Goal: Task Accomplishment & Management: Manage account settings

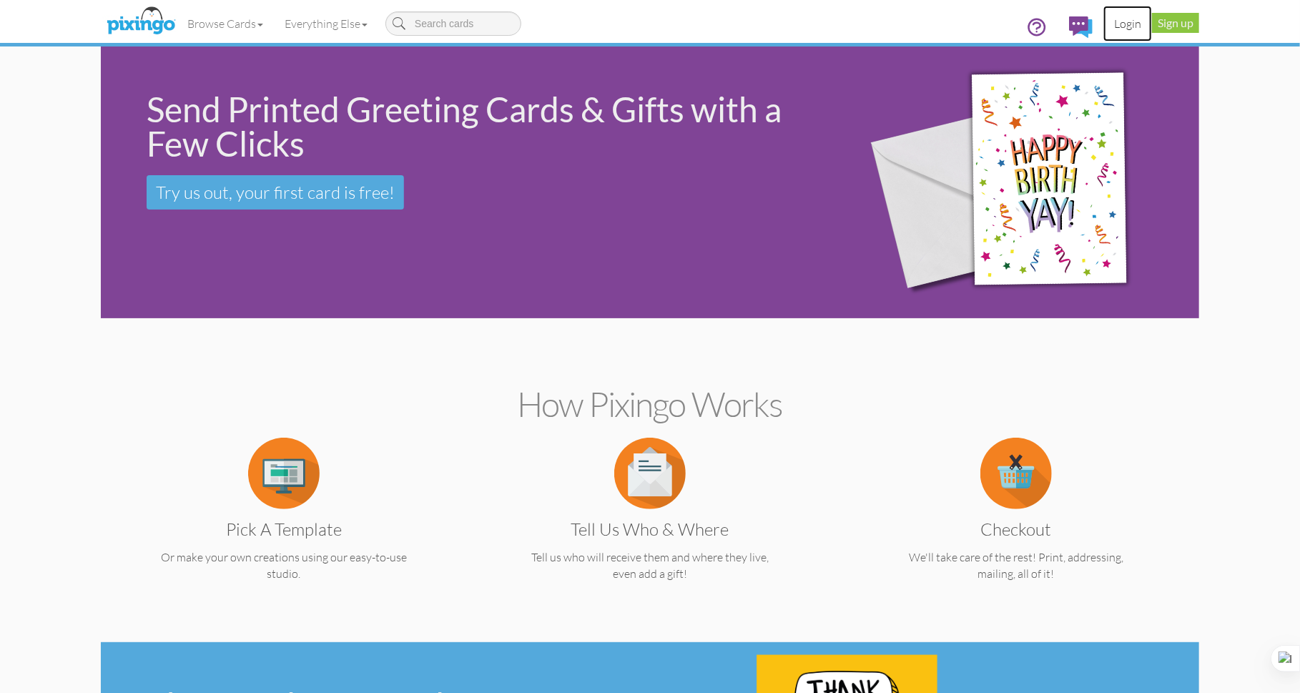
click at [1130, 21] on link "Login" at bounding box center [1127, 24] width 49 height 36
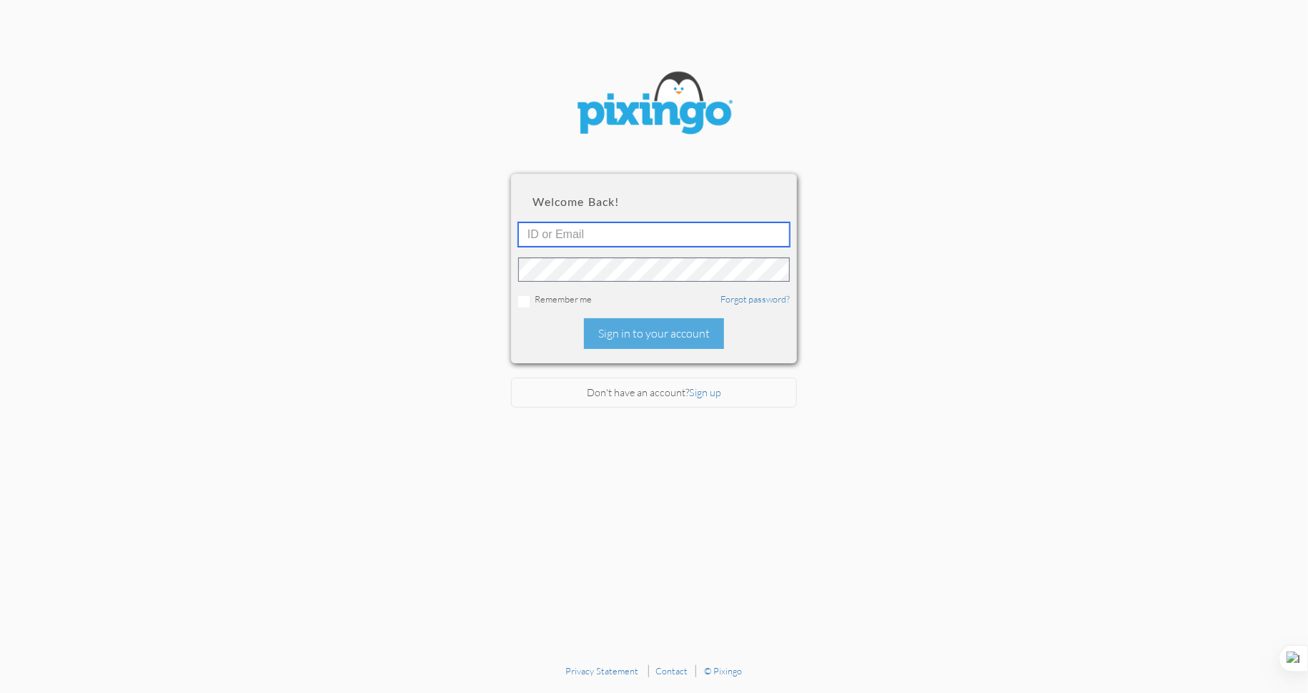
click at [581, 240] on input "text" at bounding box center [654, 234] width 272 height 24
type input "6141"
click at [523, 299] on input "checkbox" at bounding box center [523, 301] width 11 height 11
checkbox input "true"
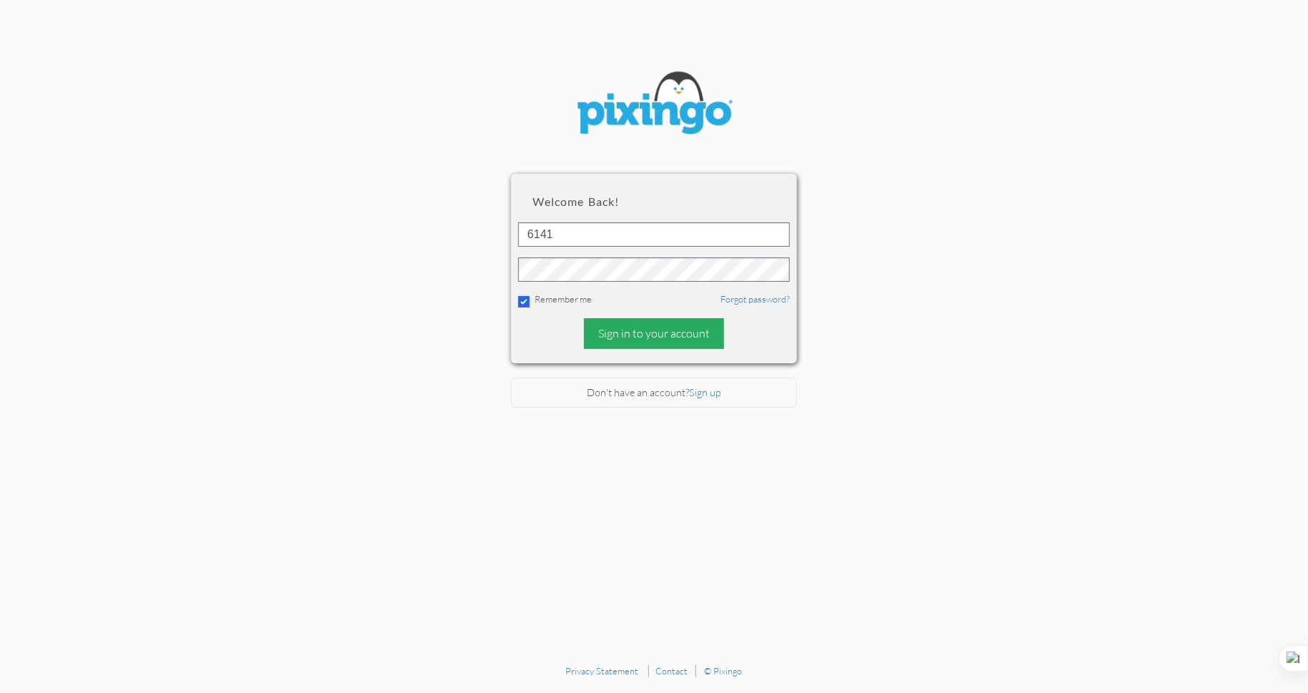
click at [648, 335] on div "Sign in to your account" at bounding box center [654, 333] width 140 height 31
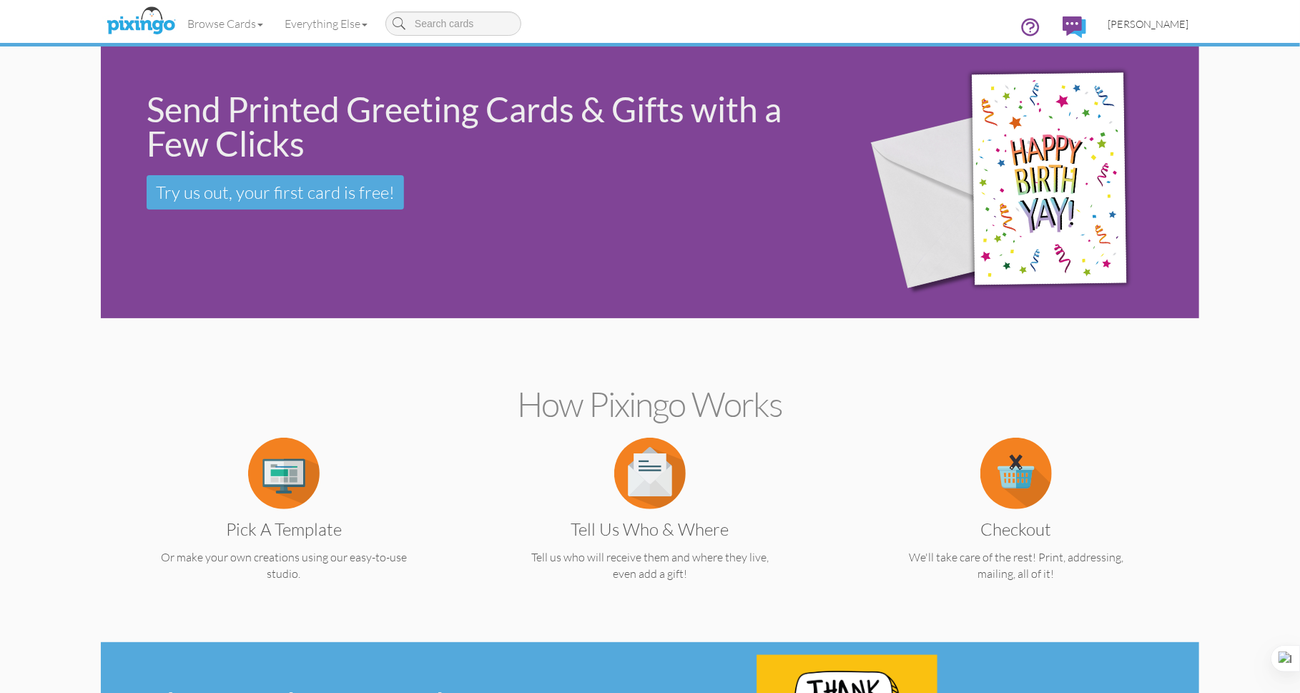
click at [1160, 26] on span "[PERSON_NAME]" at bounding box center [1147, 24] width 81 height 12
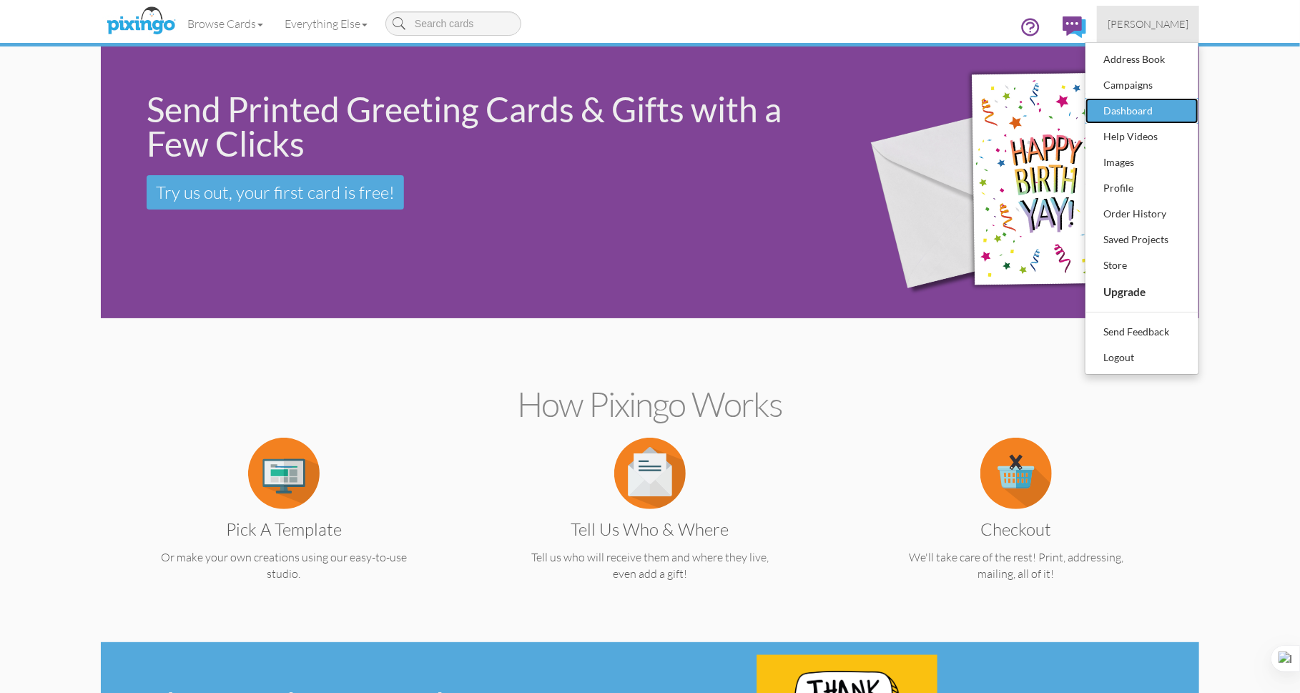
click at [1142, 118] on div "Dashboard" at bounding box center [1141, 110] width 84 height 21
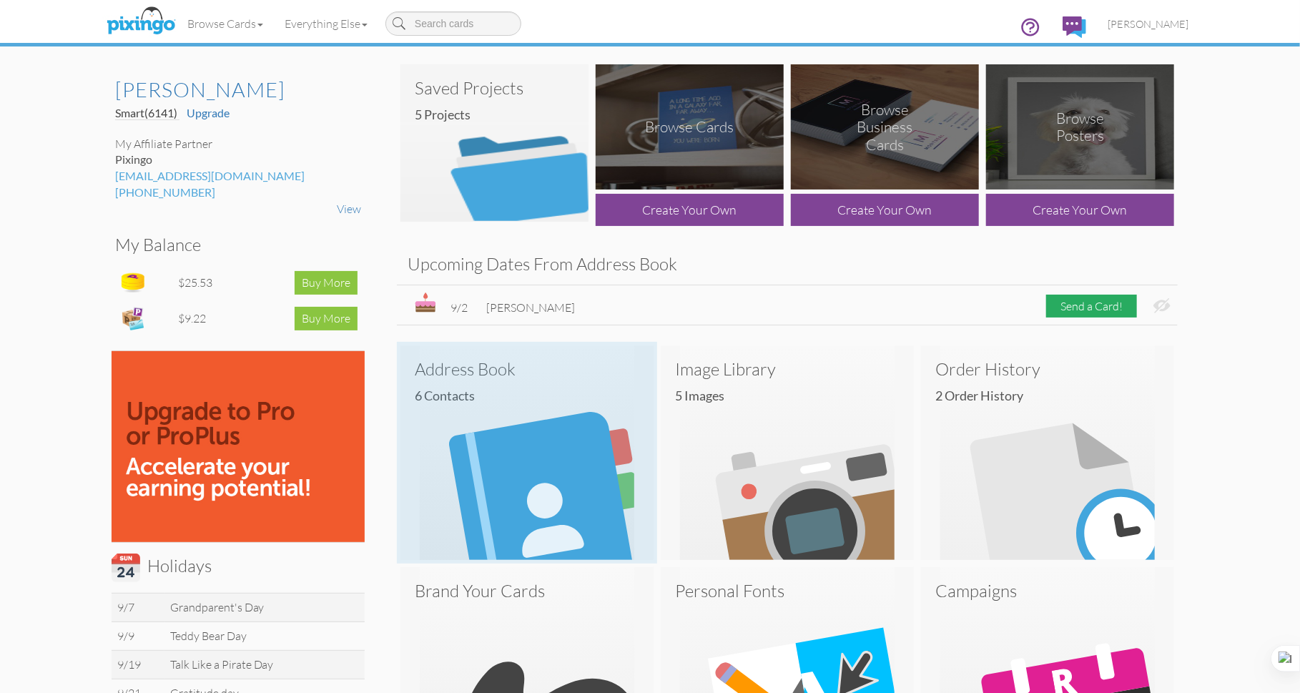
click at [458, 392] on h4 "6 Contacts" at bounding box center [532, 396] width 235 height 14
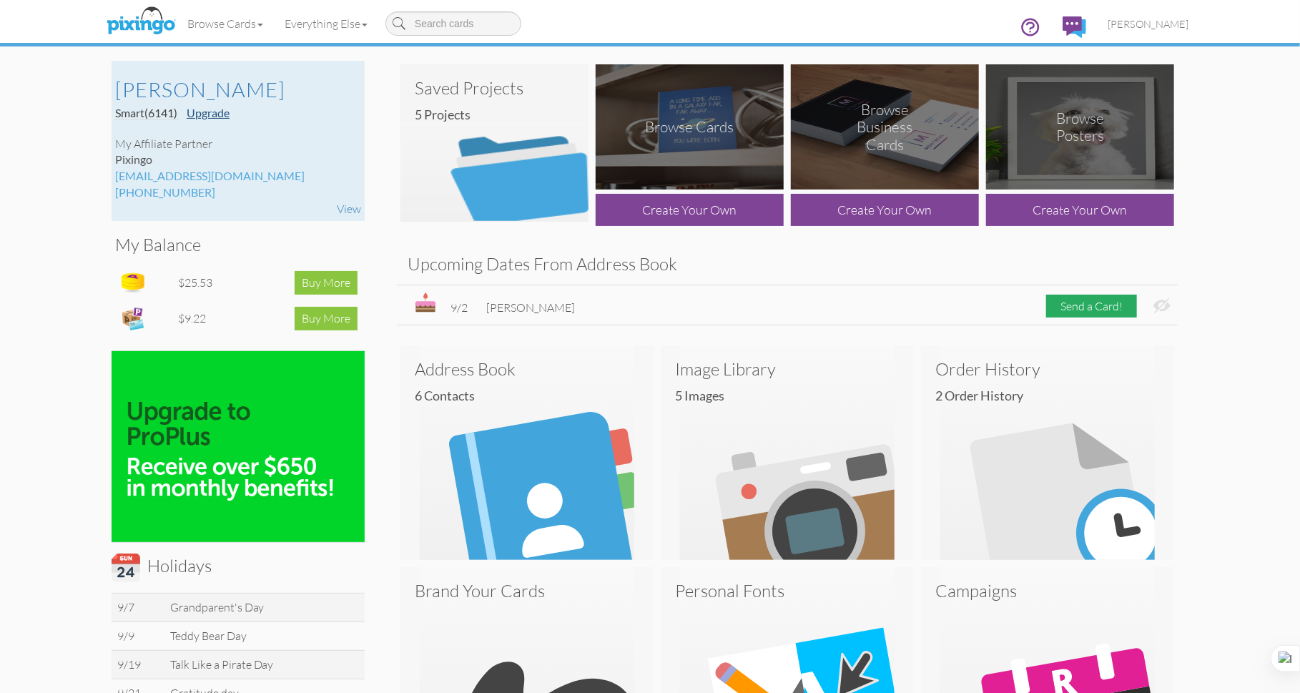
click at [209, 114] on link "Upgrade" at bounding box center [208, 113] width 43 height 14
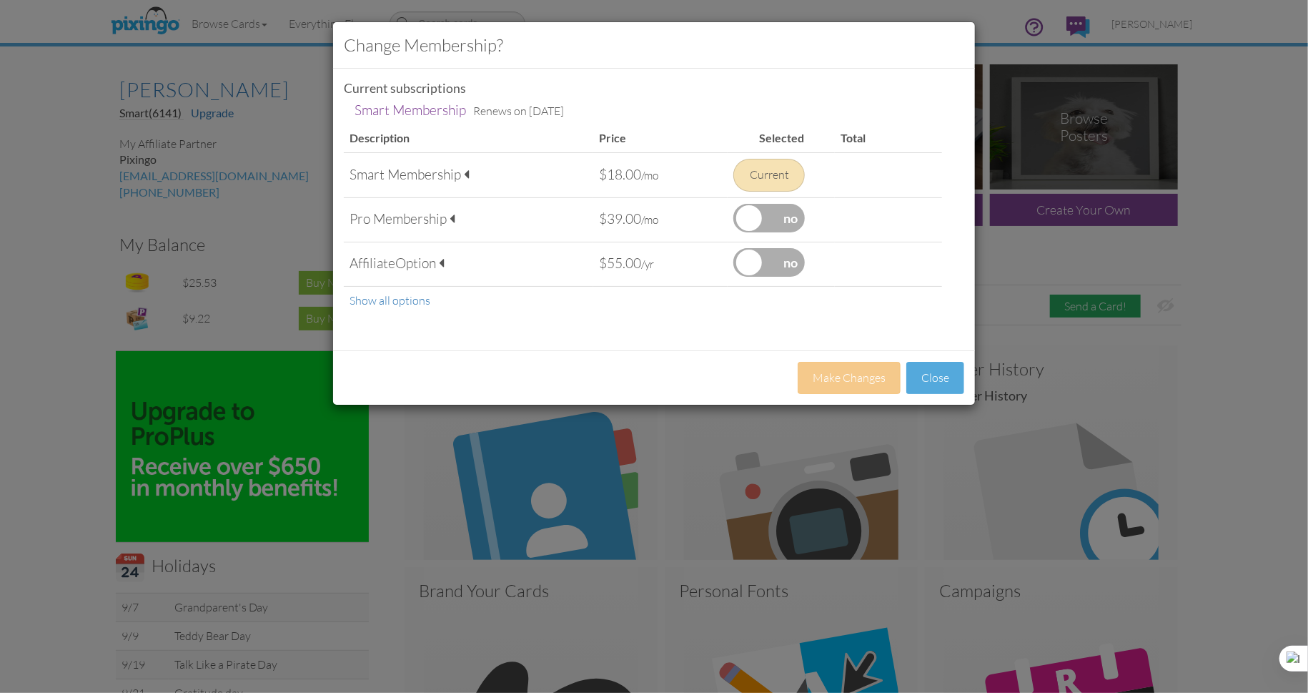
click at [787, 217] on label at bounding box center [768, 218] width 71 height 29
click at [0, 0] on input "checkbox" at bounding box center [0, 0] width 0 height 0
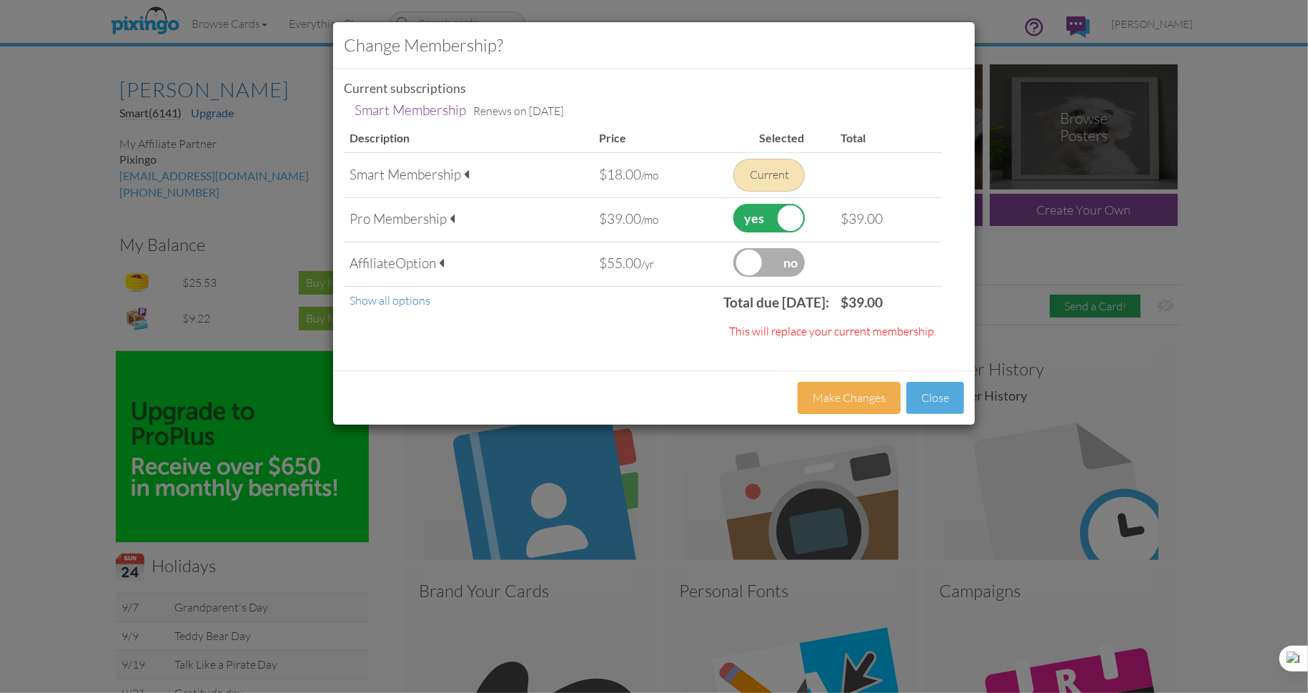
click at [444, 264] on span at bounding box center [441, 263] width 5 height 14
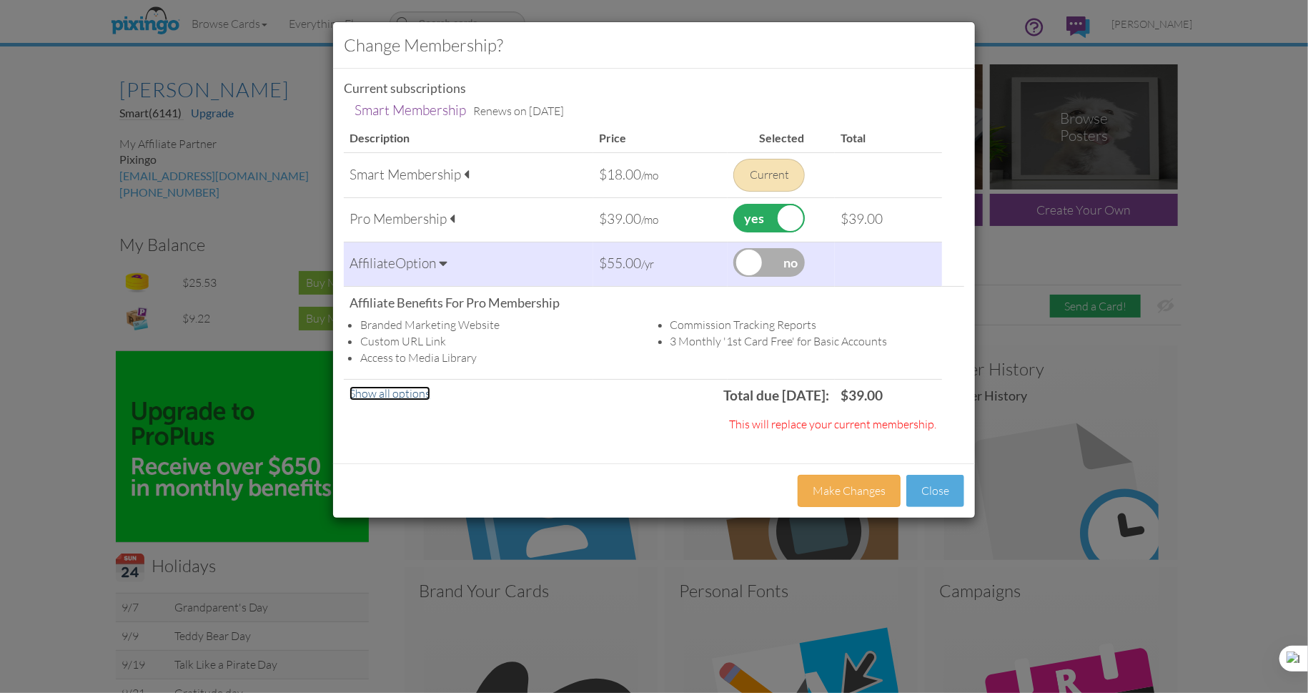
click at [420, 393] on link "Show all options" at bounding box center [390, 393] width 81 height 14
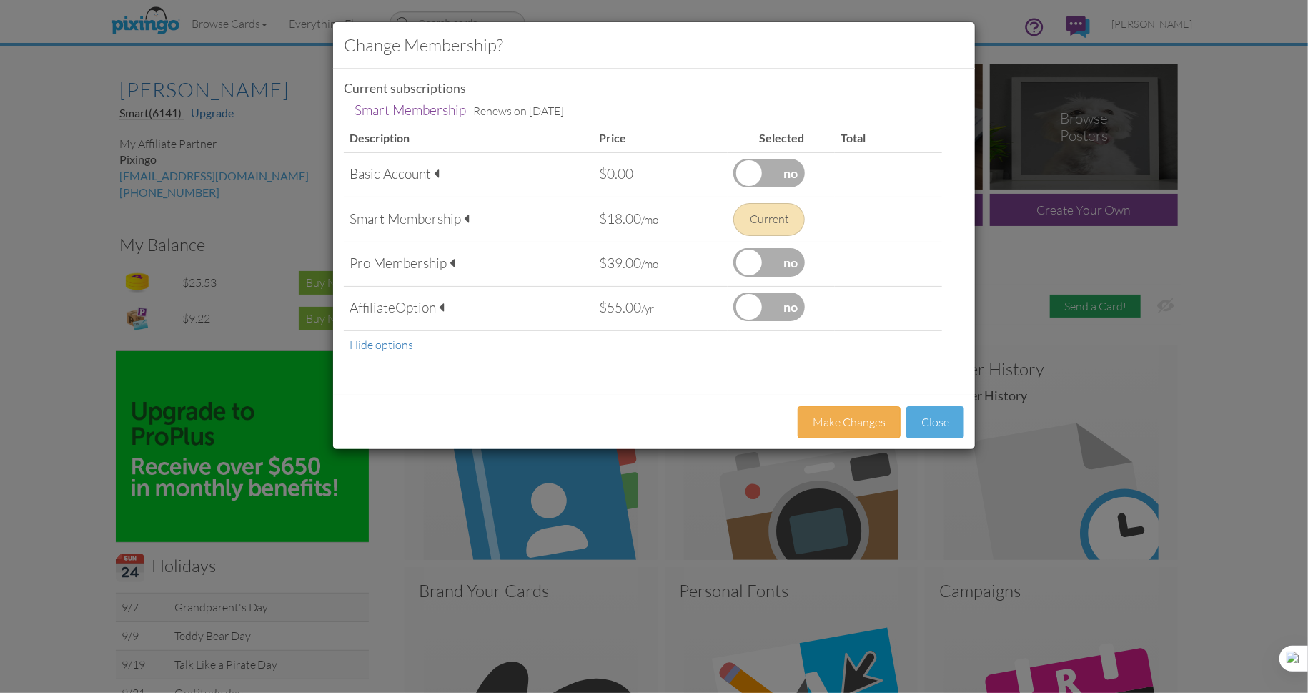
click at [791, 257] on label at bounding box center [768, 262] width 71 height 29
click at [0, 0] on input "checkbox" at bounding box center [0, 0] width 0 height 0
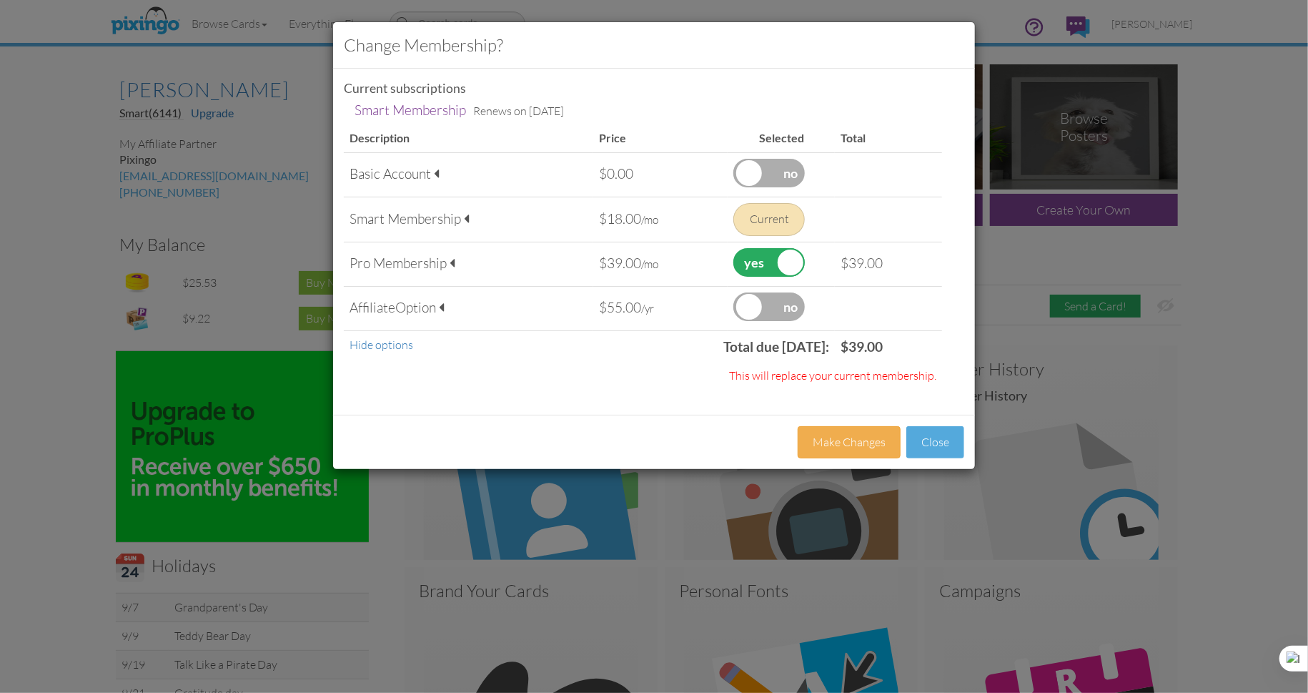
click at [786, 309] on label at bounding box center [768, 306] width 71 height 29
click at [0, 0] on input "checkbox" at bounding box center [0, 0] width 0 height 0
click at [849, 444] on button "Make Changes" at bounding box center [849, 442] width 103 height 32
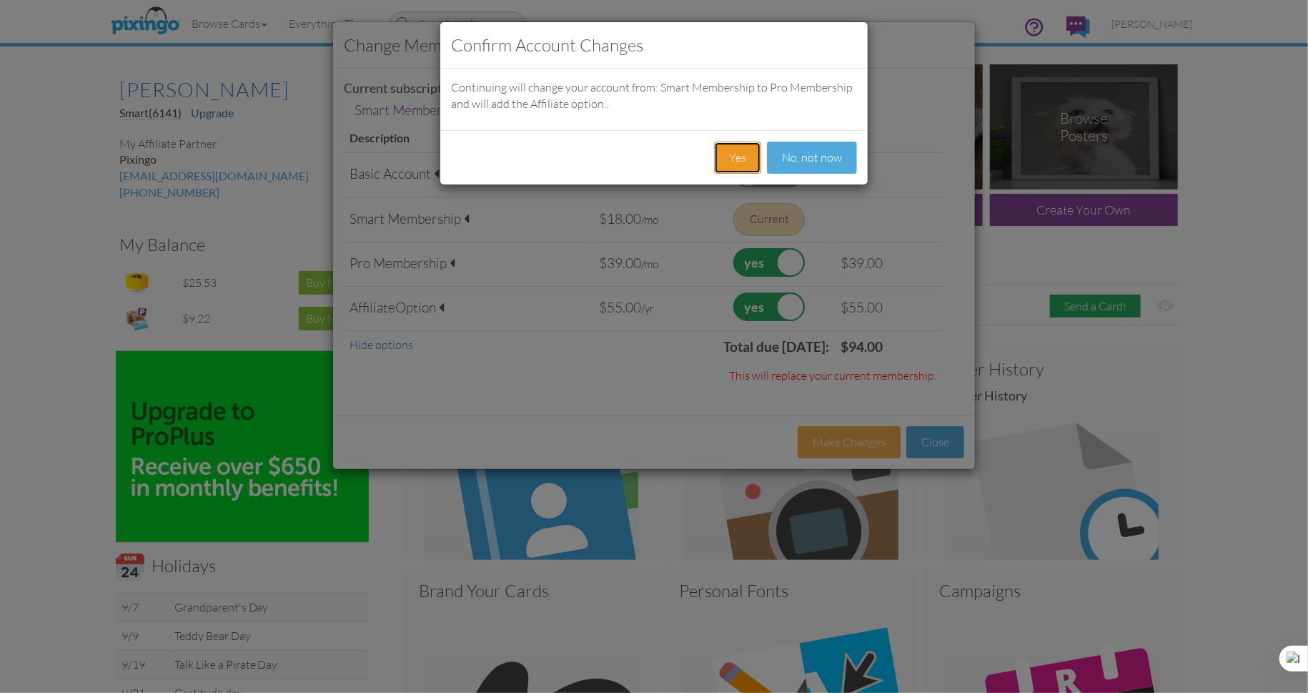
click at [735, 159] on button "Yes" at bounding box center [737, 158] width 47 height 32
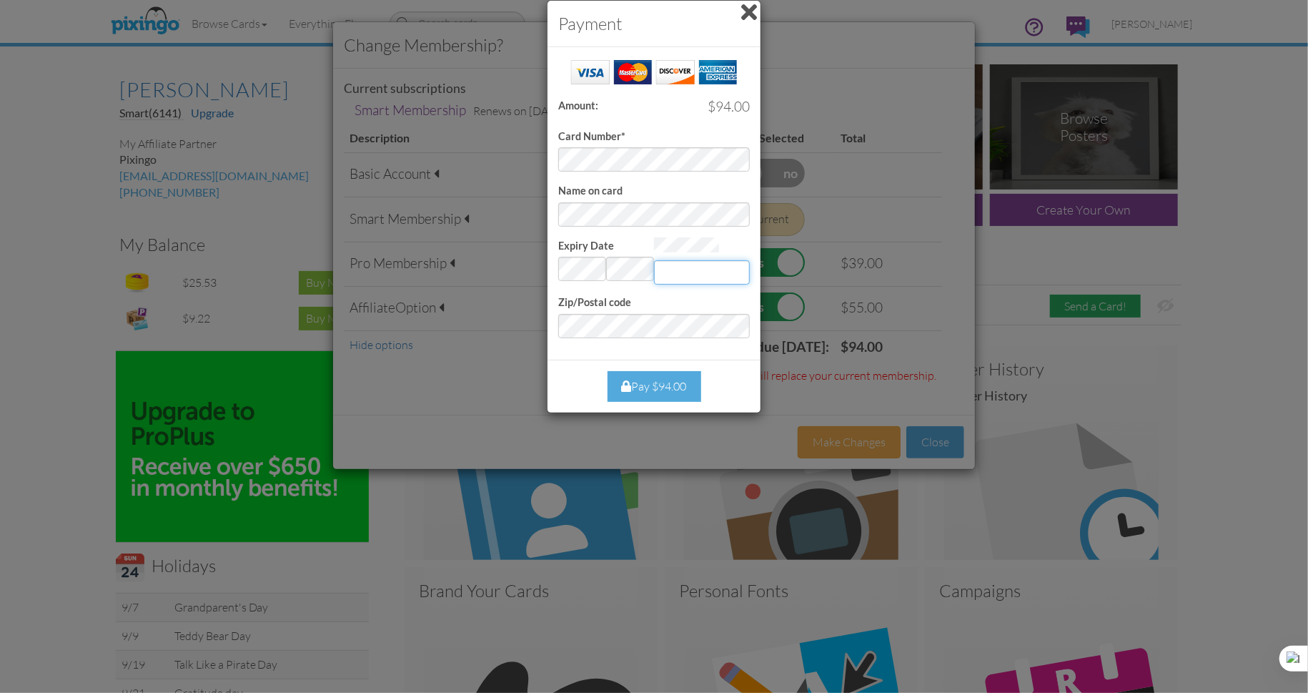
type input "483"
click at [750, 14] on span at bounding box center [749, 12] width 16 height 23
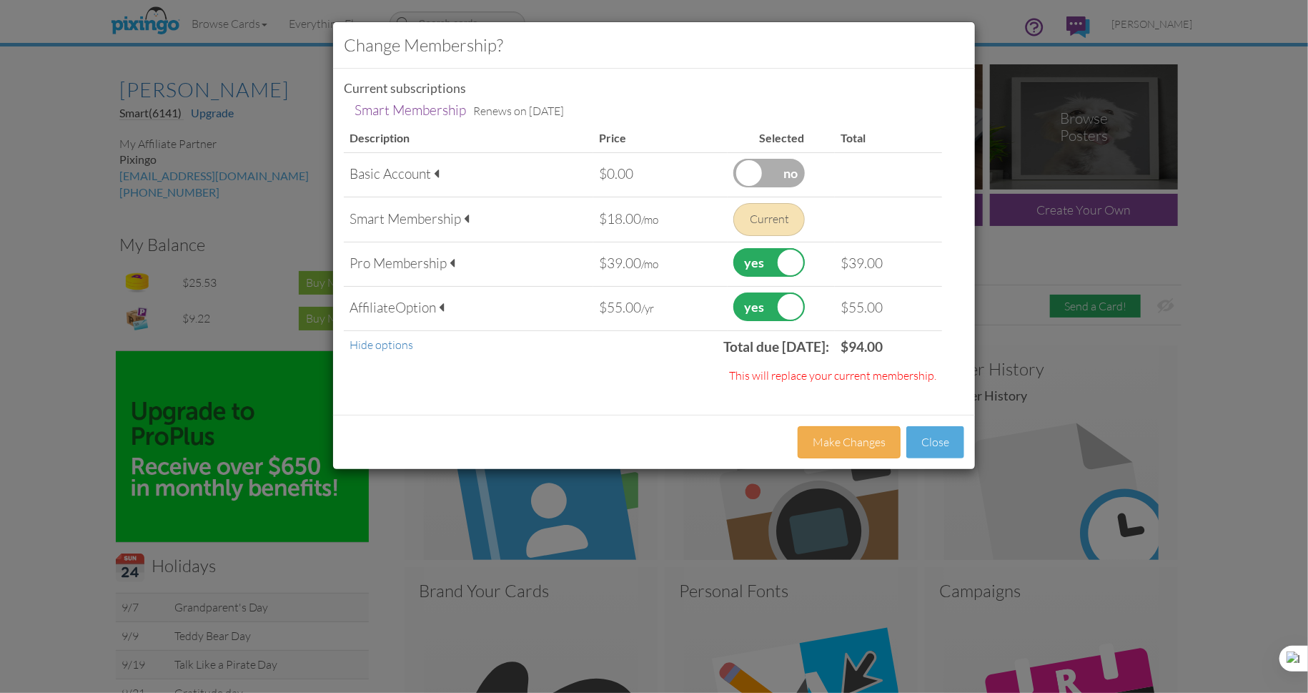
click at [766, 260] on label at bounding box center [768, 262] width 71 height 29
click at [0, 0] on input "checkbox" at bounding box center [0, 0] width 0 height 0
click at [758, 303] on label at bounding box center [768, 306] width 71 height 29
click at [0, 0] on input "checkbox" at bounding box center [0, 0] width 0 height 0
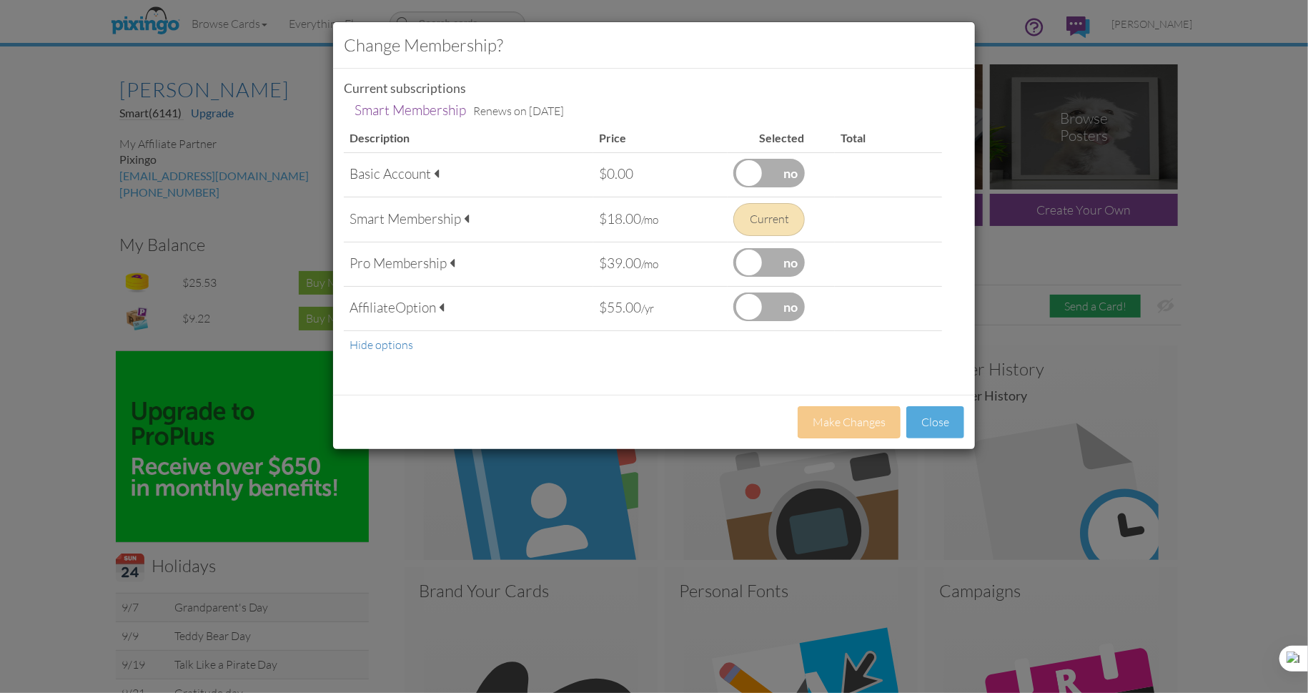
click at [1224, 373] on div "Change Membership? Current subscriptions Smart Membership Renews on Sep 6, 2025…" at bounding box center [654, 346] width 1308 height 693
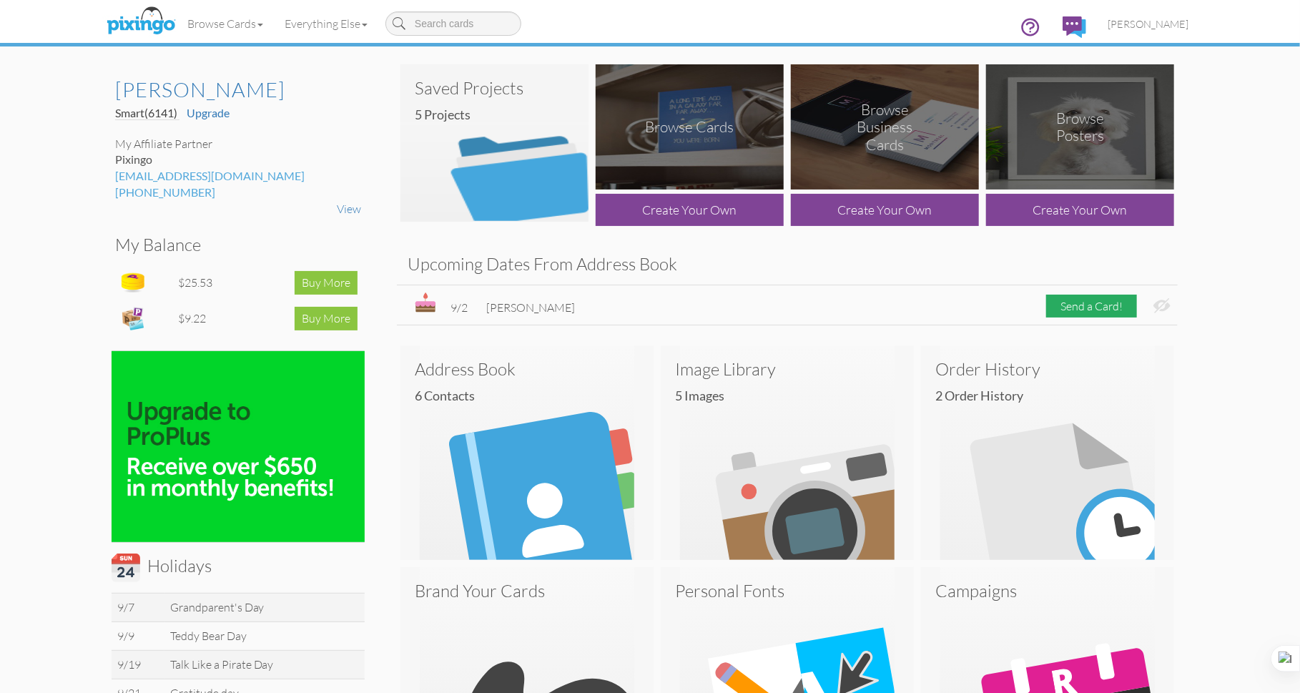
click at [448, 113] on h4 "5 Projects" at bounding box center [500, 115] width 170 height 14
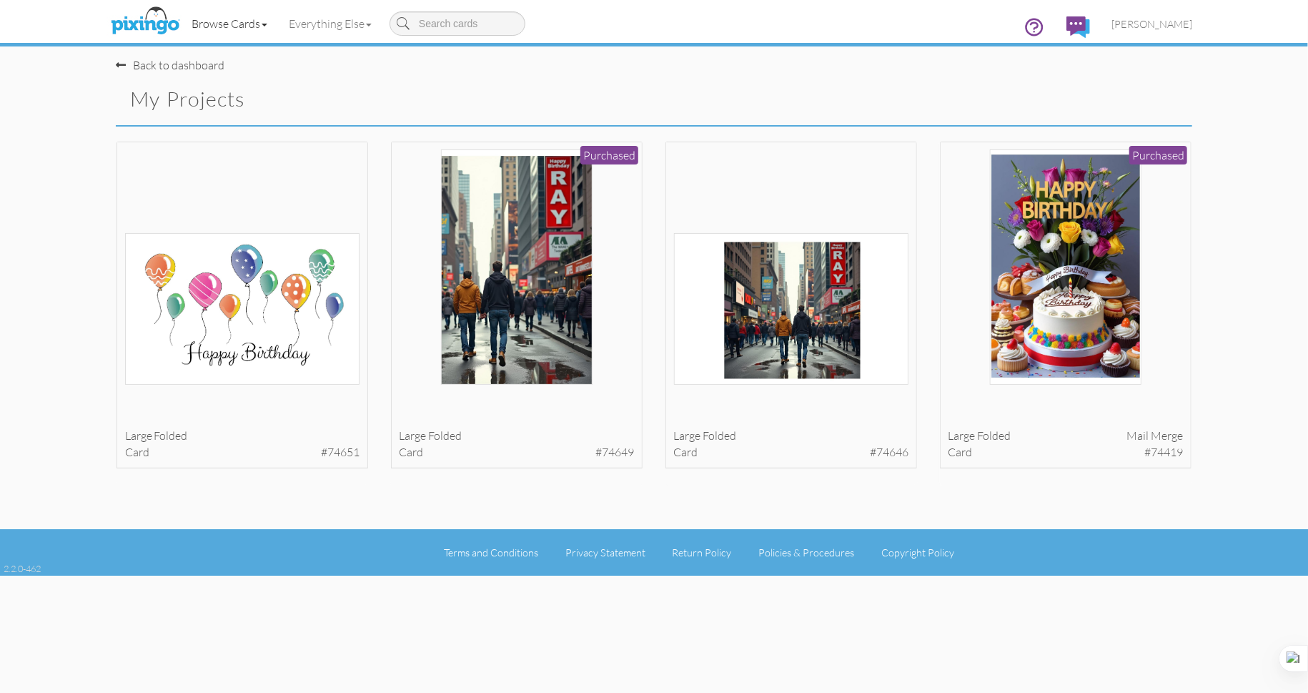
click at [264, 25] on span at bounding box center [265, 25] width 6 height 3
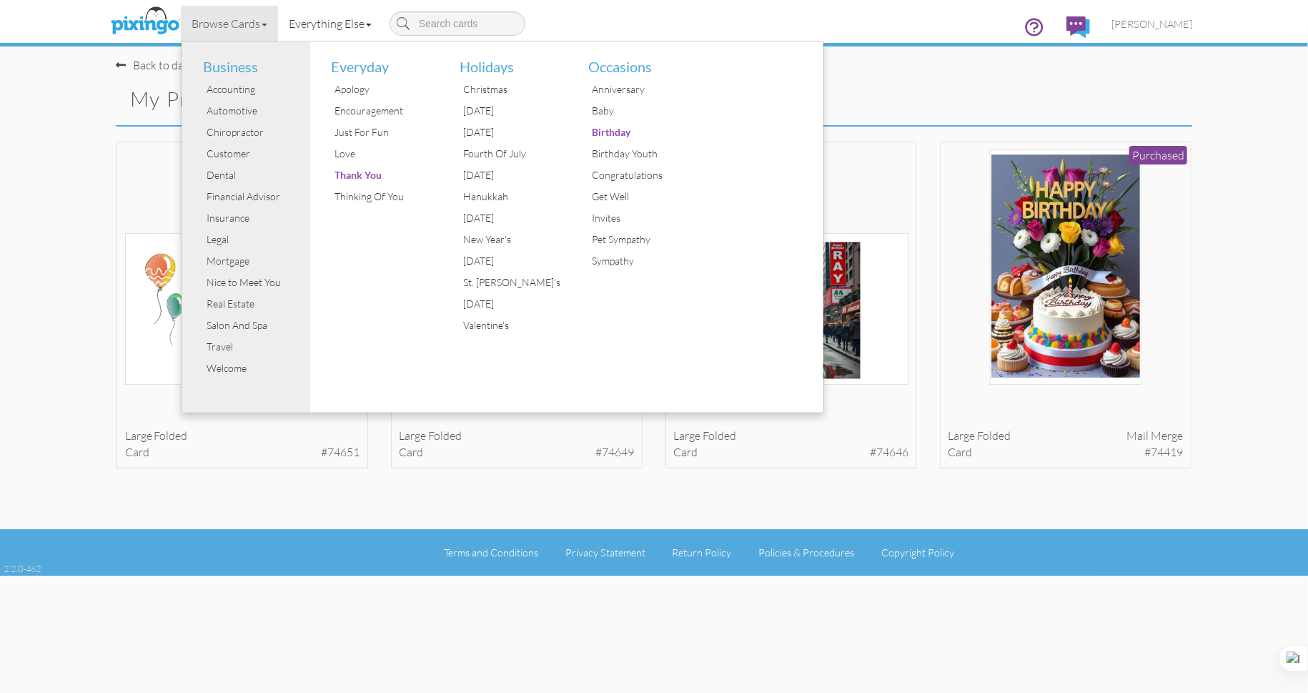
click at [372, 20] on link "Everything Else" at bounding box center [330, 24] width 104 height 36
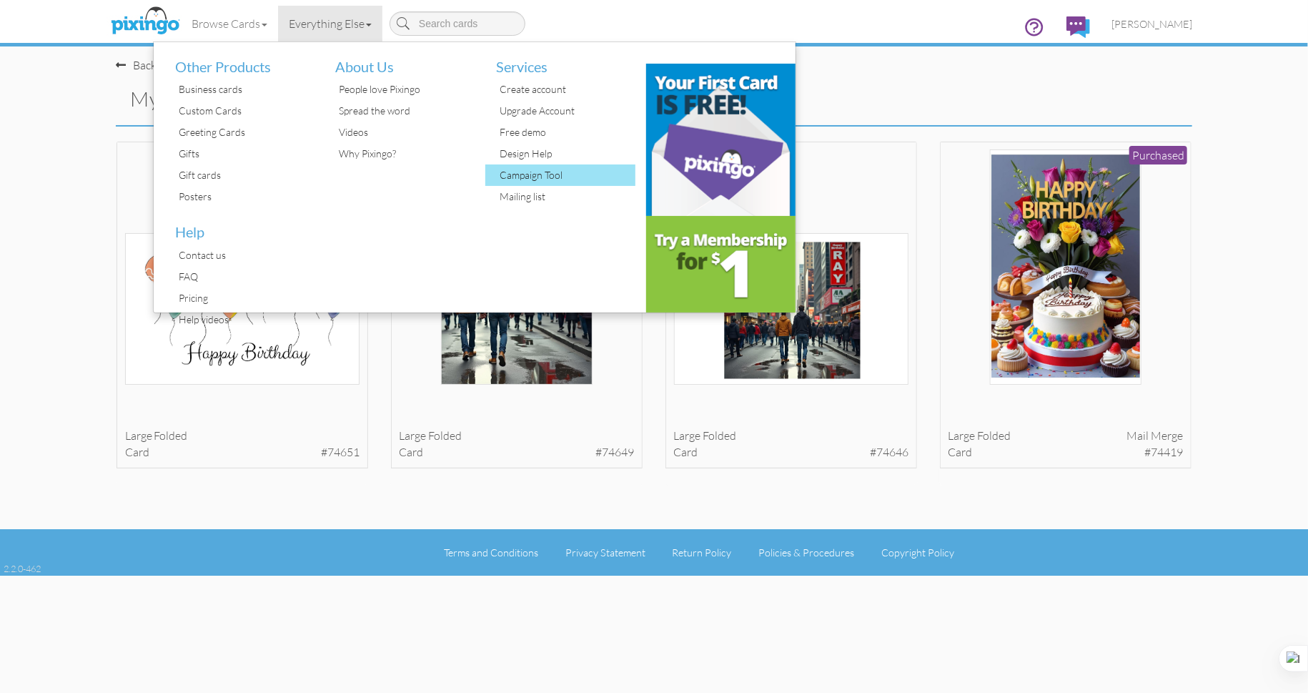
click at [543, 182] on div "Campaign Tool" at bounding box center [565, 174] width 139 height 21
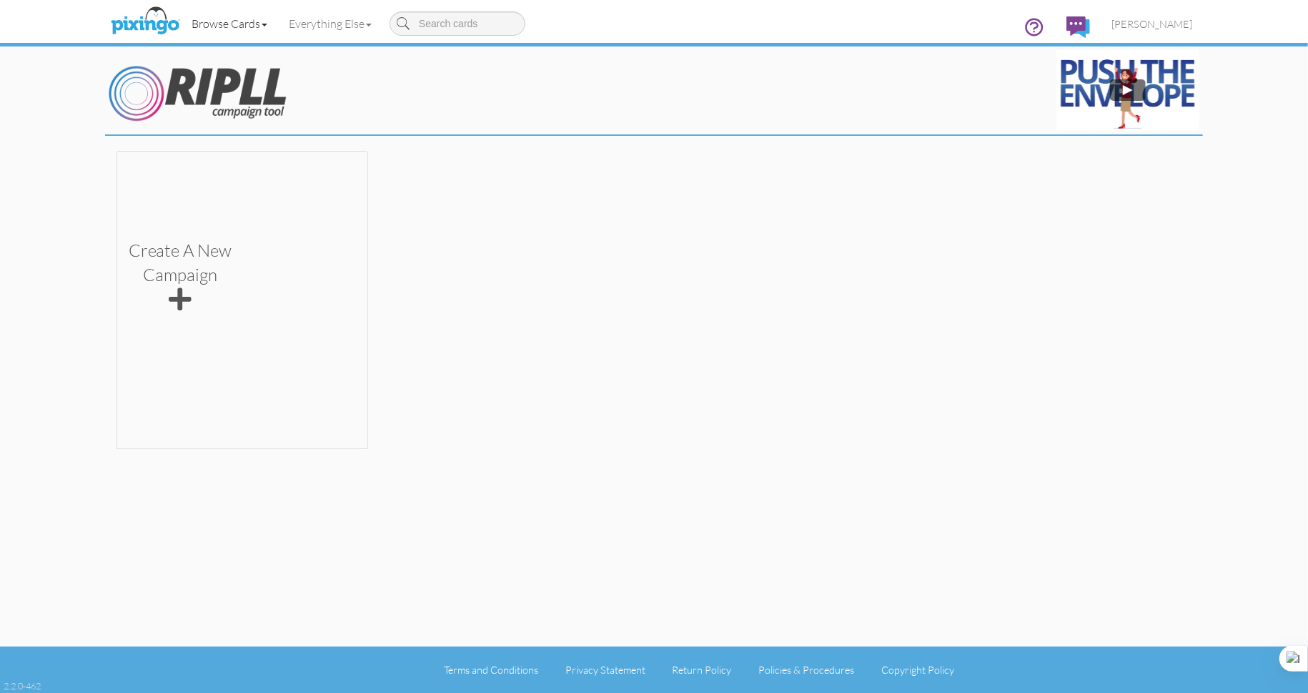
click at [270, 21] on link "Browse Cards" at bounding box center [229, 24] width 97 height 36
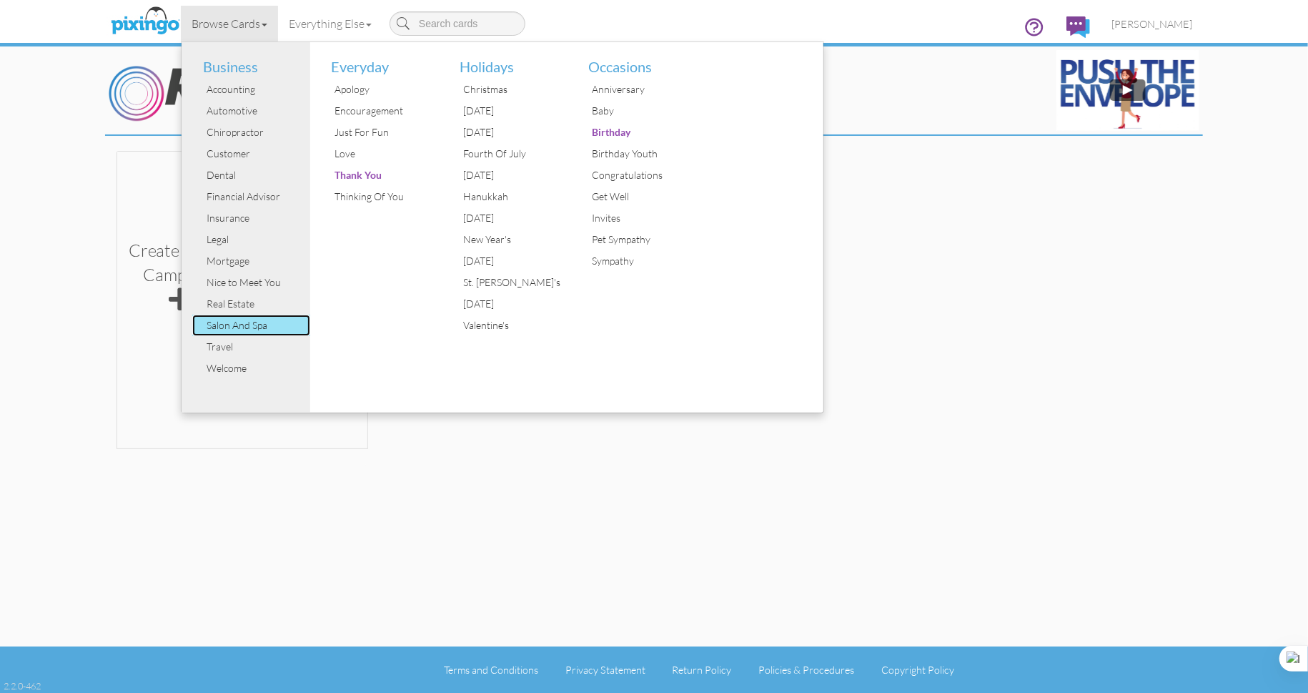
click at [239, 336] on div "Salon And Spa" at bounding box center [256, 325] width 107 height 21
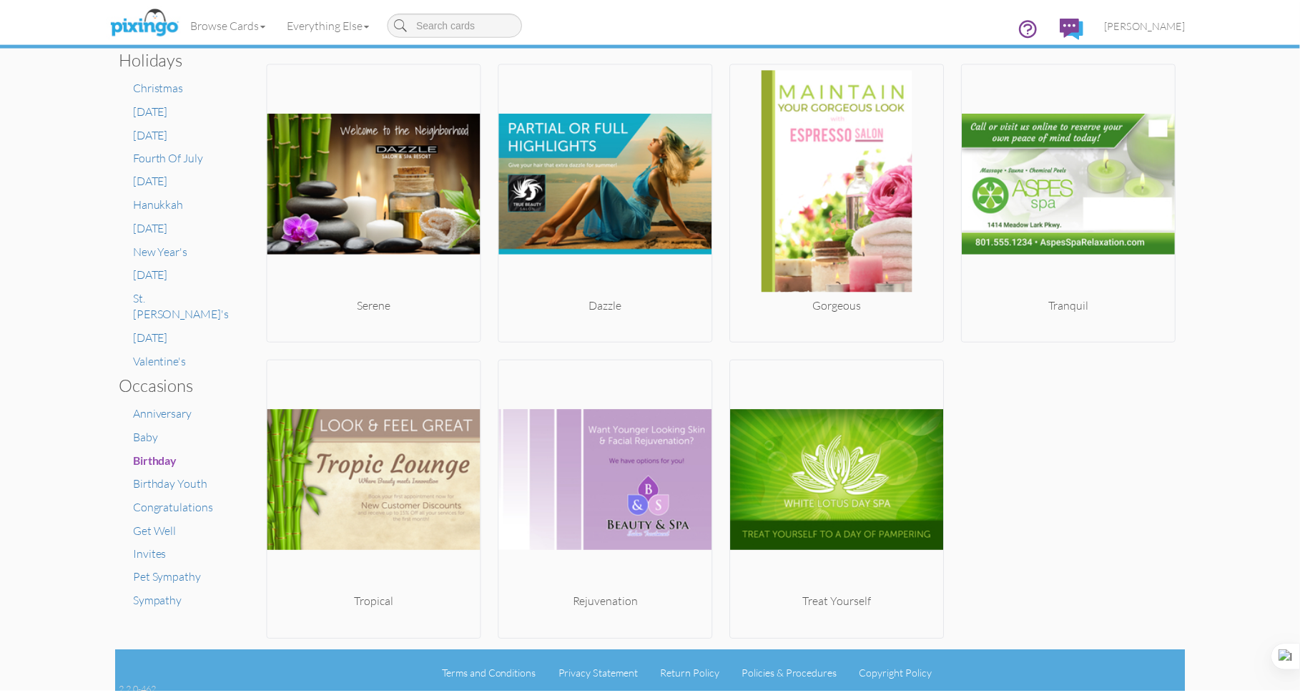
scroll to position [630, 0]
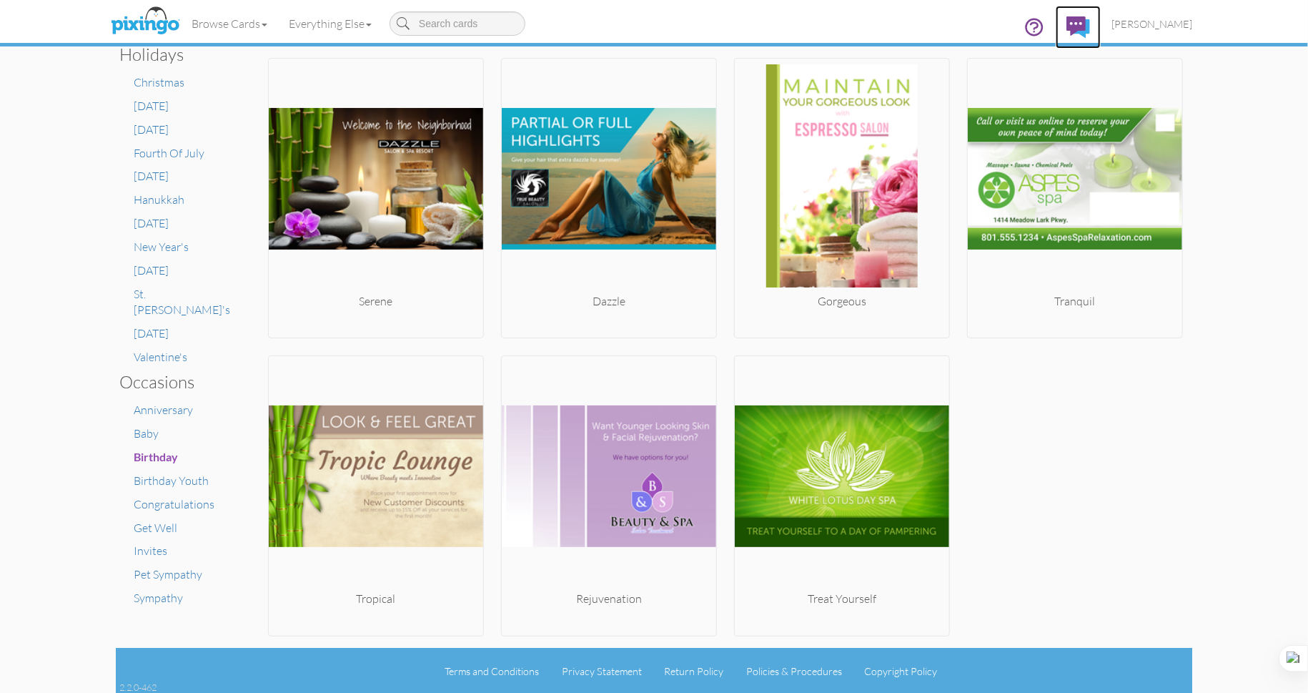
click at [1089, 24] on img at bounding box center [1079, 26] width 24 height 21
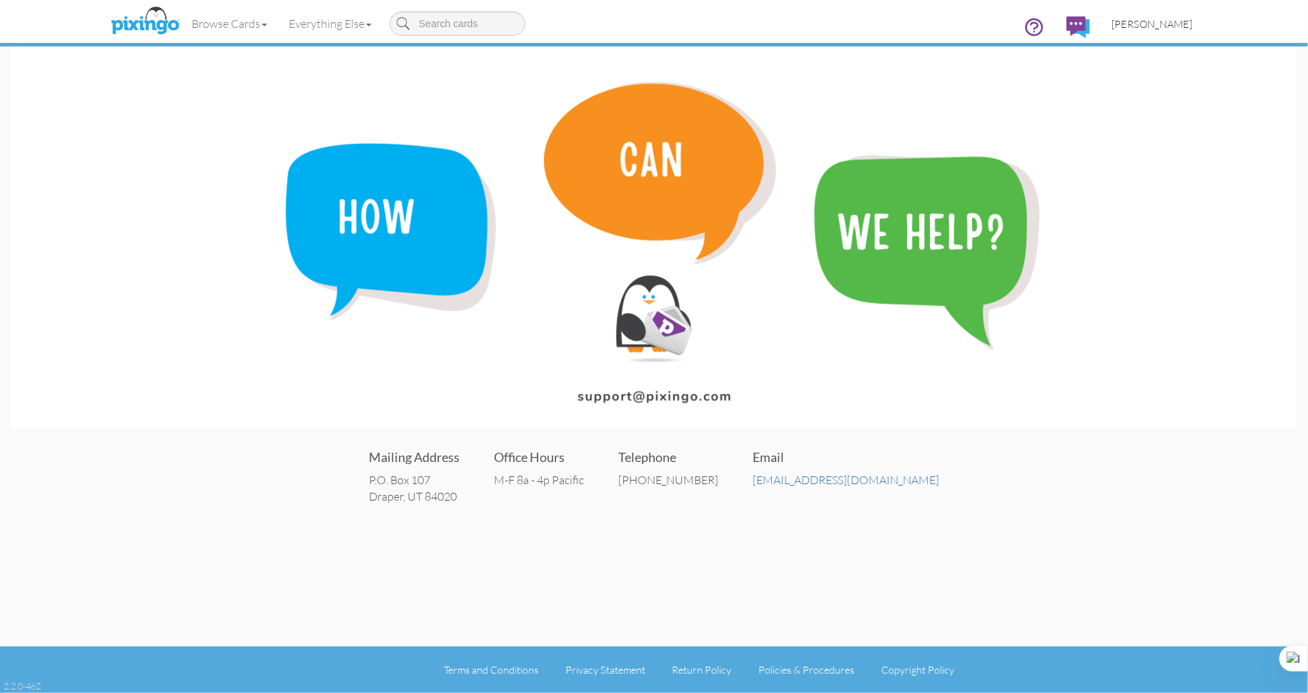
click at [1131, 32] on link "[PERSON_NAME]" at bounding box center [1152, 24] width 102 height 36
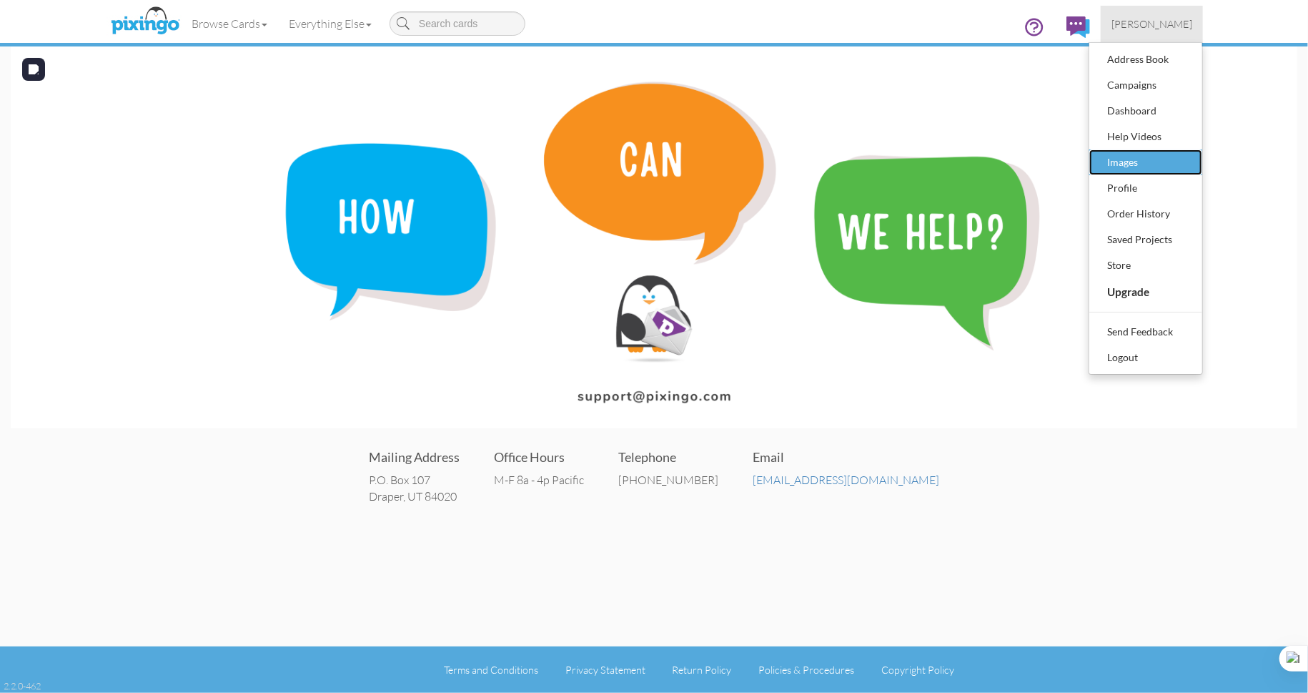
click at [1129, 167] on div "Images" at bounding box center [1146, 162] width 84 height 21
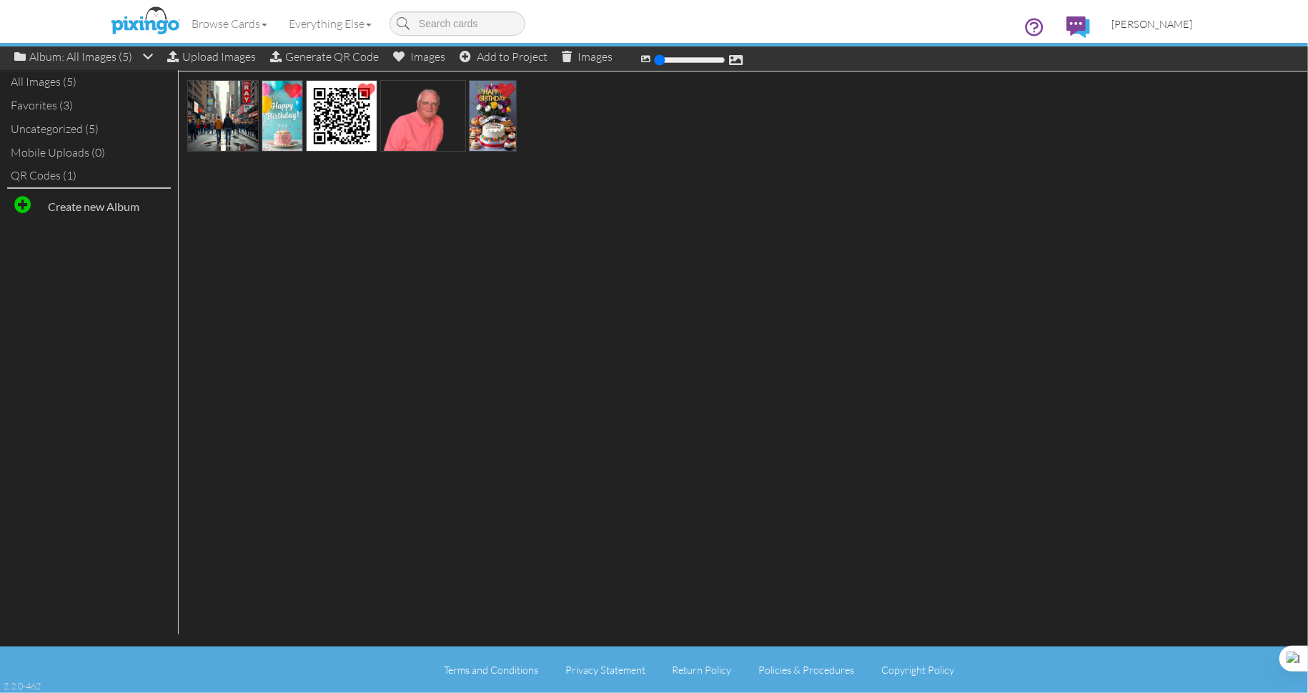
click at [1172, 28] on span "[PERSON_NAME]" at bounding box center [1152, 24] width 81 height 12
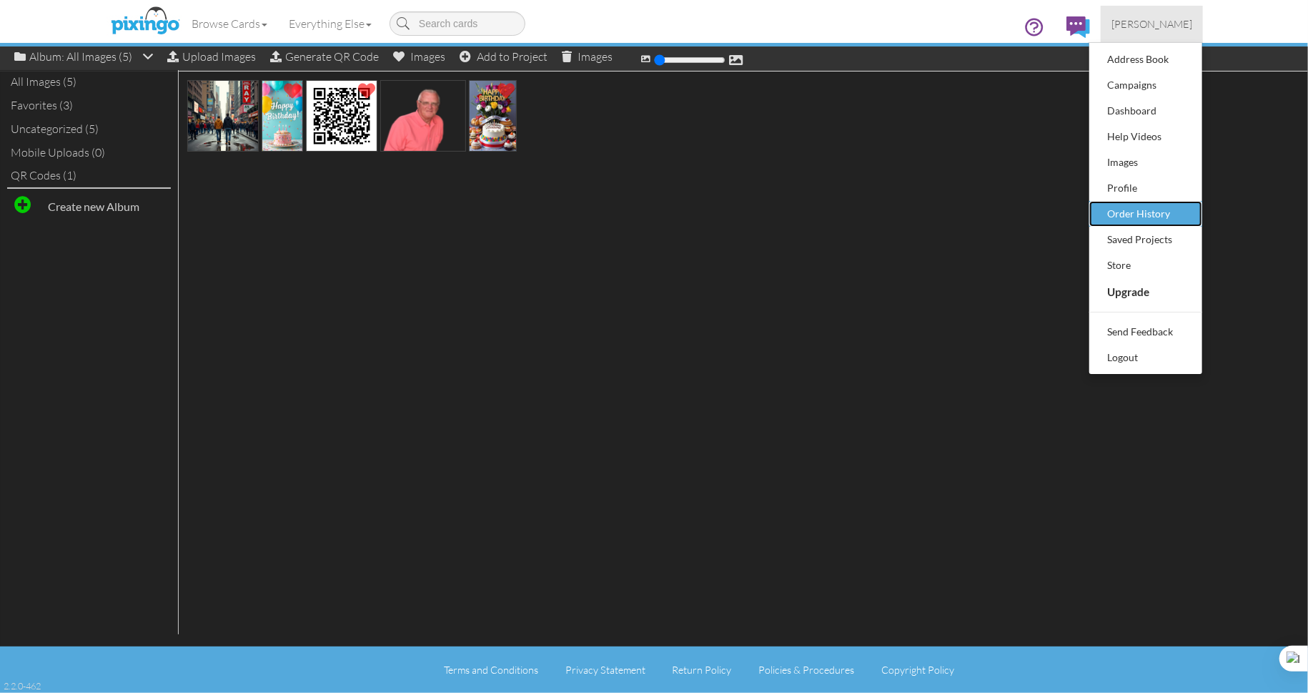
click at [1177, 217] on div "Order History" at bounding box center [1146, 213] width 84 height 21
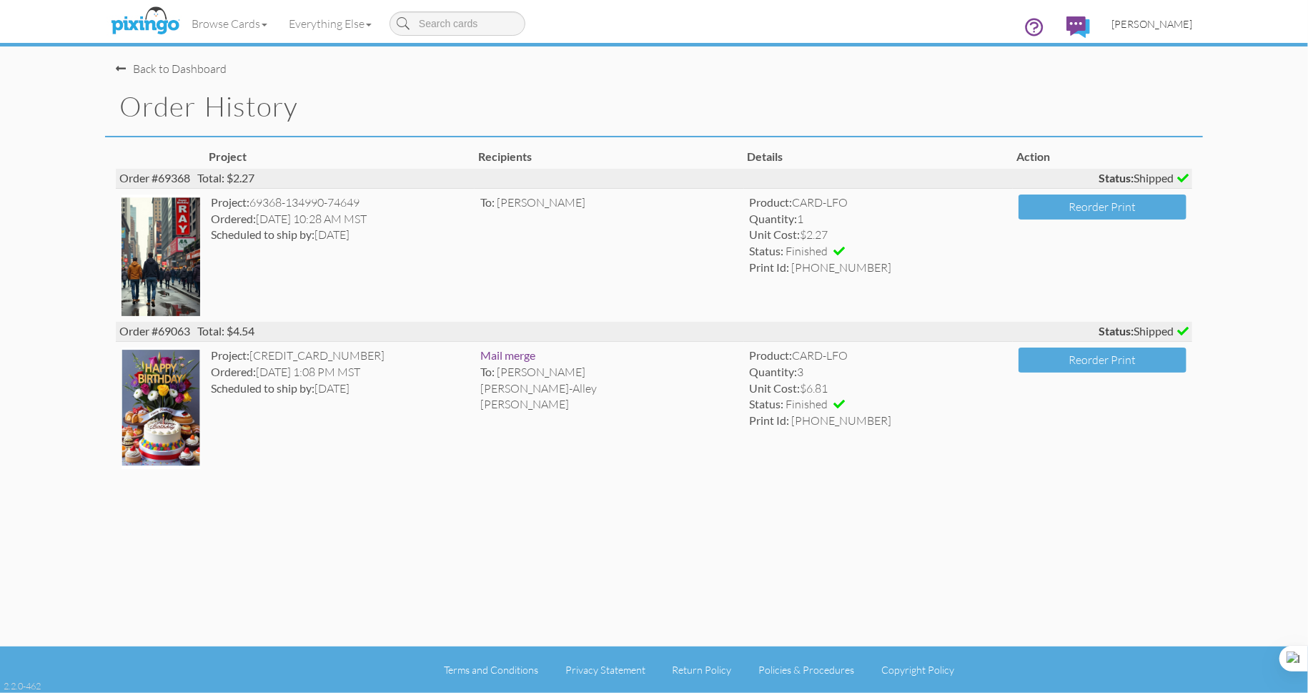
click at [1146, 24] on span "[PERSON_NAME]" at bounding box center [1152, 24] width 81 height 12
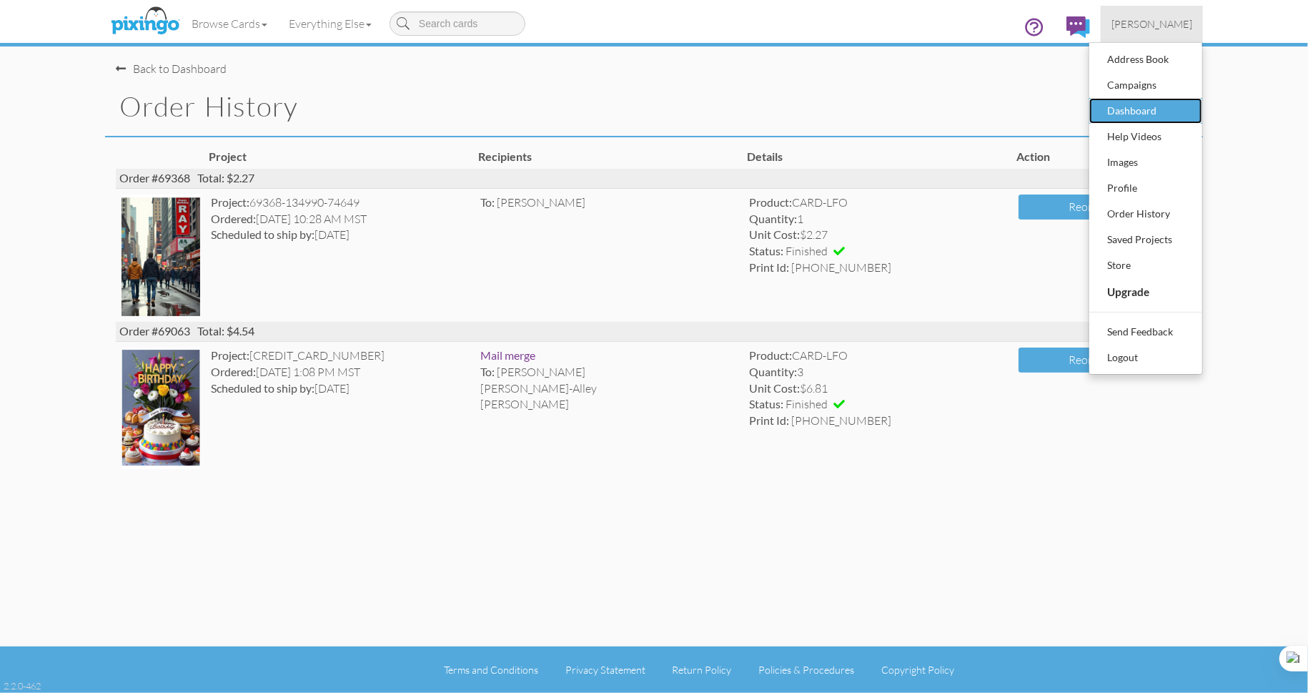
click at [1129, 112] on div "Dashboard" at bounding box center [1146, 110] width 84 height 21
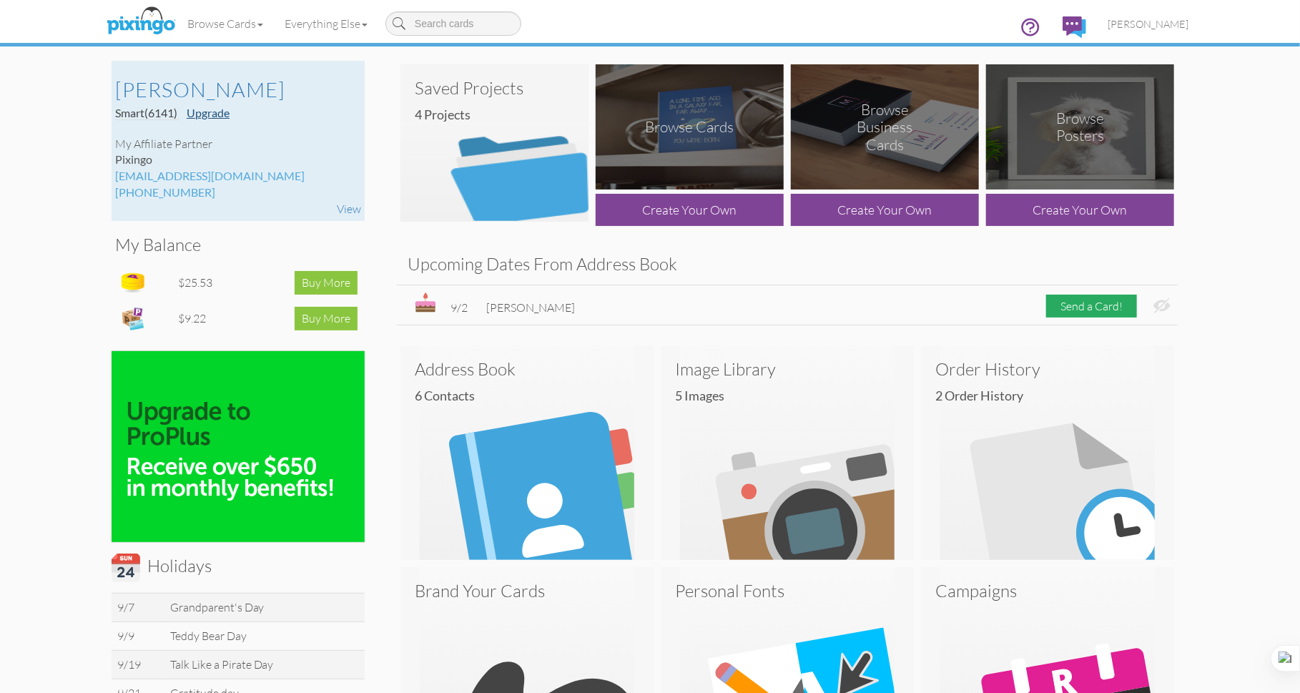
click at [219, 117] on link "Upgrade" at bounding box center [208, 113] width 43 height 14
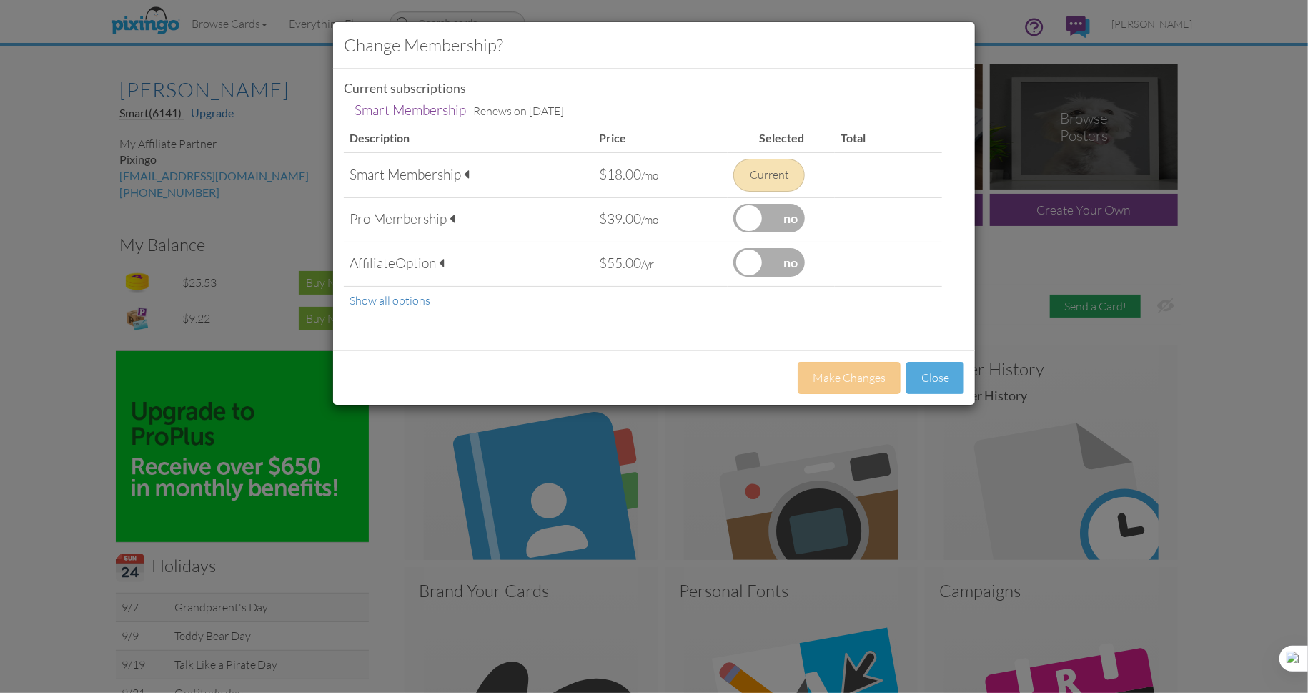
click at [453, 217] on span at bounding box center [452, 219] width 5 height 14
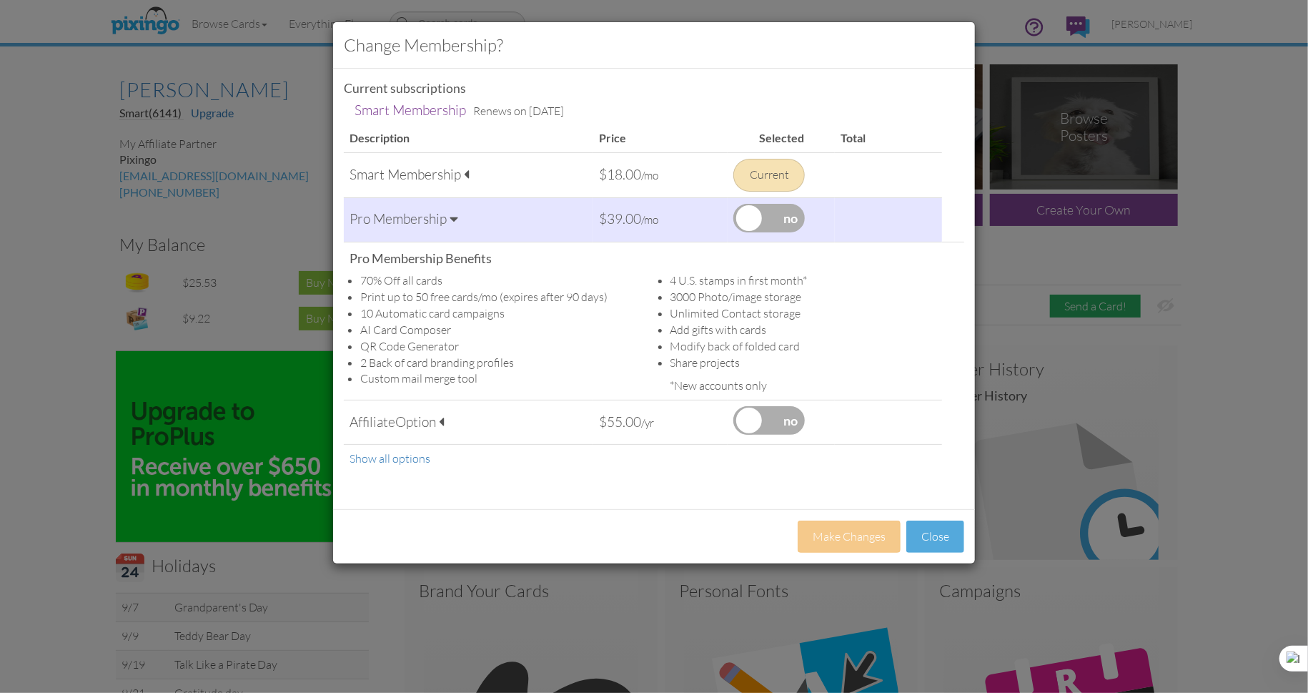
click at [453, 217] on span at bounding box center [454, 219] width 9 height 14
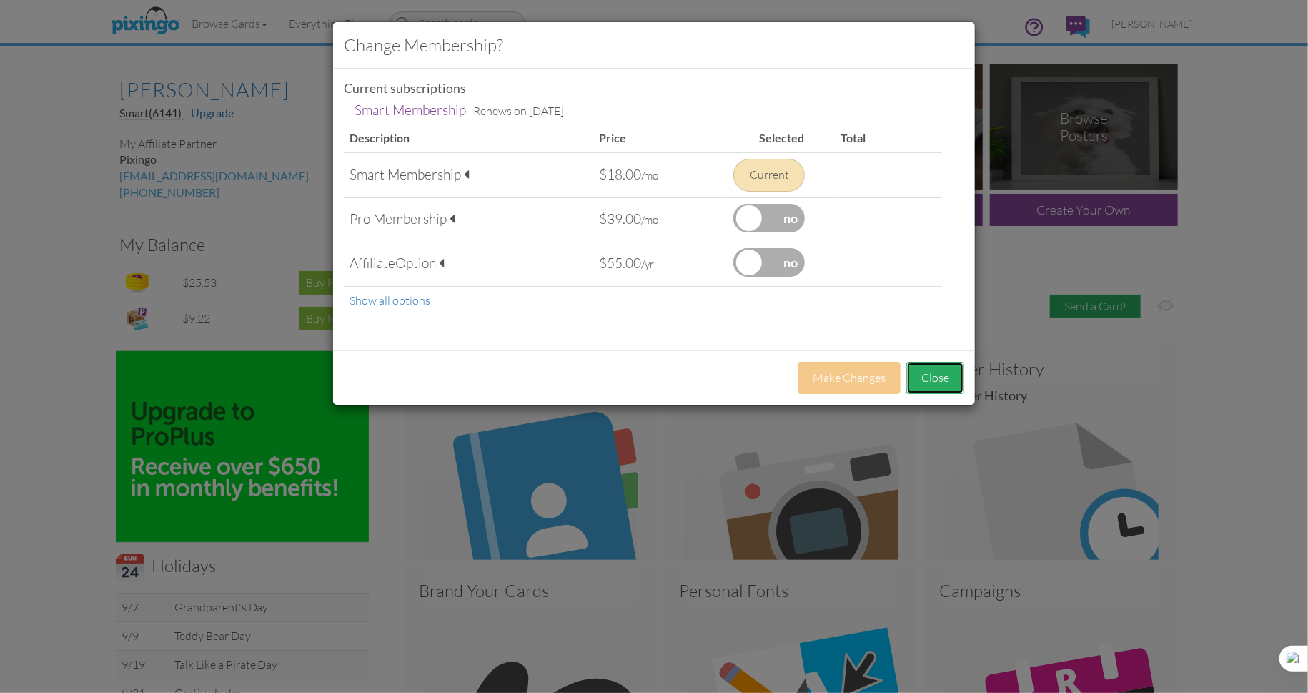
click at [936, 380] on button "Close" at bounding box center [935, 378] width 58 height 32
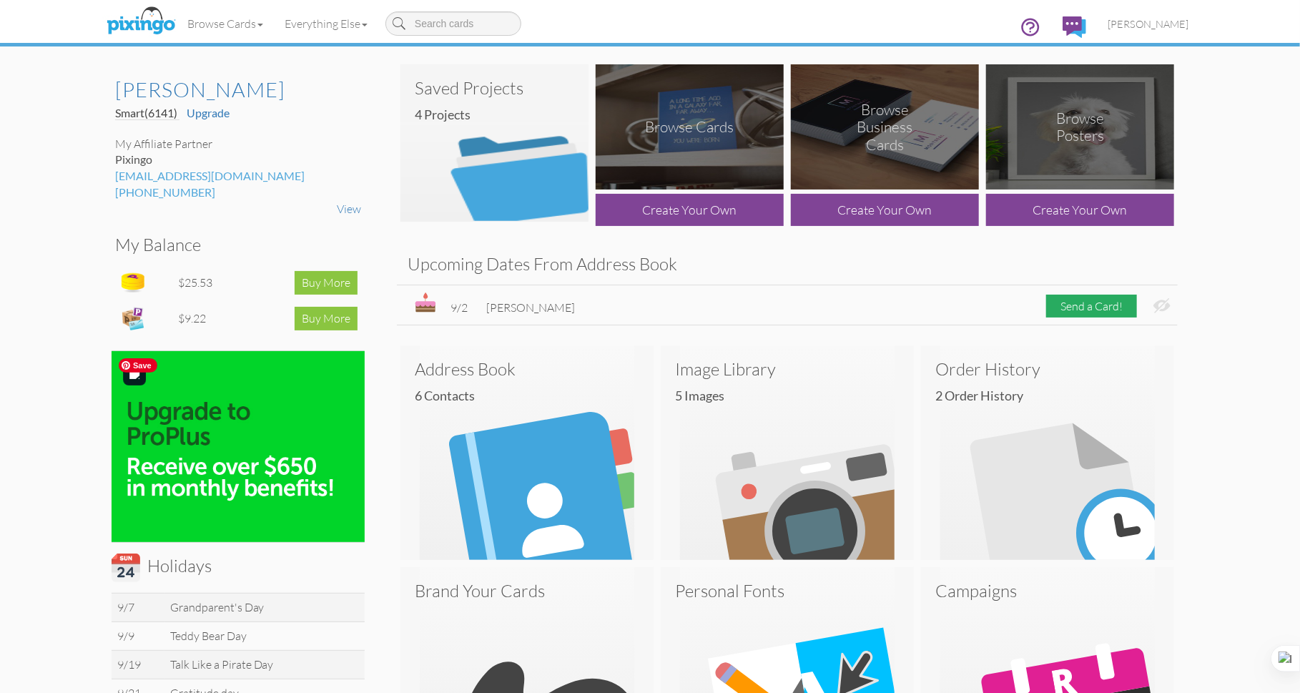
click at [207, 468] on img at bounding box center [238, 446] width 253 height 191
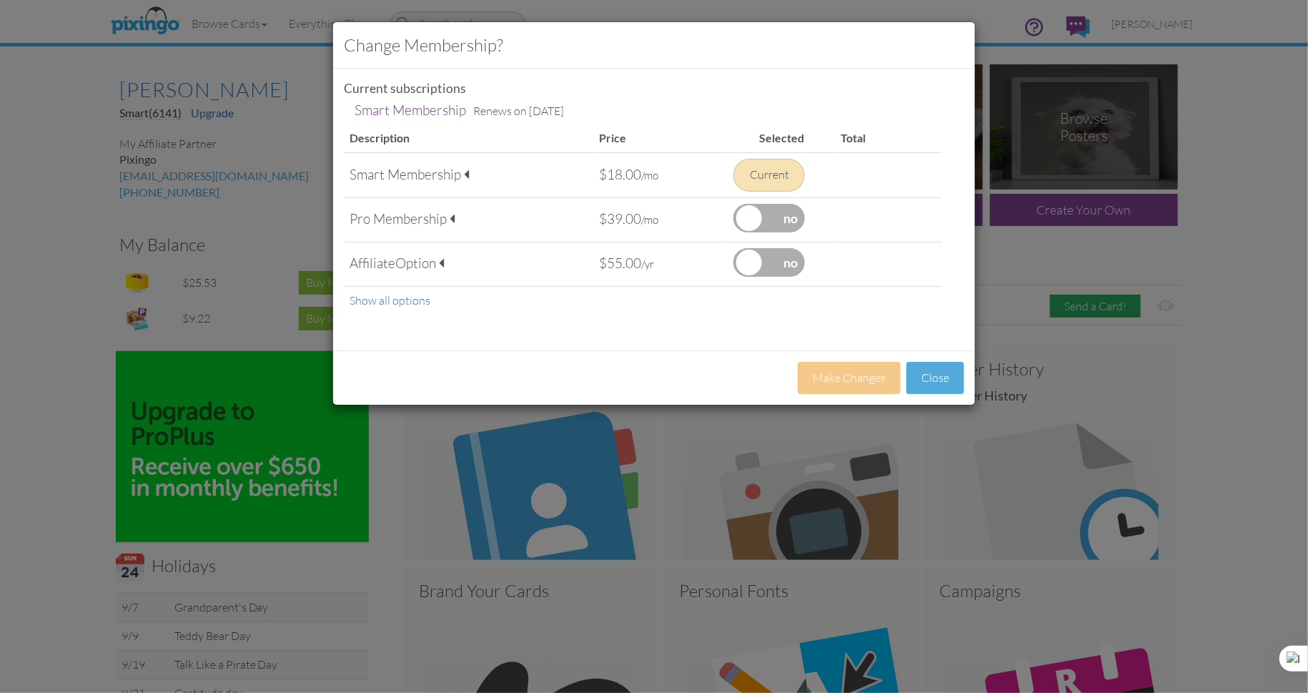
click at [775, 219] on label at bounding box center [768, 218] width 71 height 29
click at [0, 0] on input "checkbox" at bounding box center [0, 0] width 0 height 0
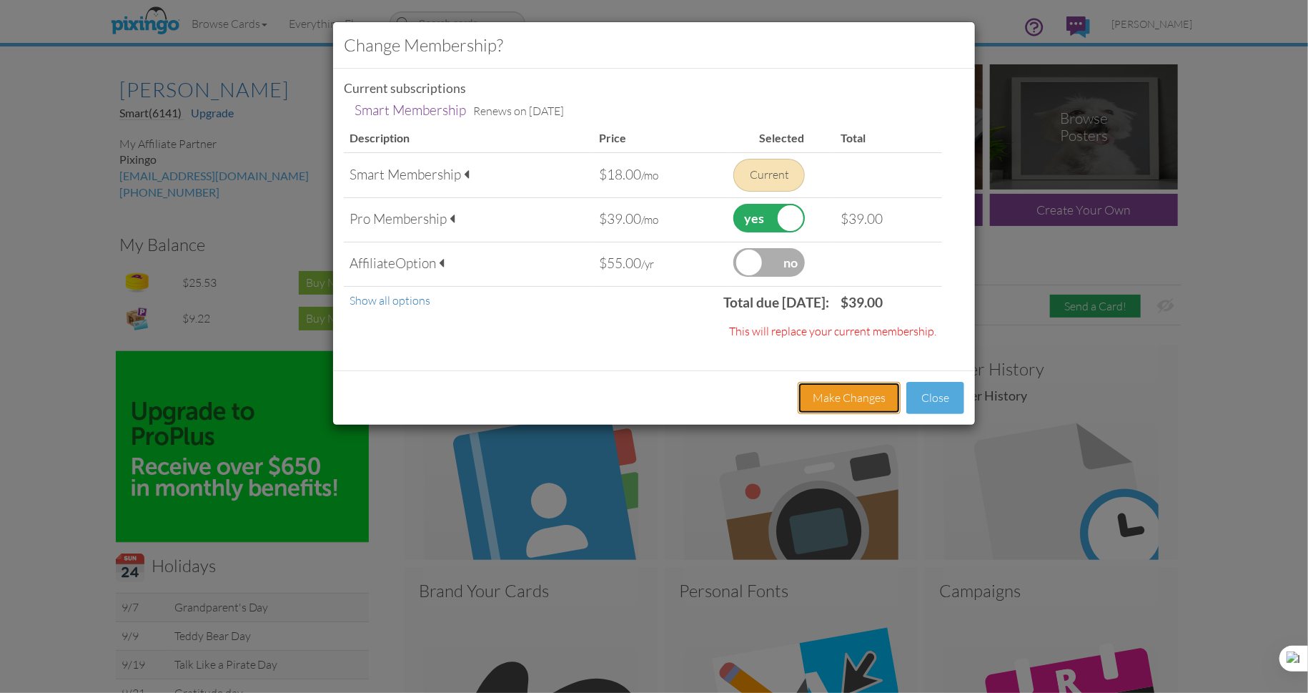
click at [844, 395] on button "Make Changes" at bounding box center [849, 398] width 103 height 32
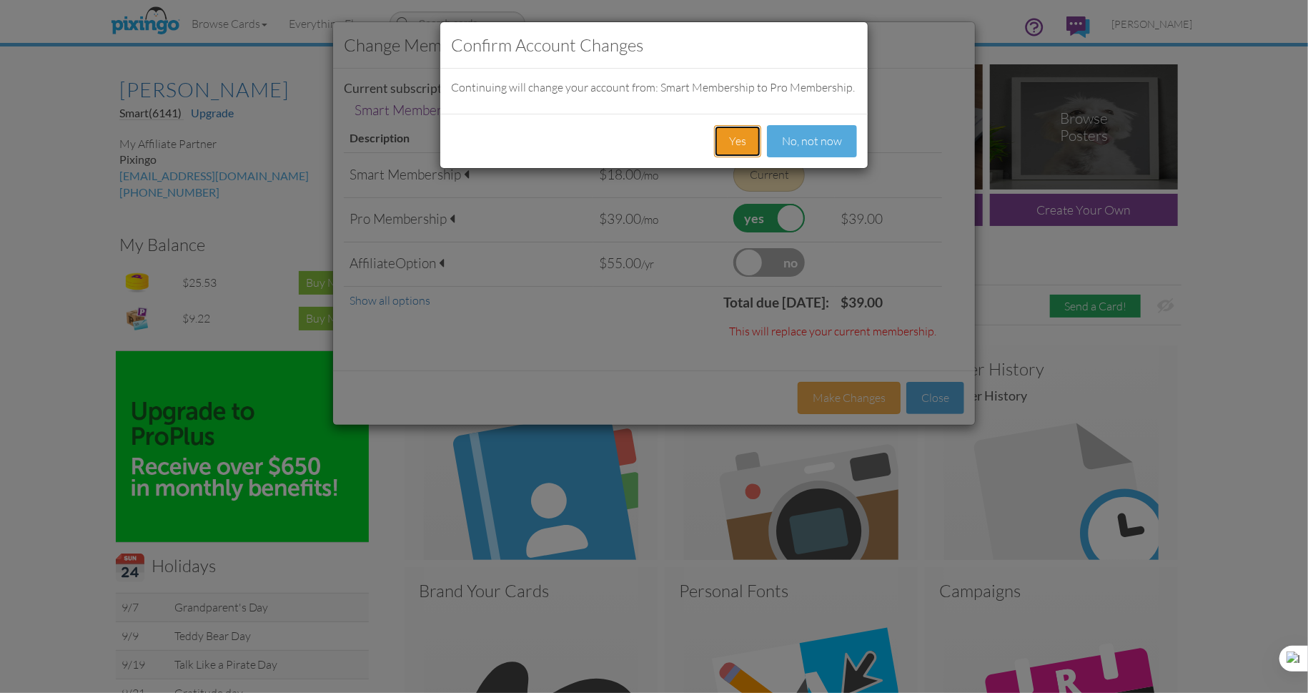
click at [737, 149] on button "Yes" at bounding box center [737, 141] width 47 height 32
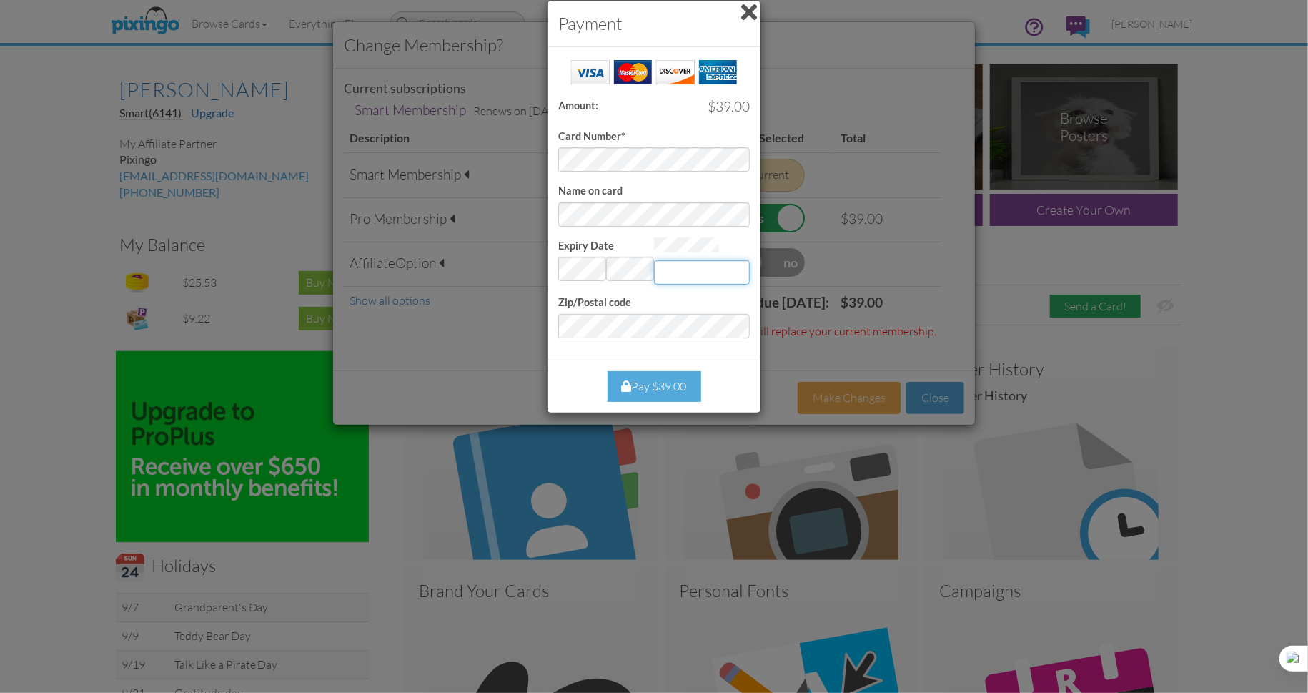
type input "483"
click at [656, 387] on div "Pay $39.00" at bounding box center [655, 386] width 94 height 31
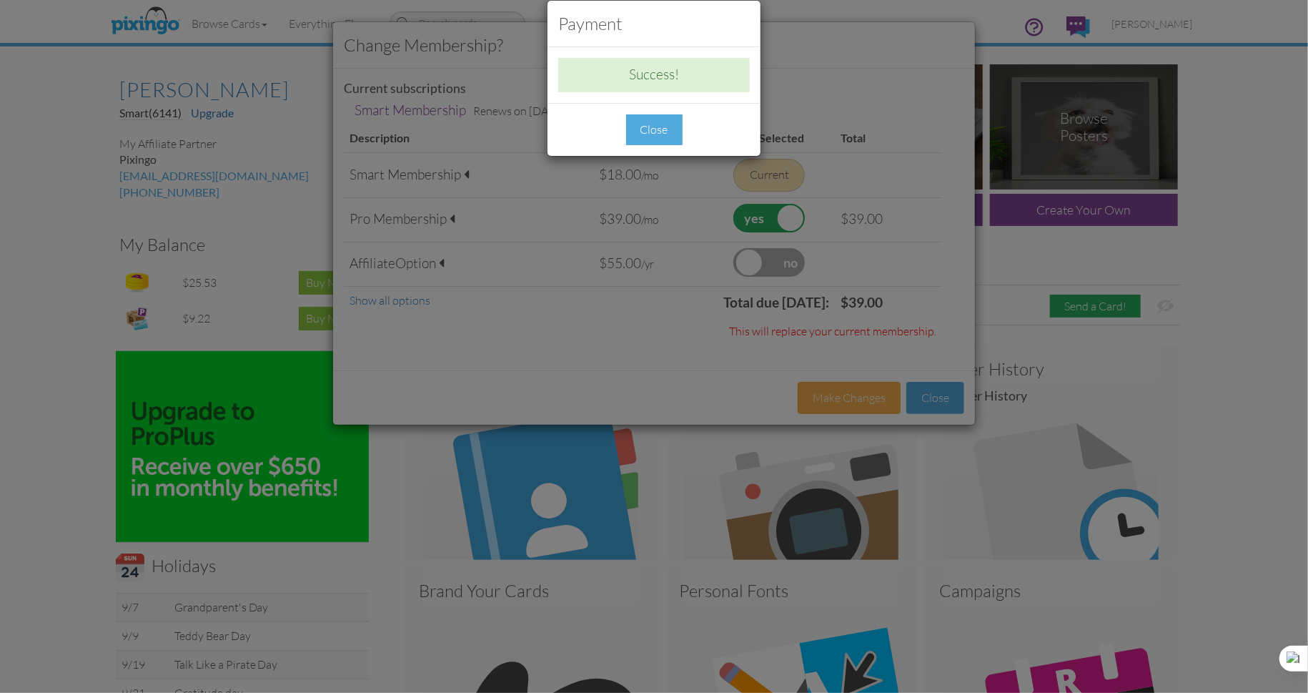
click at [646, 133] on div "Close" at bounding box center [654, 129] width 56 height 31
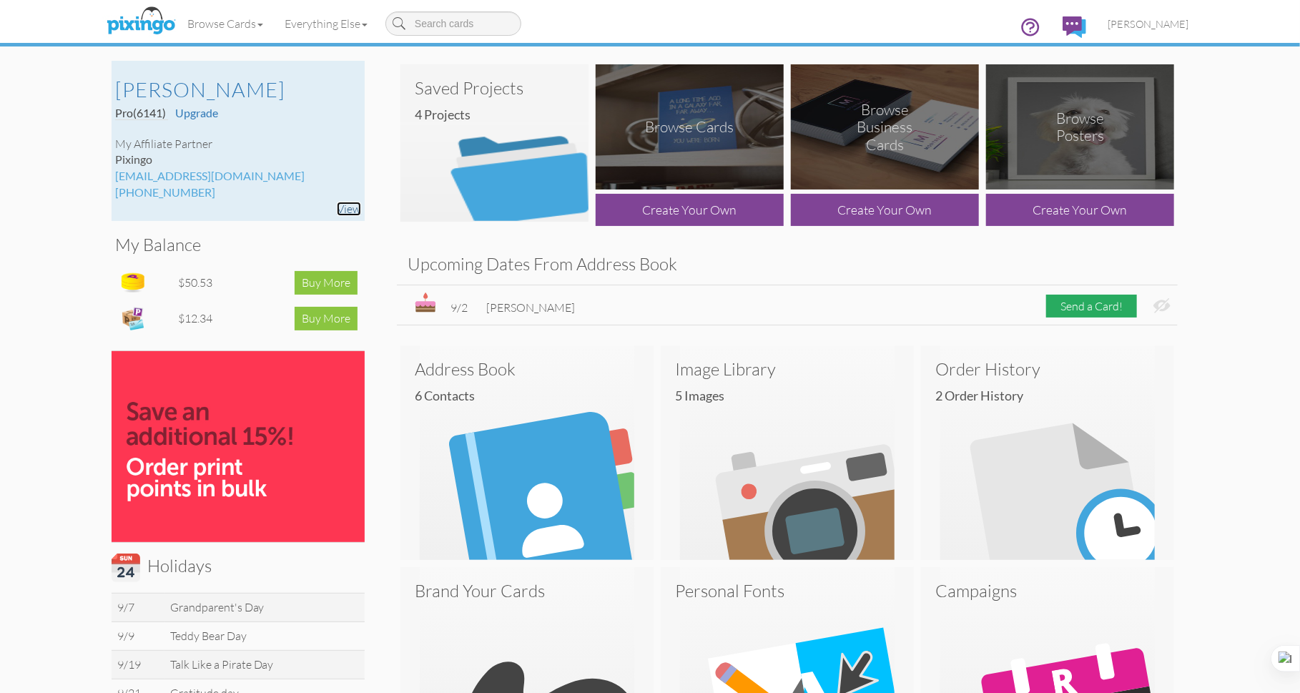
click at [355, 209] on link "View" at bounding box center [349, 209] width 24 height 14
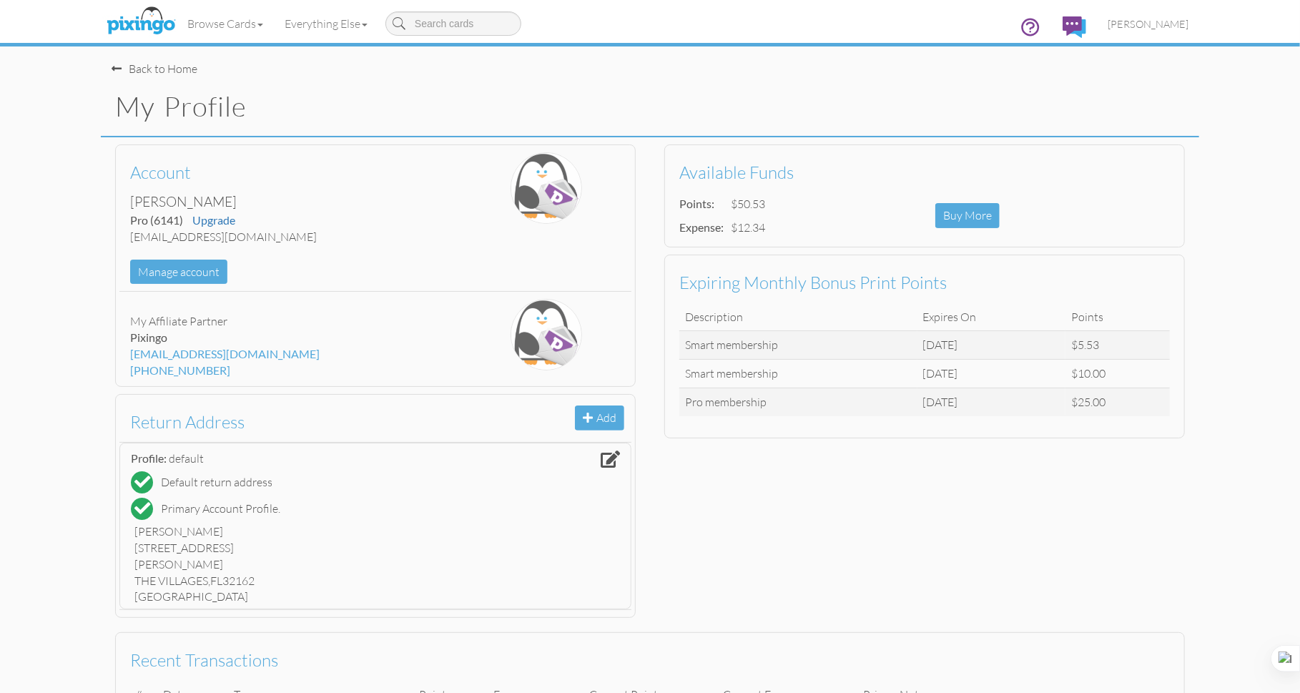
click at [136, 69] on div "Back to Home" at bounding box center [155, 69] width 86 height 16
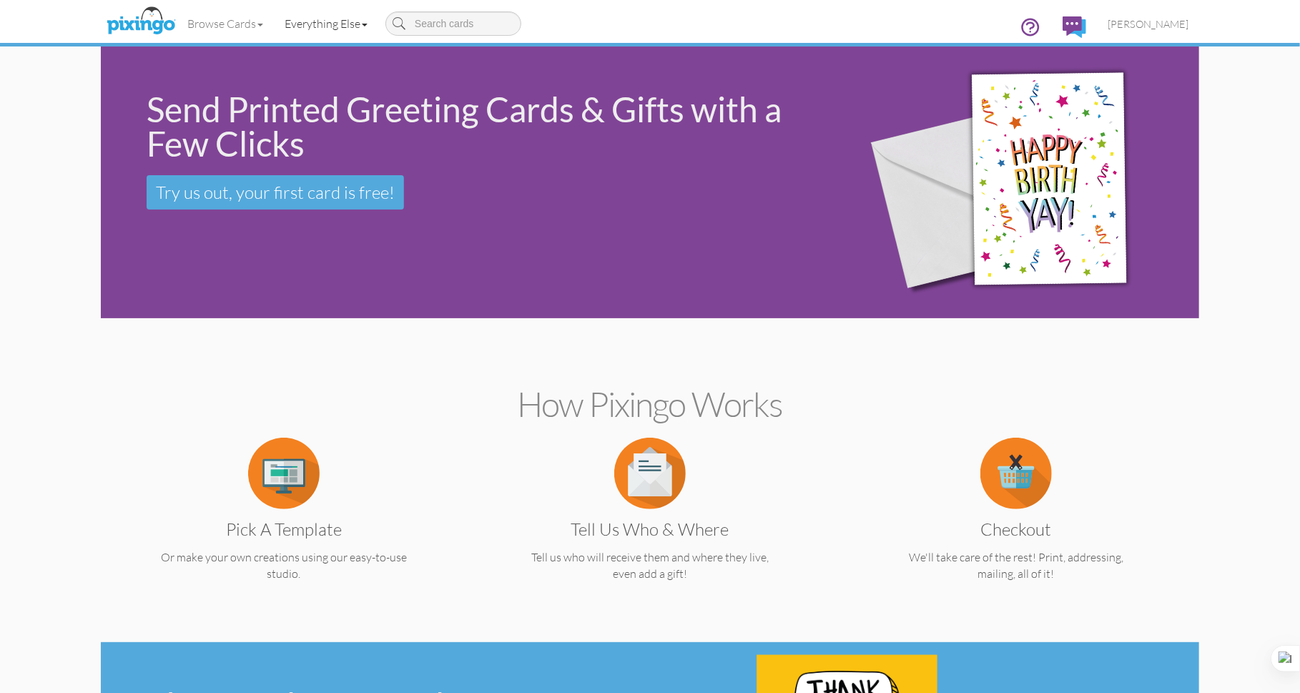
click at [367, 25] on span at bounding box center [365, 25] width 6 height 3
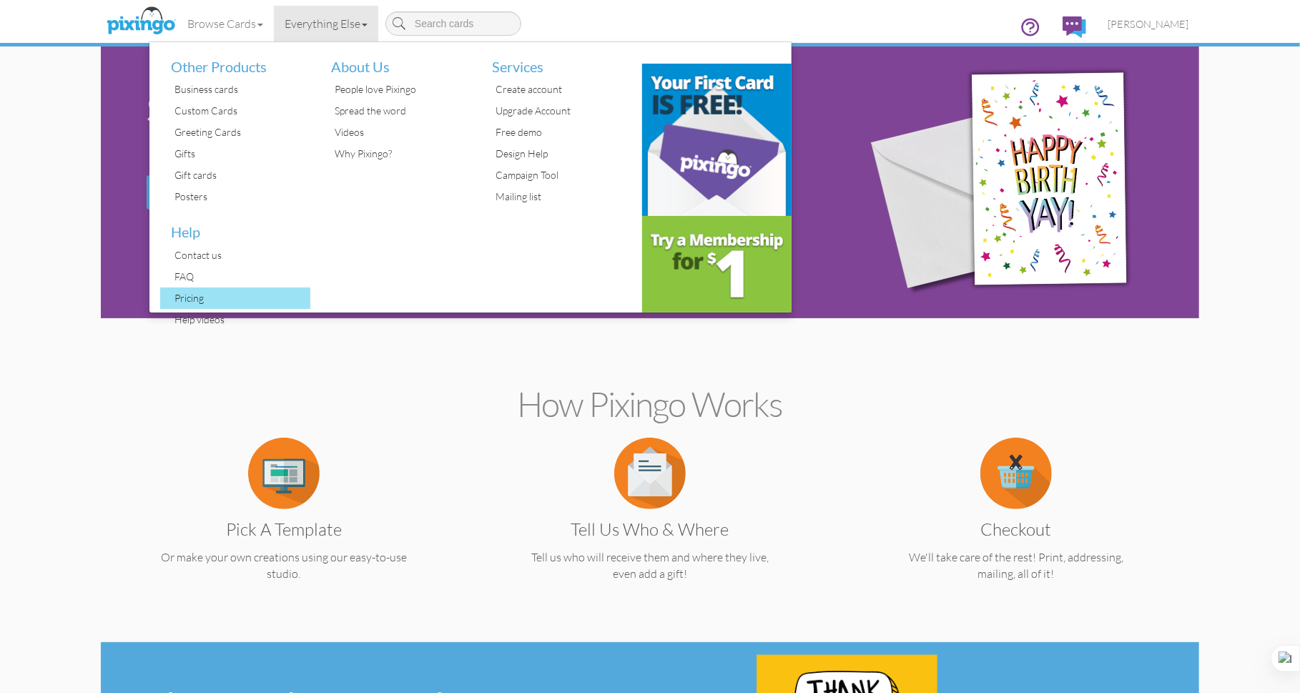
click at [203, 307] on div "Pricing" at bounding box center [240, 297] width 139 height 21
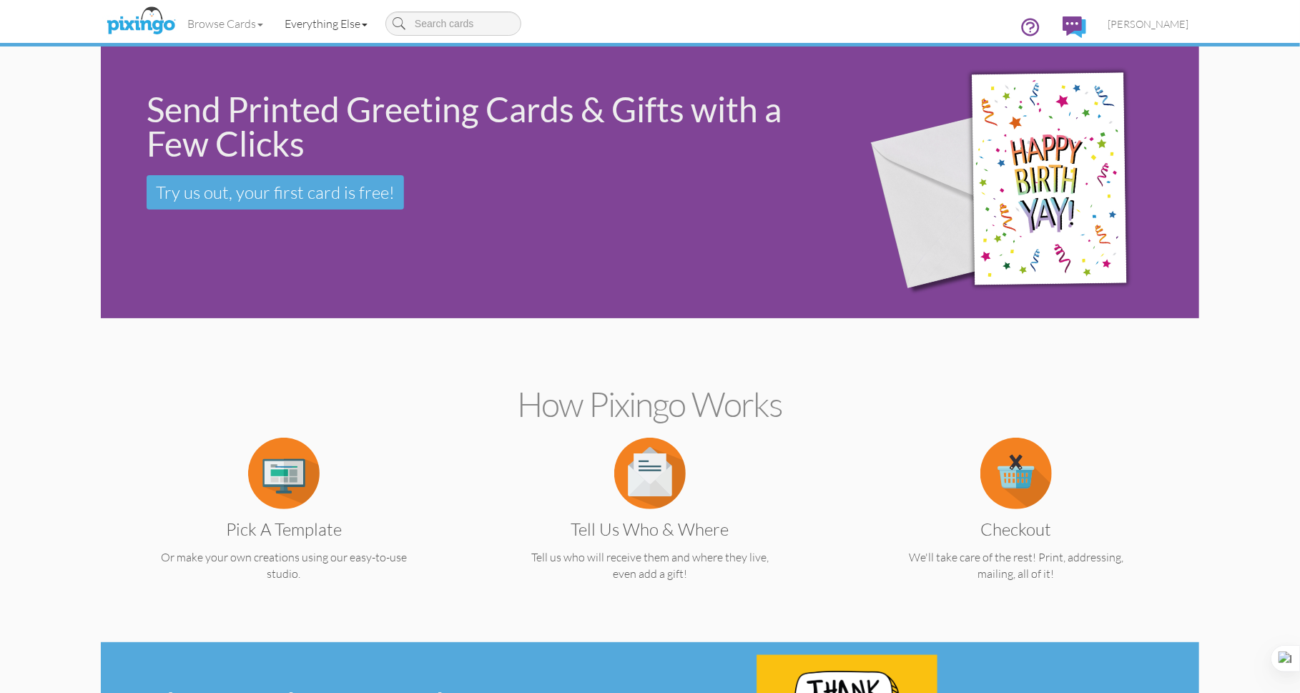
click at [367, 24] on span at bounding box center [365, 25] width 6 height 3
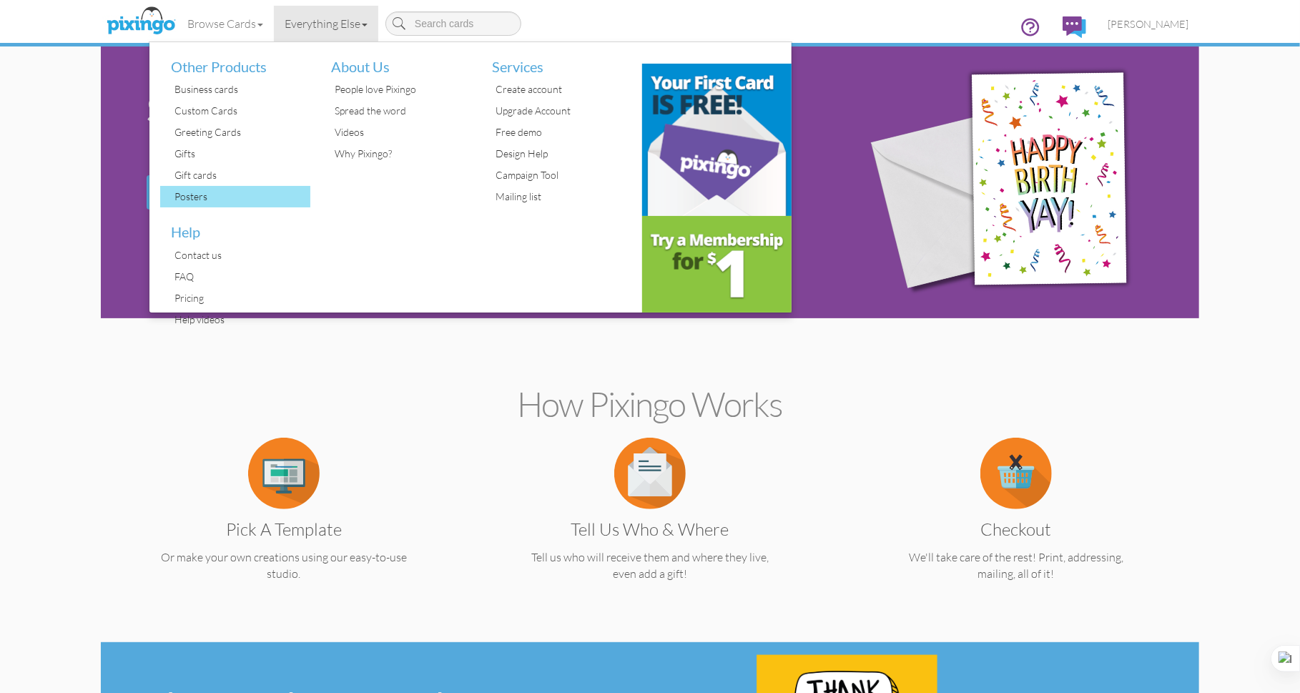
click at [209, 203] on div "Posters" at bounding box center [240, 196] width 139 height 21
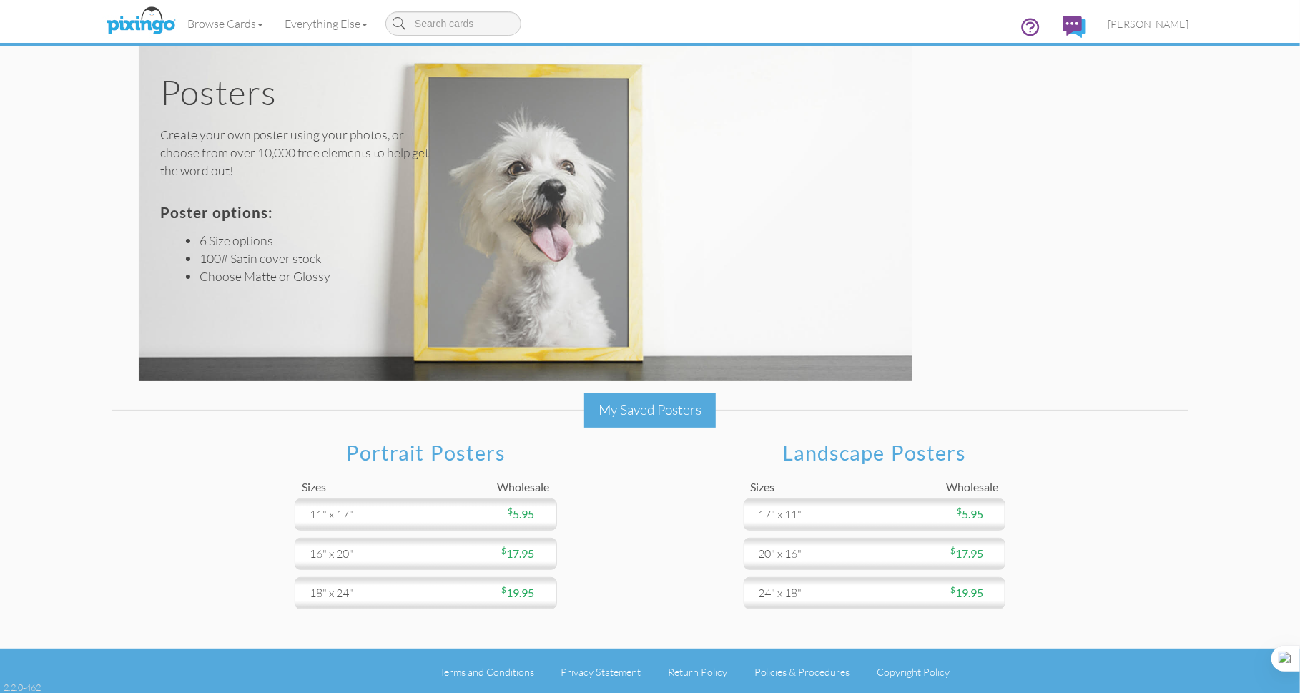
scroll to position [2, 0]
click at [355, 26] on link "Everything Else" at bounding box center [326, 24] width 104 height 36
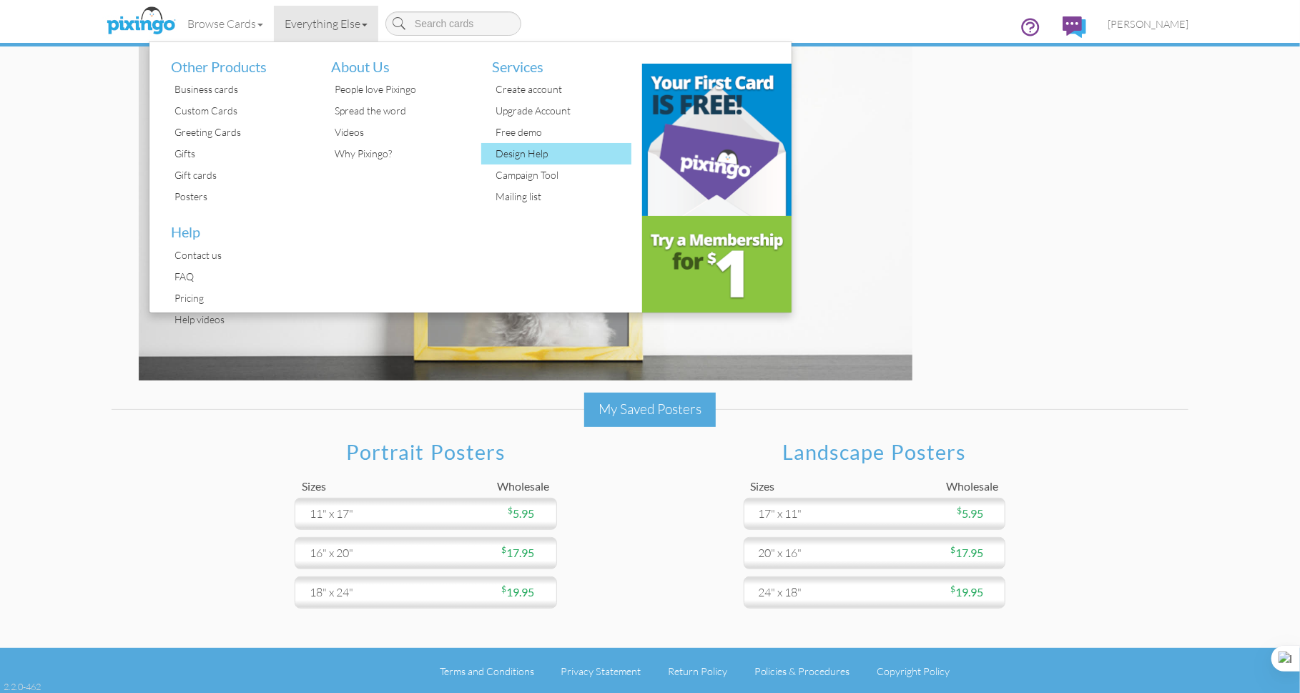
click at [543, 160] on div "Design Help" at bounding box center [561, 153] width 139 height 21
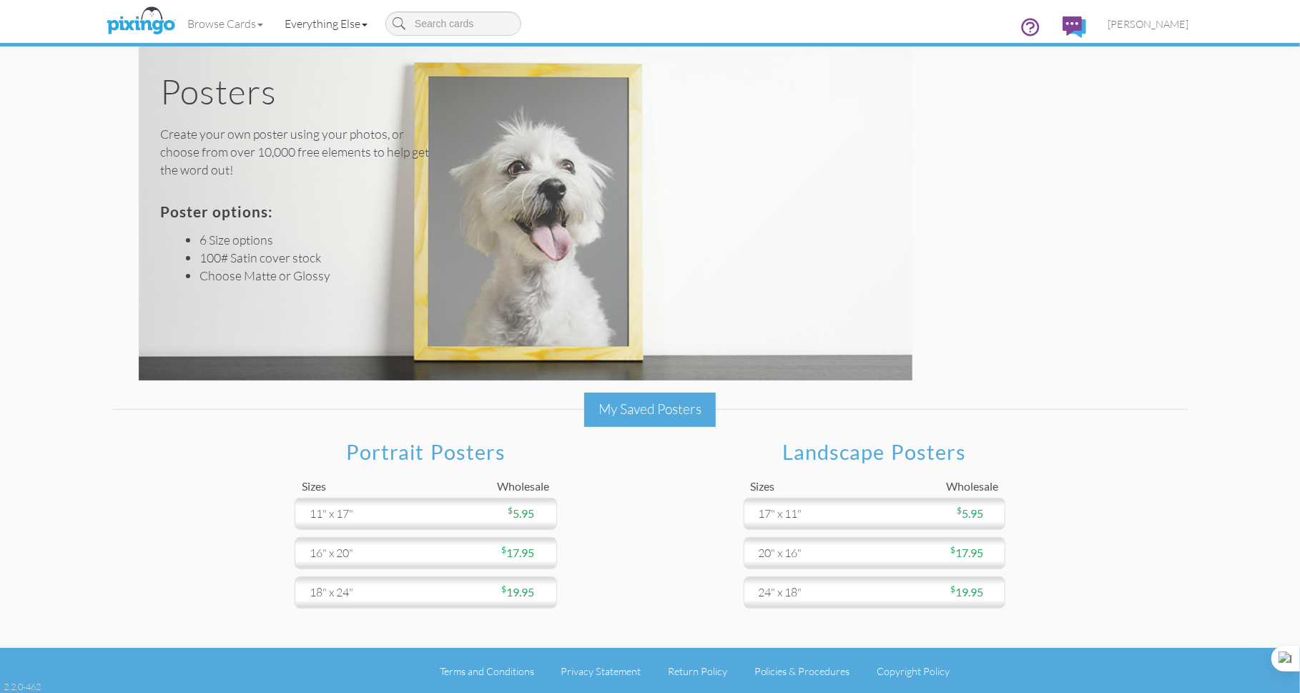
click at [367, 24] on span at bounding box center [365, 25] width 6 height 3
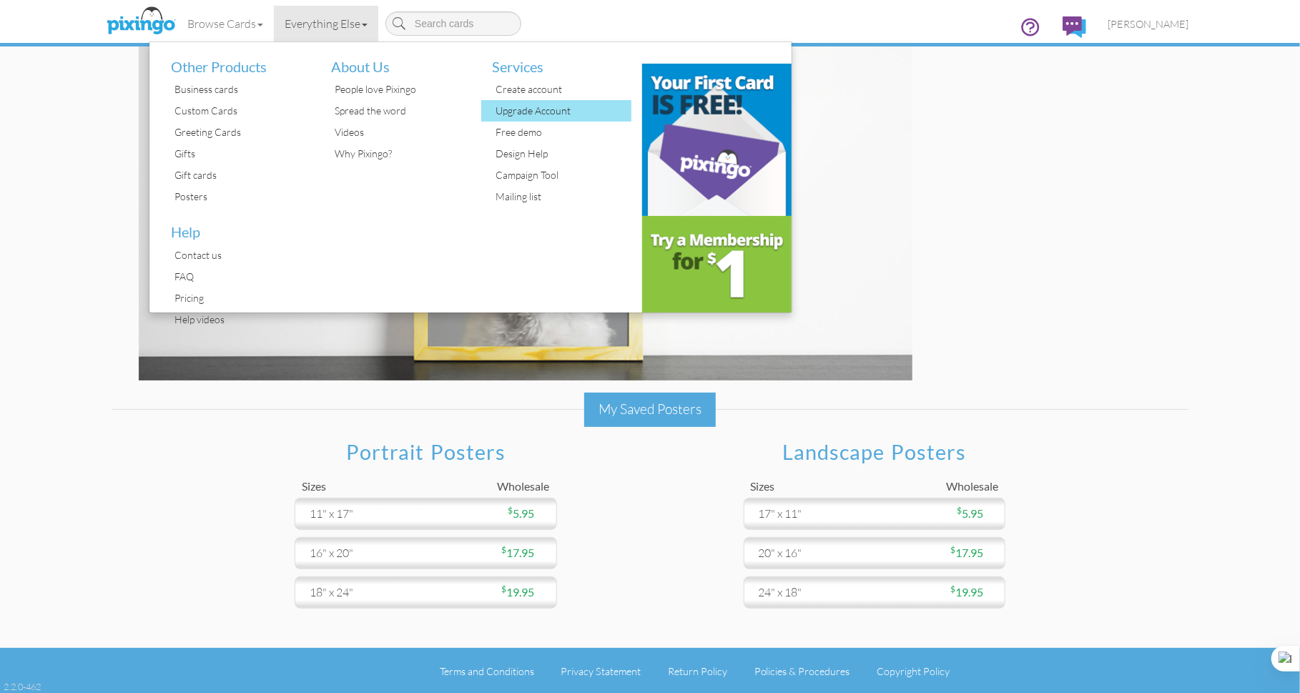
click at [548, 112] on div "Upgrade Account" at bounding box center [561, 110] width 139 height 21
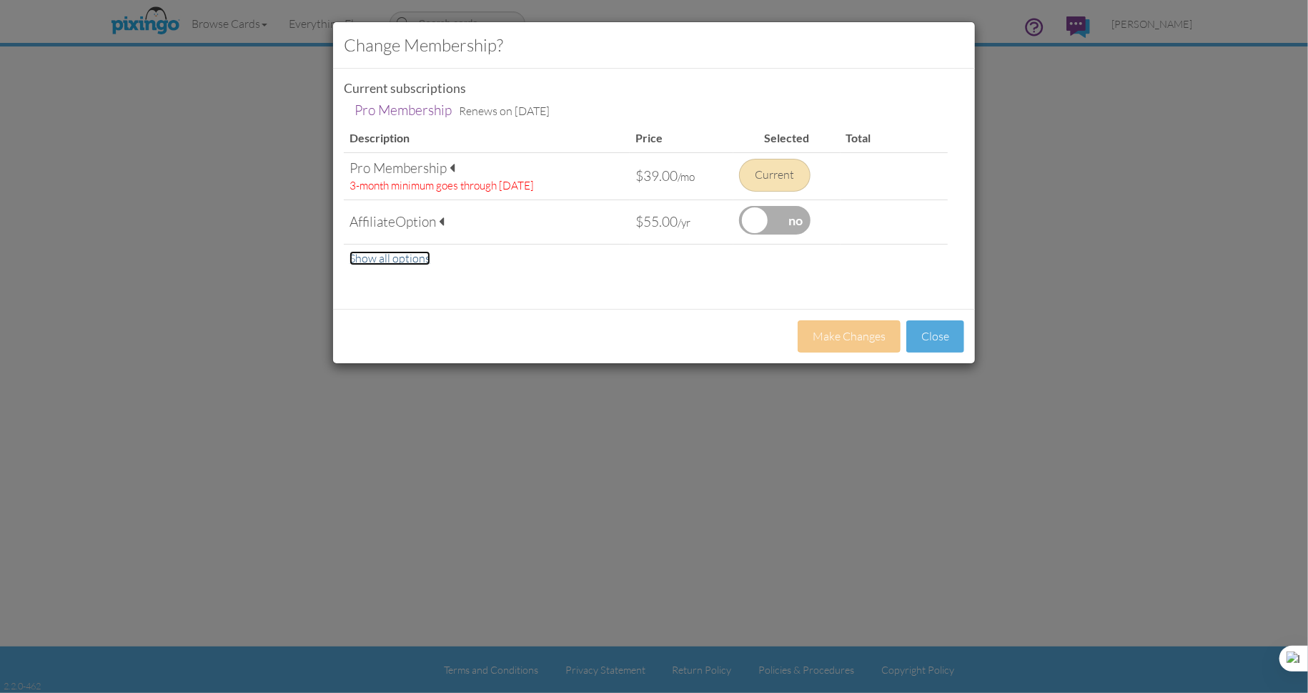
click at [395, 259] on link "Show all options" at bounding box center [390, 258] width 81 height 14
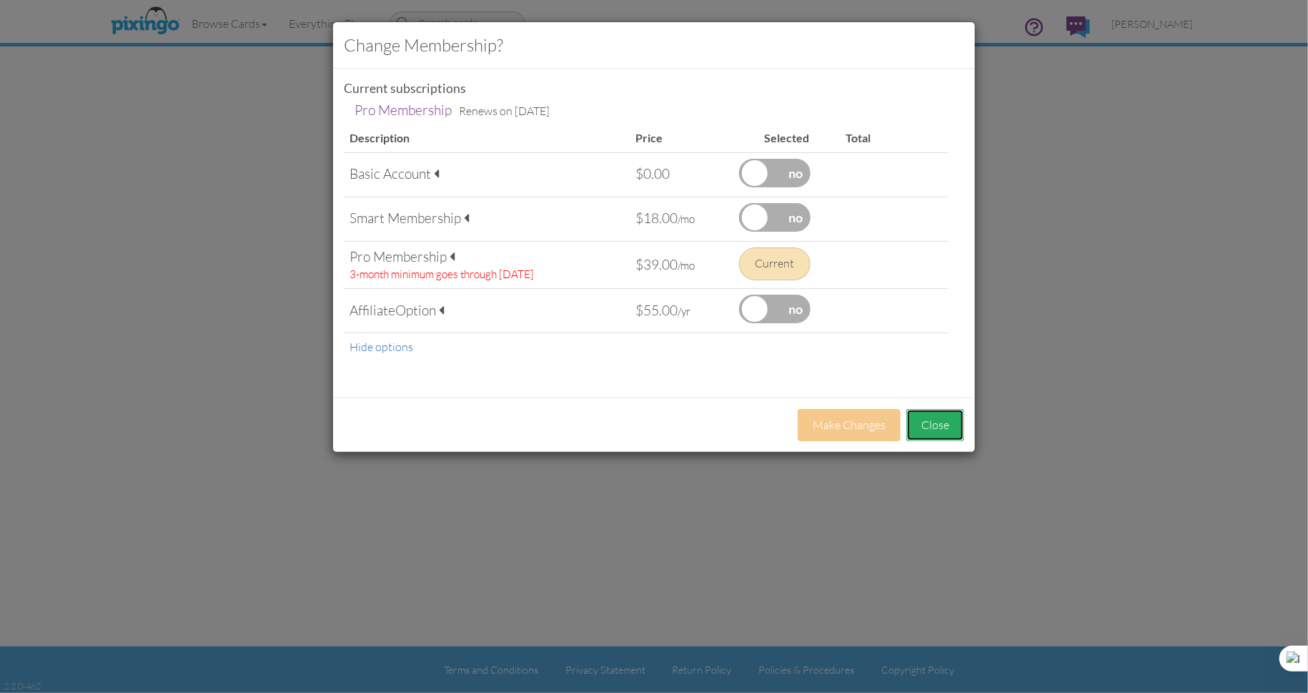
click at [939, 427] on button "Close" at bounding box center [935, 425] width 58 height 32
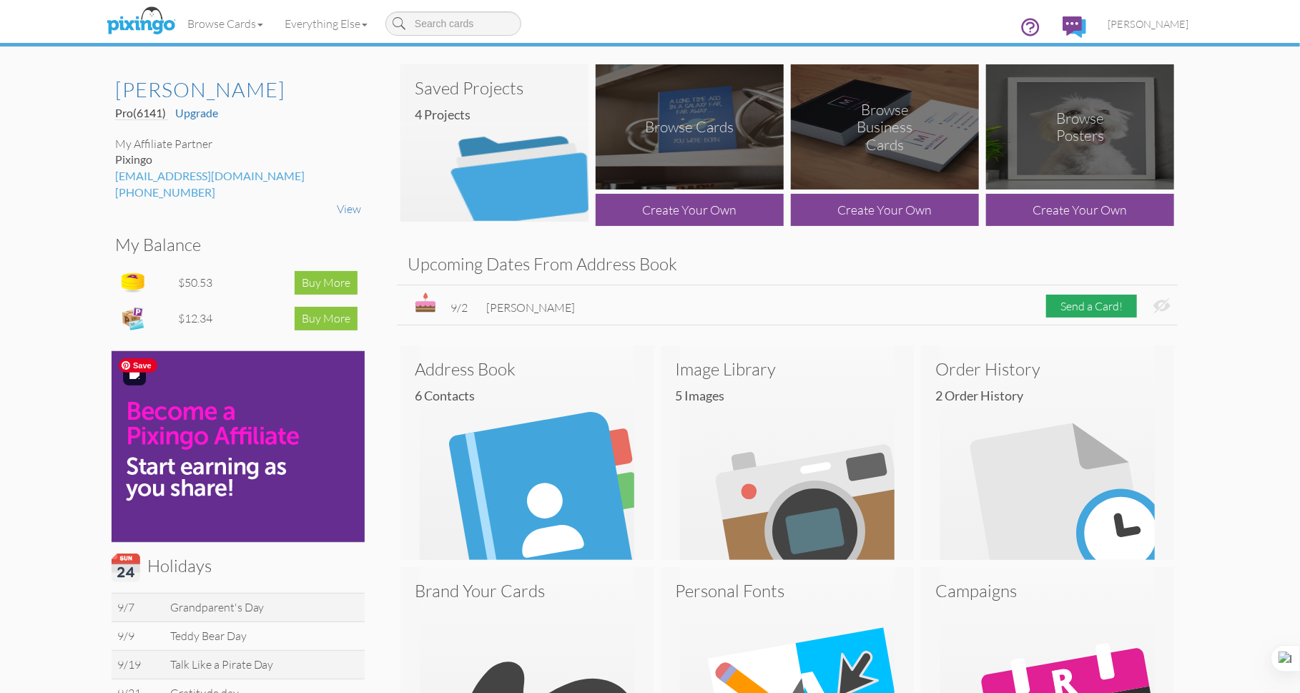
click at [183, 460] on img at bounding box center [238, 446] width 253 height 191
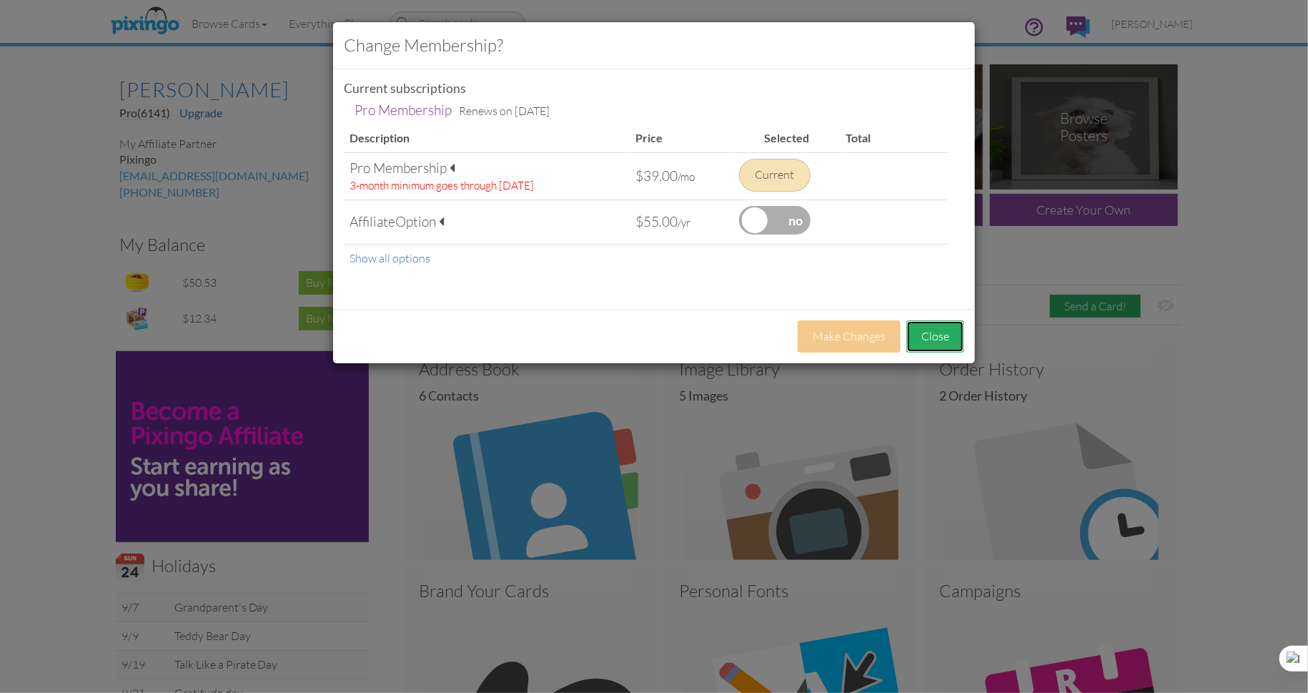
click at [956, 332] on button "Close" at bounding box center [935, 336] width 58 height 32
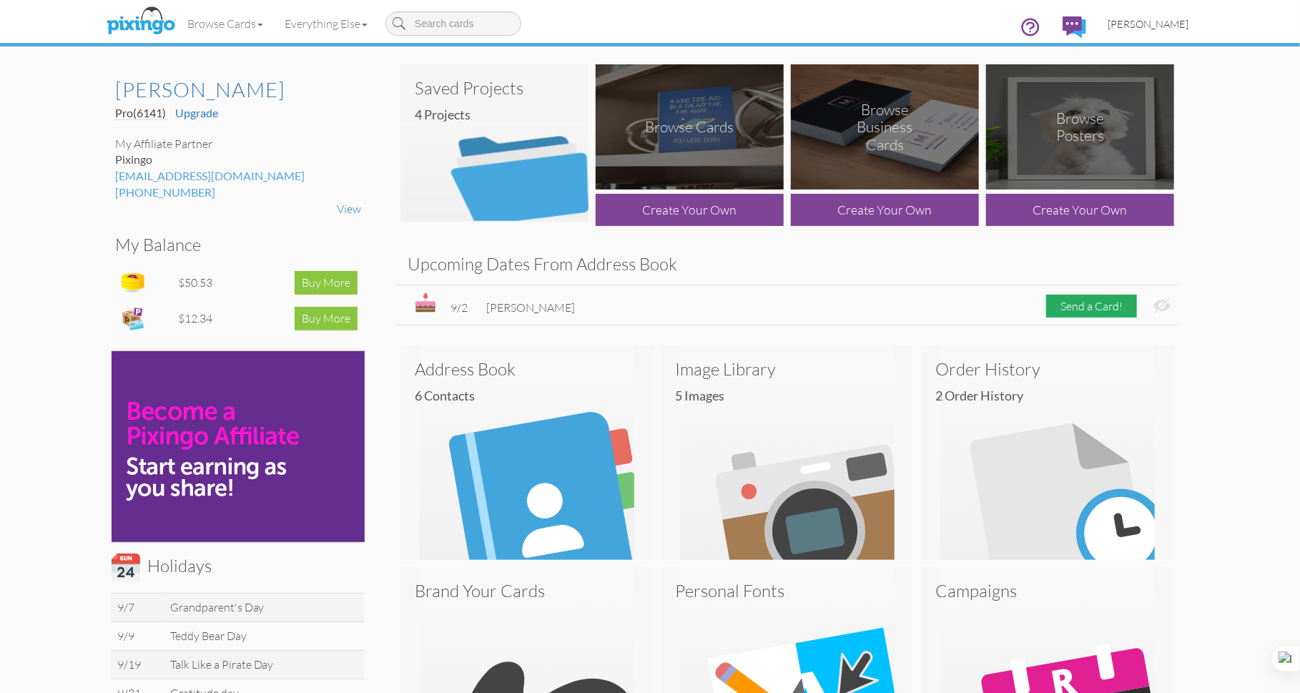
click at [1152, 24] on span "[PERSON_NAME]" at bounding box center [1147, 24] width 81 height 12
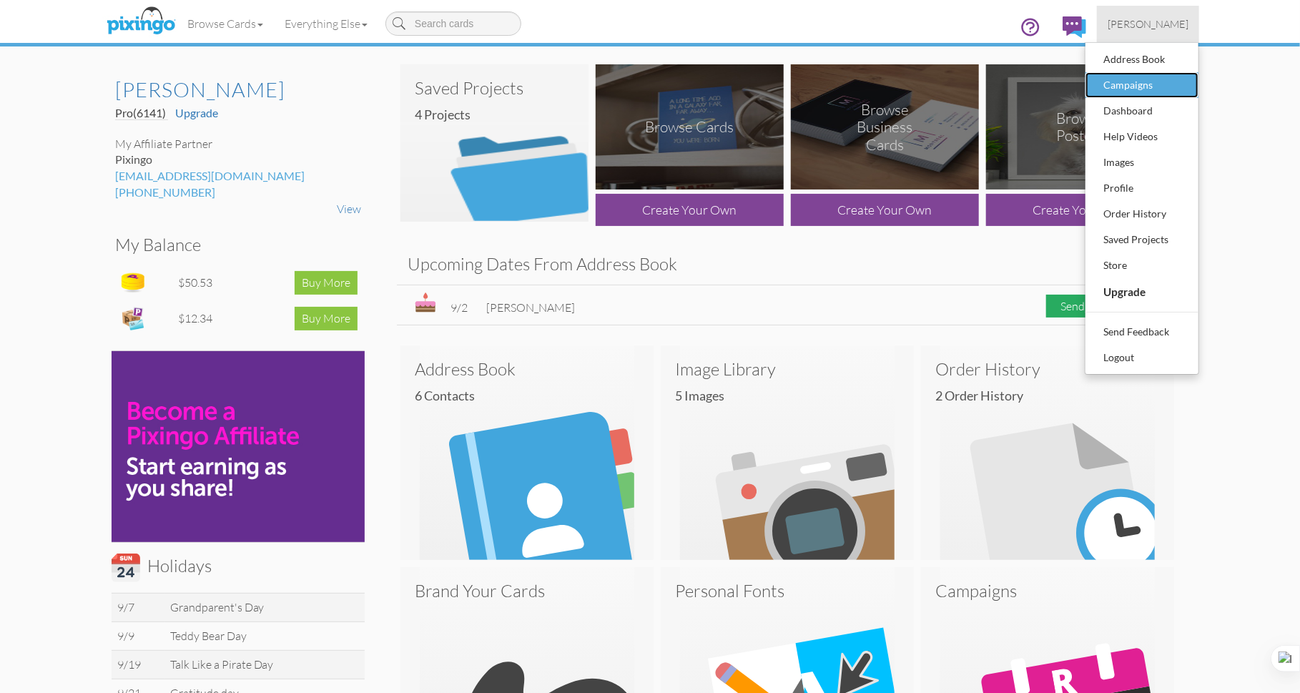
click at [1141, 83] on div "Campaigns" at bounding box center [1141, 84] width 84 height 21
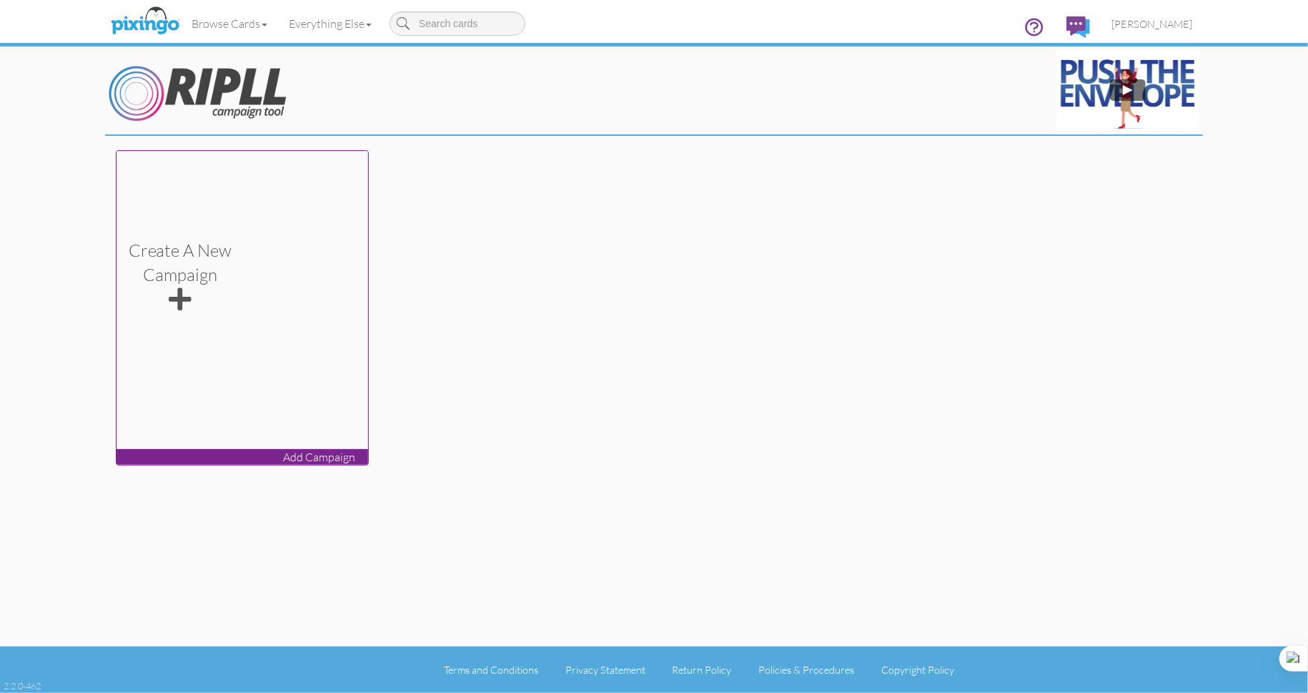
click at [182, 298] on span at bounding box center [180, 300] width 23 height 26
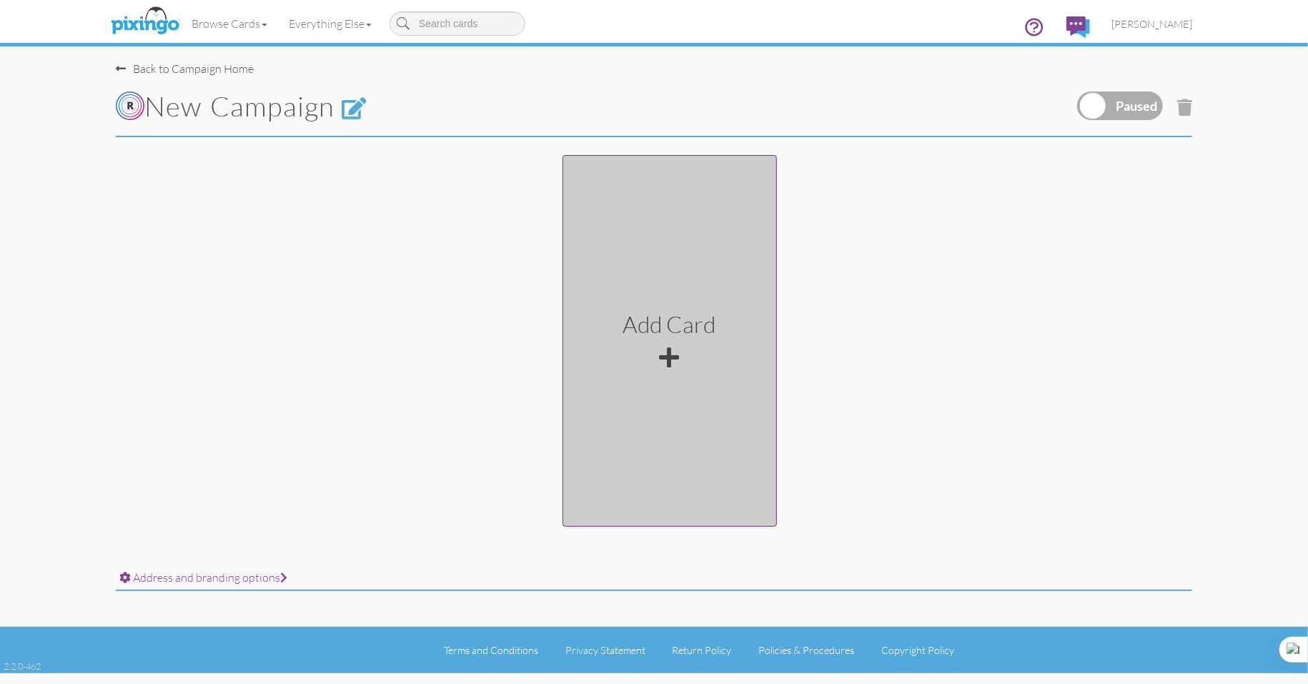
click at [670, 355] on div at bounding box center [670, 357] width 20 height 23
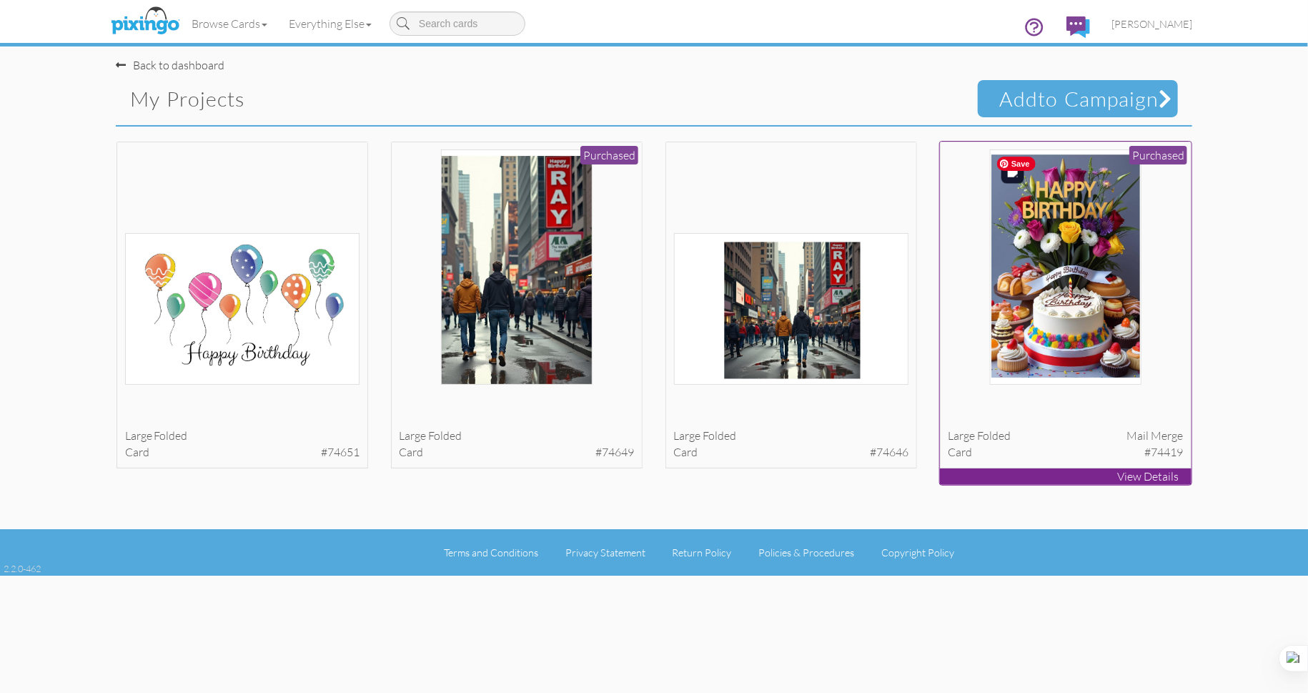
click at [1083, 281] on img at bounding box center [1066, 266] width 152 height 235
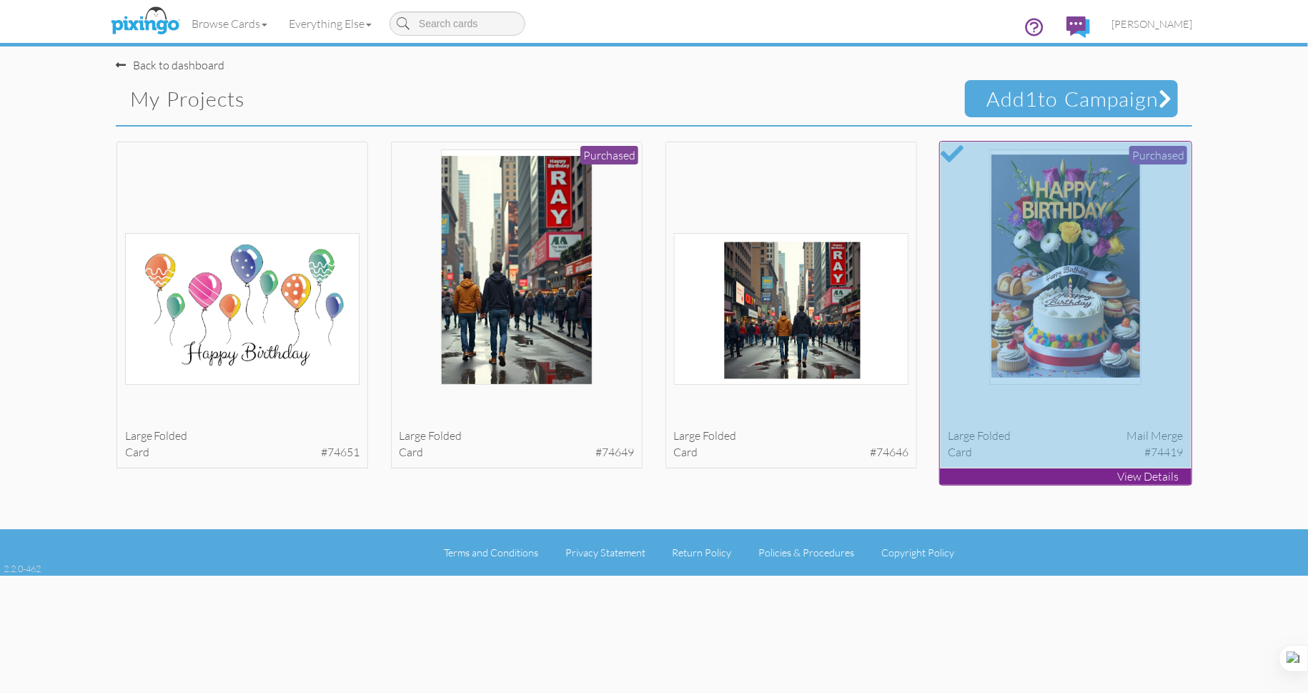
click at [1156, 473] on p "View Details" at bounding box center [1066, 476] width 252 height 16
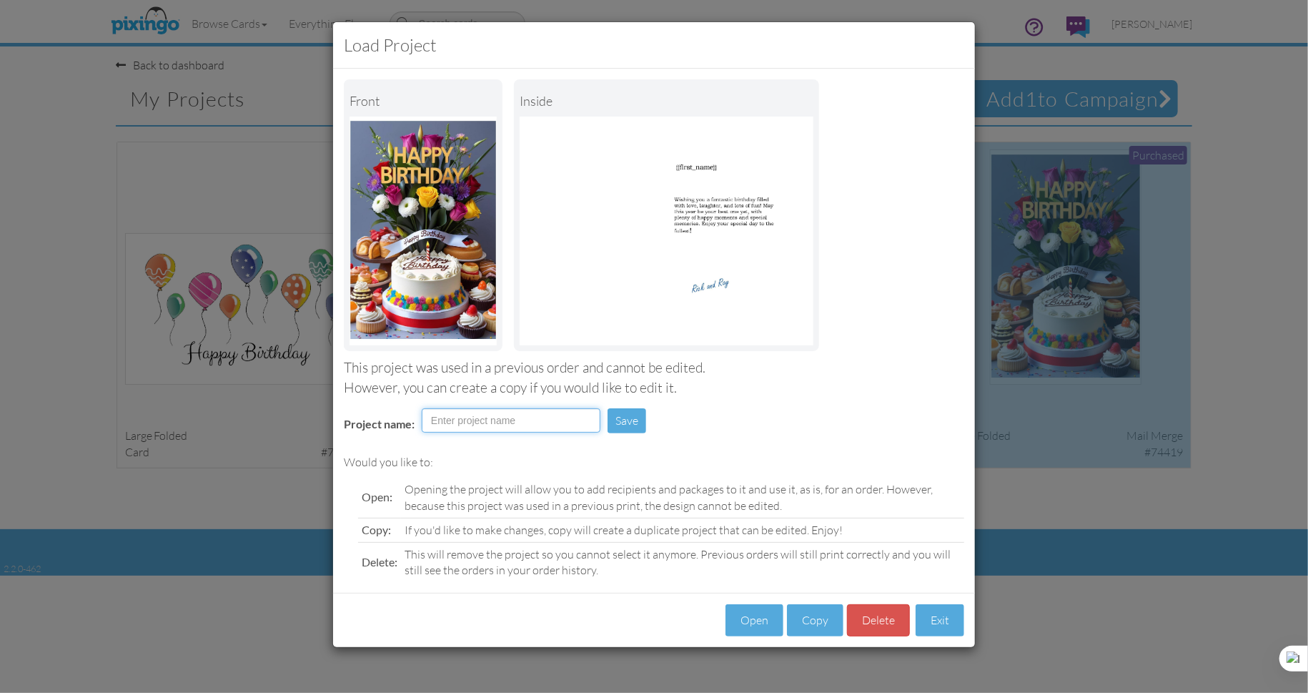
click at [465, 414] on input "Project name:" at bounding box center [511, 420] width 179 height 24
type input "Ladies Birthday"
click at [623, 418] on button "Save" at bounding box center [627, 420] width 39 height 25
click at [754, 626] on button "Open" at bounding box center [755, 620] width 58 height 32
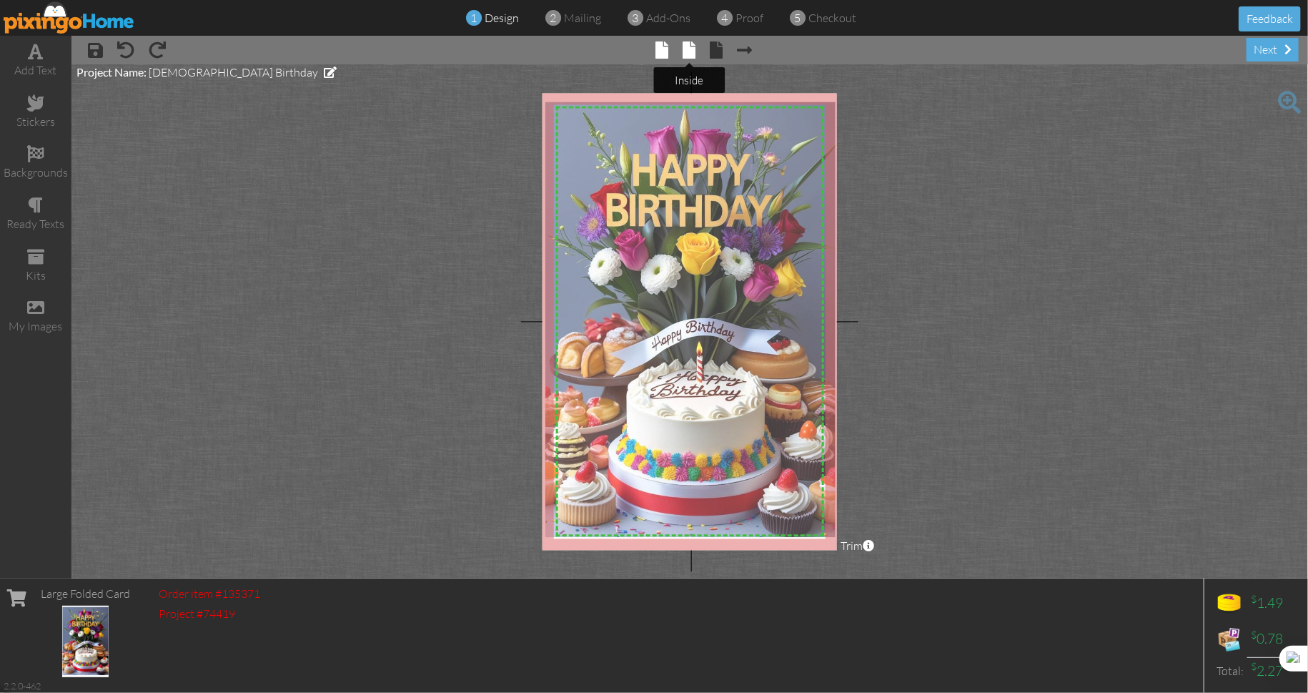
click at [693, 54] on span at bounding box center [689, 49] width 13 height 17
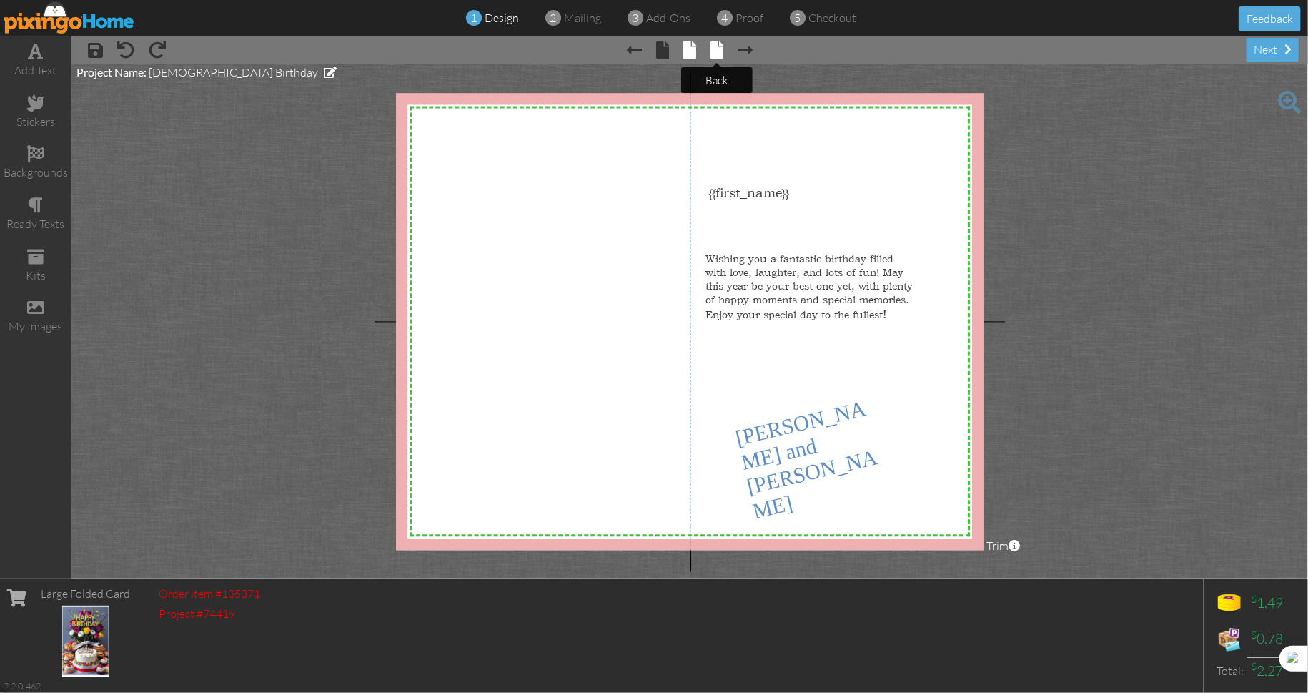
click at [717, 53] on span at bounding box center [717, 49] width 13 height 17
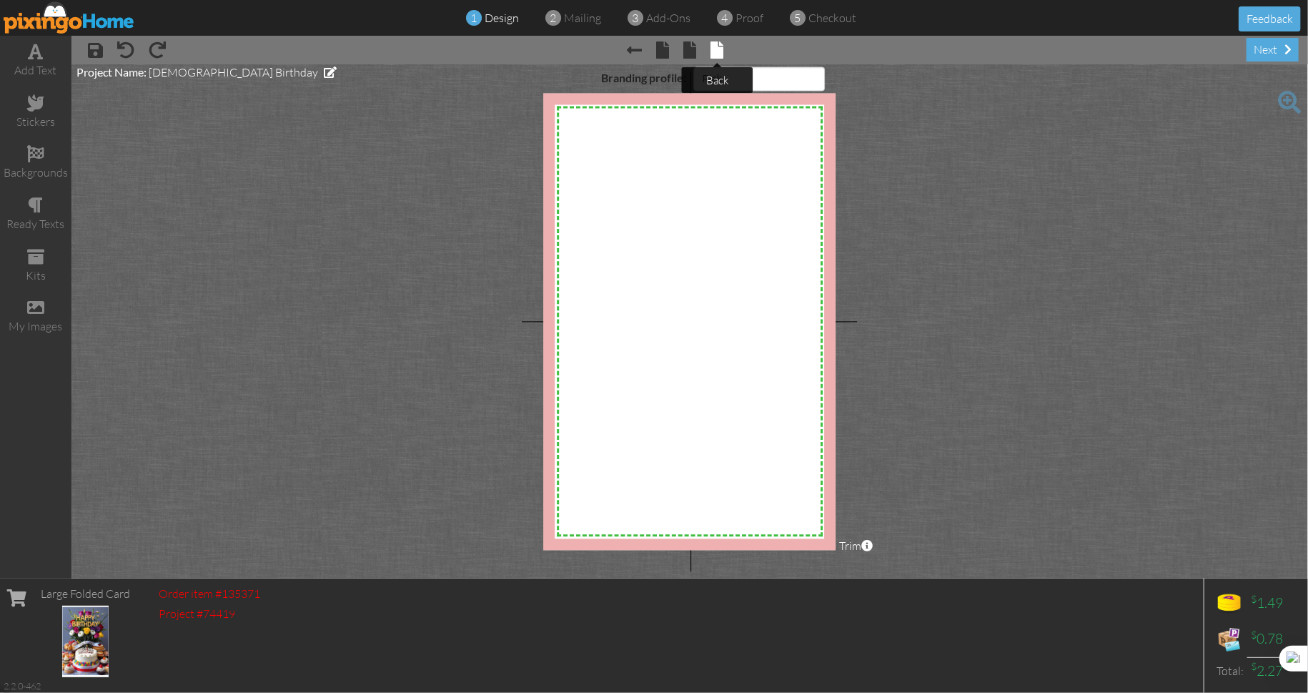
select select "object:1919"
click at [77, 24] on img at bounding box center [70, 17] width 132 height 32
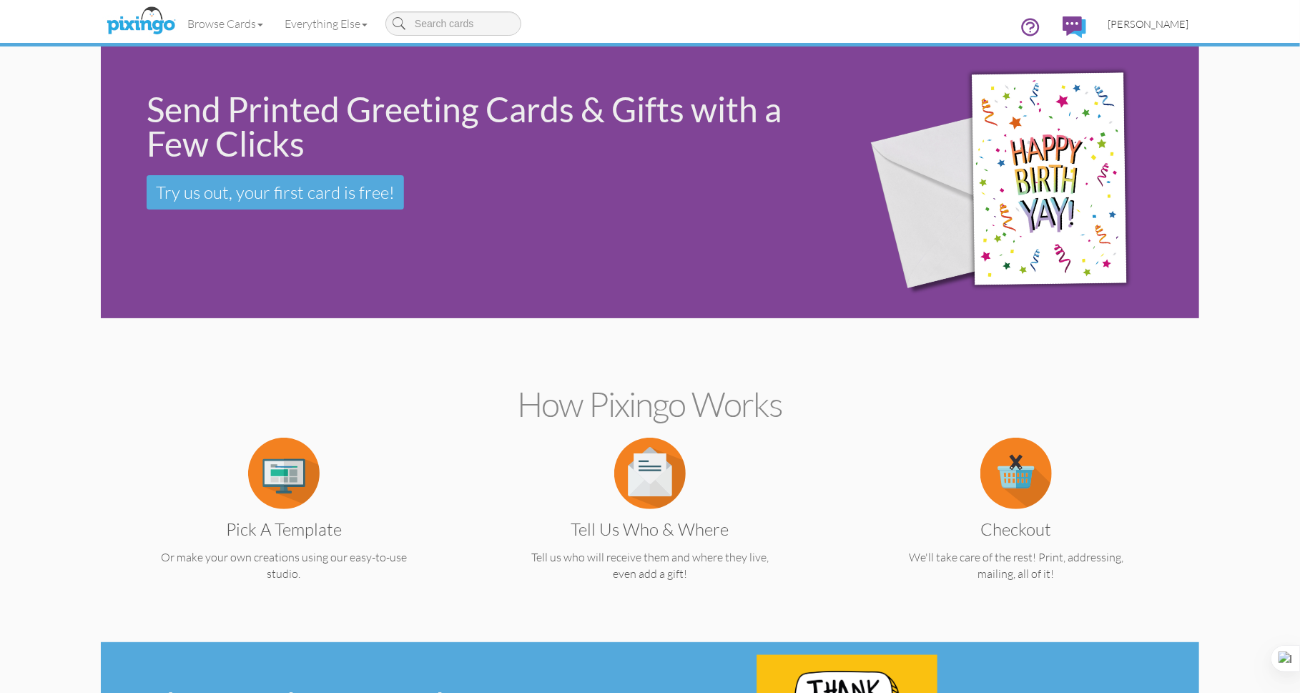
click at [1156, 24] on span "[PERSON_NAME]" at bounding box center [1147, 24] width 81 height 12
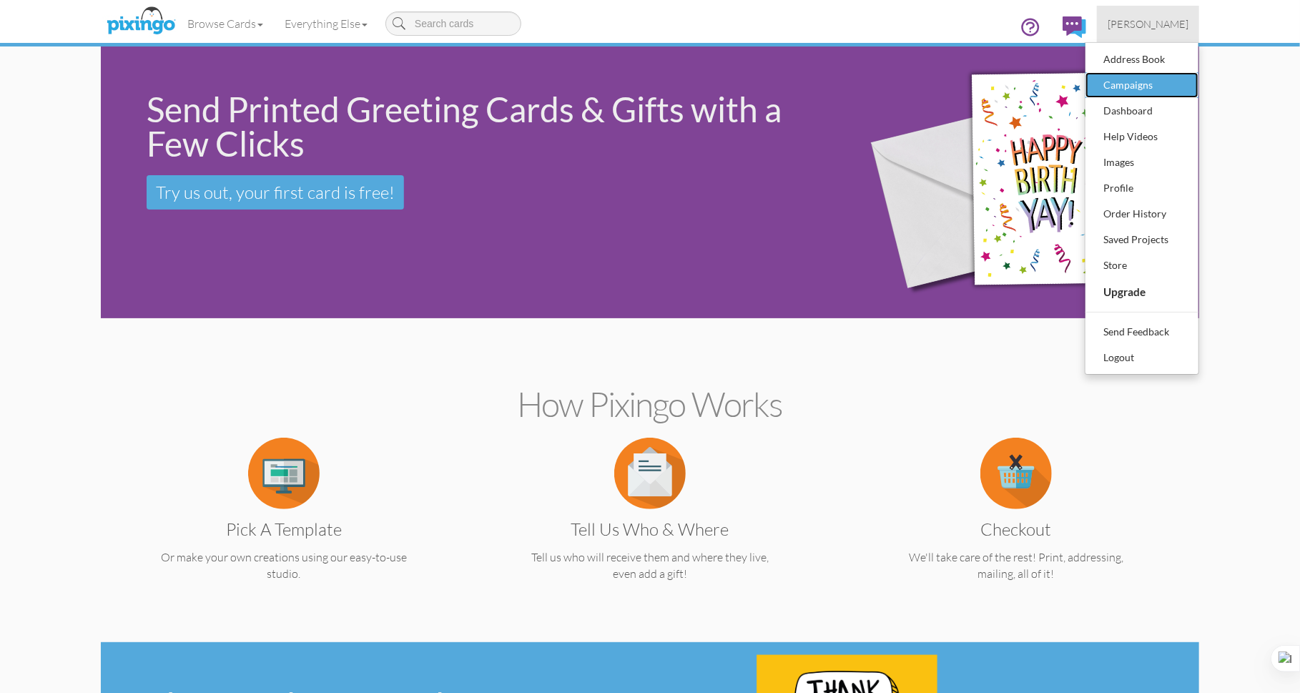
click at [1144, 81] on div "Campaigns" at bounding box center [1141, 84] width 84 height 21
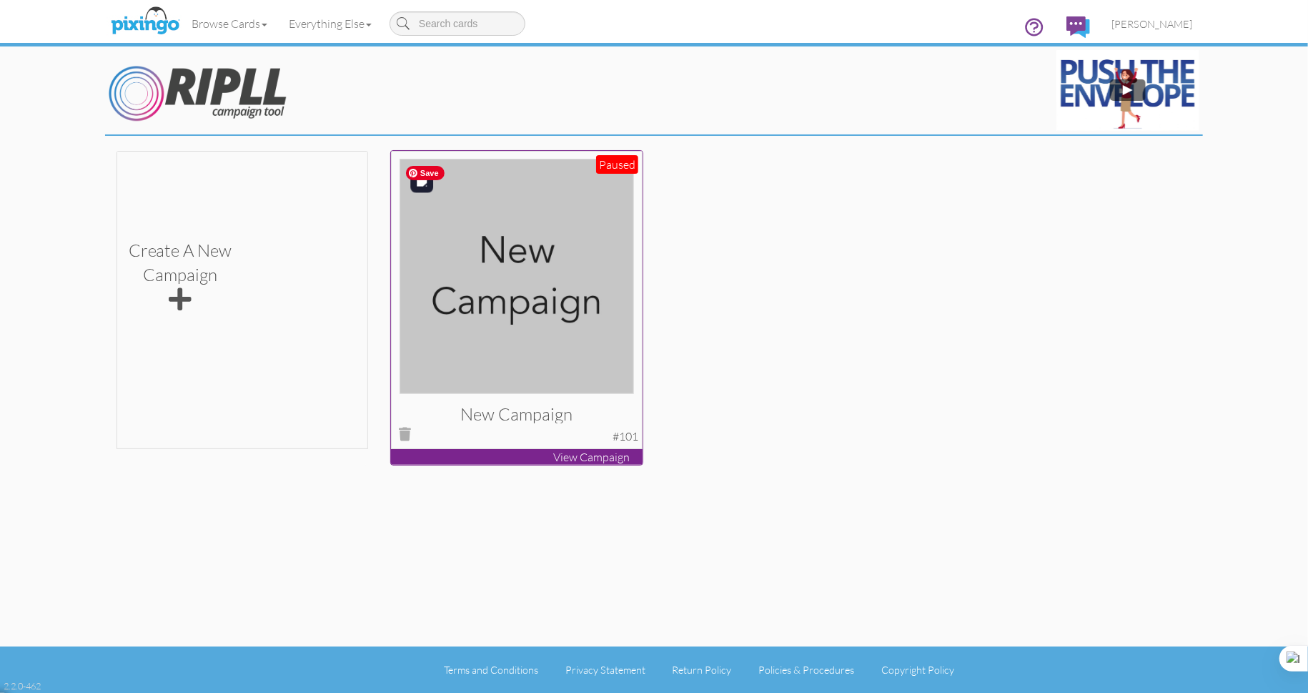
click at [520, 299] on img at bounding box center [517, 276] width 235 height 235
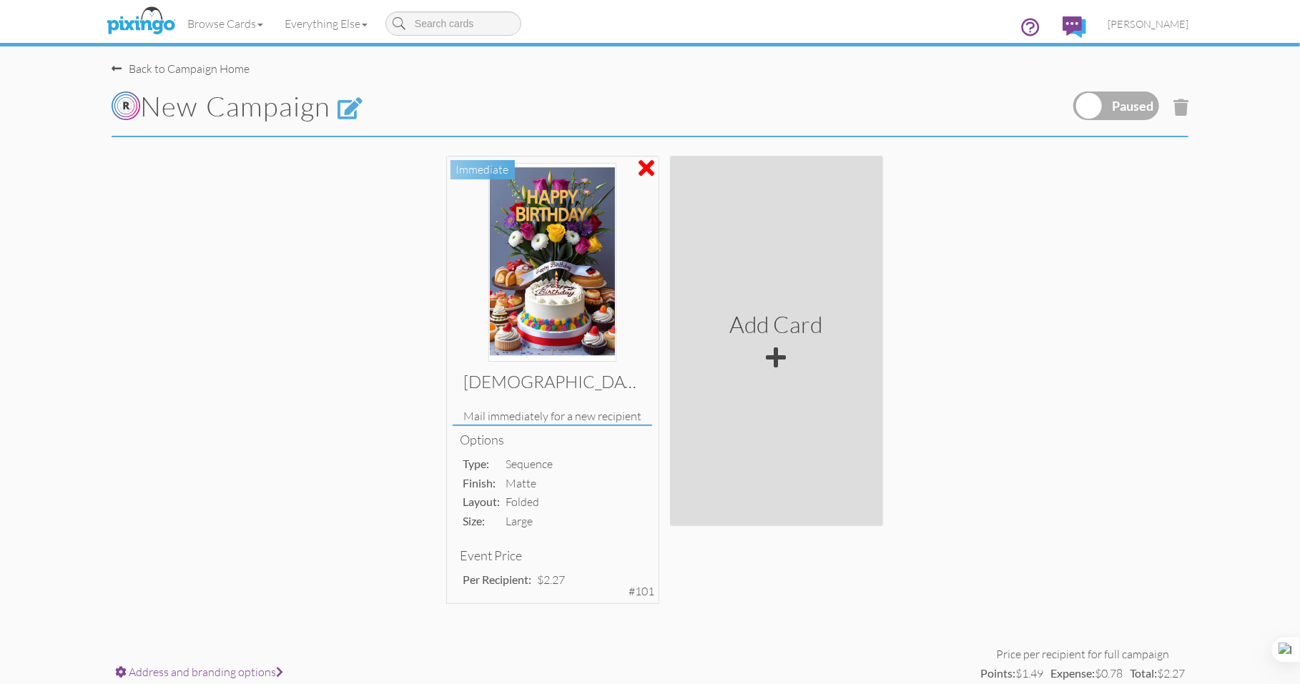
click at [264, 673] on span "Address and branding options" at bounding box center [206, 672] width 154 height 14
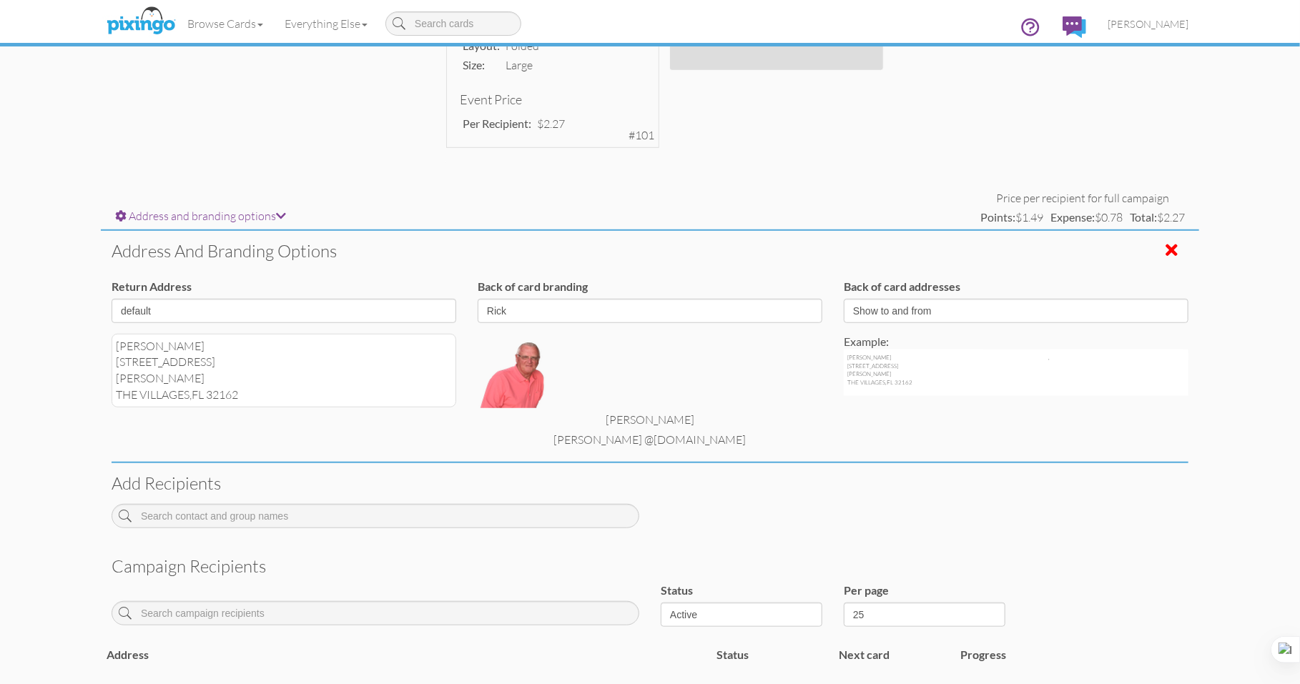
scroll to position [445, 0]
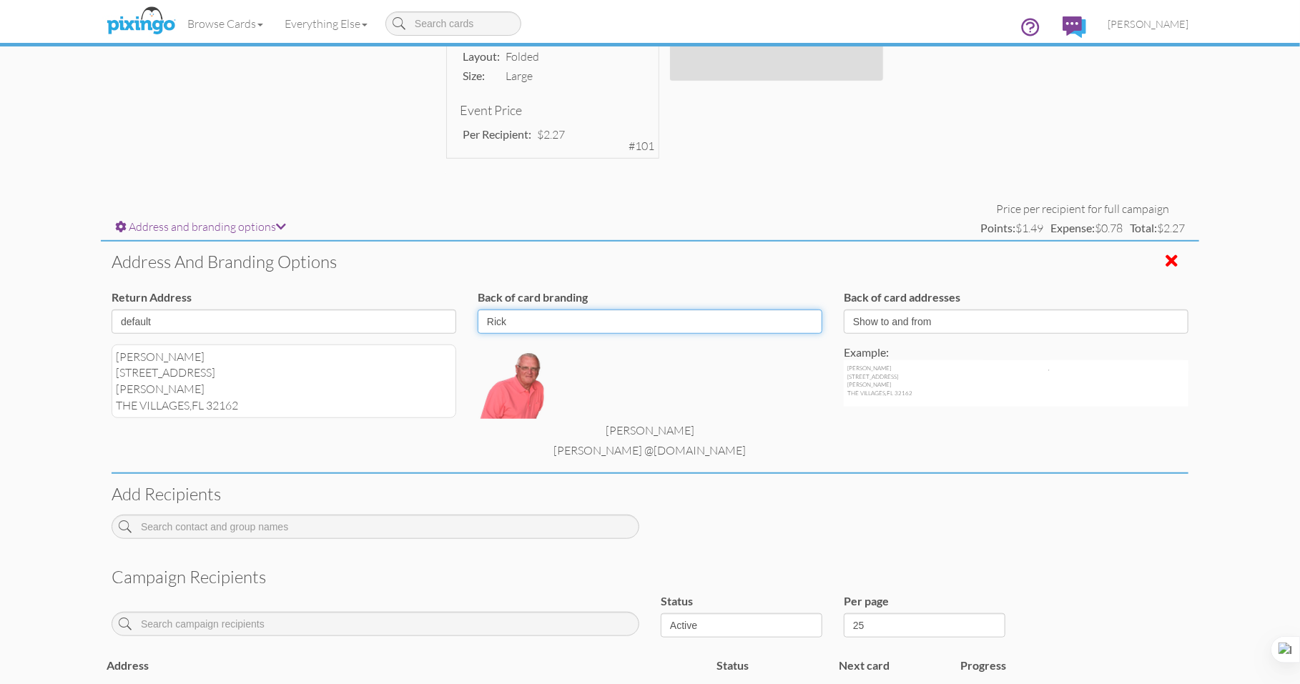
click at [526, 315] on select "Pixingo Default Profile Rick" at bounding box center [650, 322] width 345 height 24
select select "object:2541"
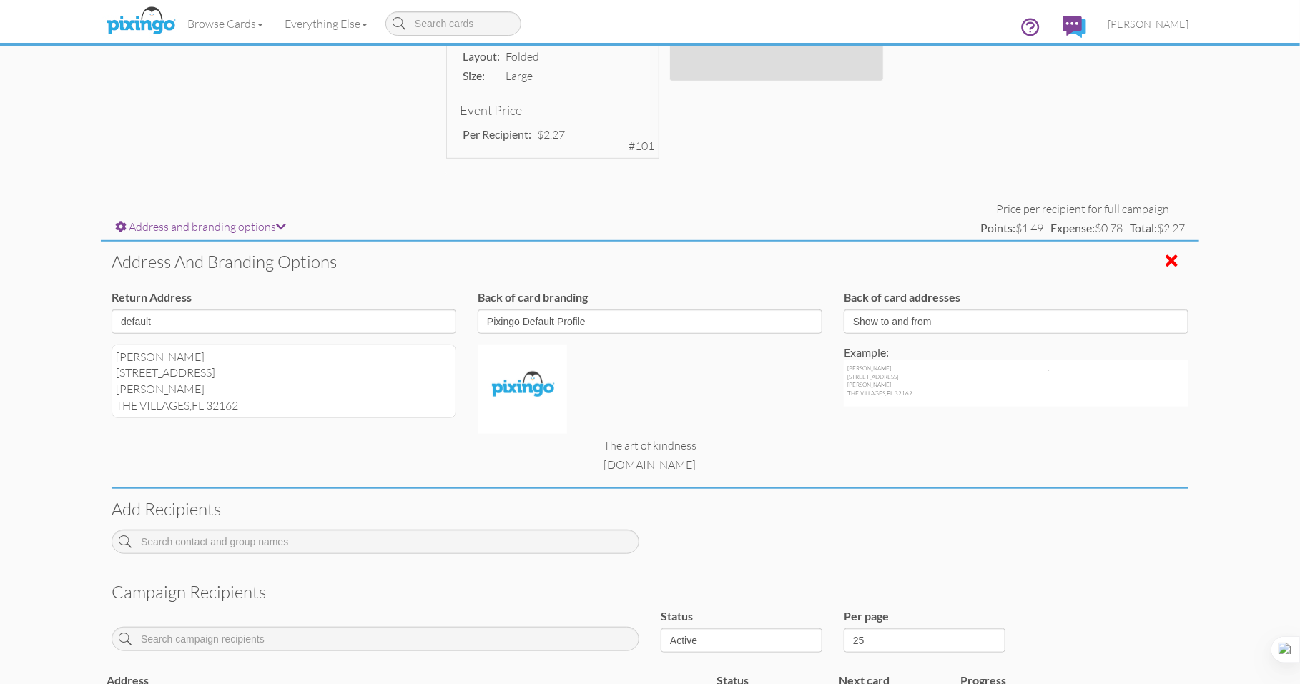
click at [906, 397] on div "THE VILLAGES, FL 32162" at bounding box center [915, 393] width 137 height 8
click at [1185, 318] on select "Show to and from Show from only Hide to and from" at bounding box center [1016, 322] width 345 height 24
select select "object:2548"
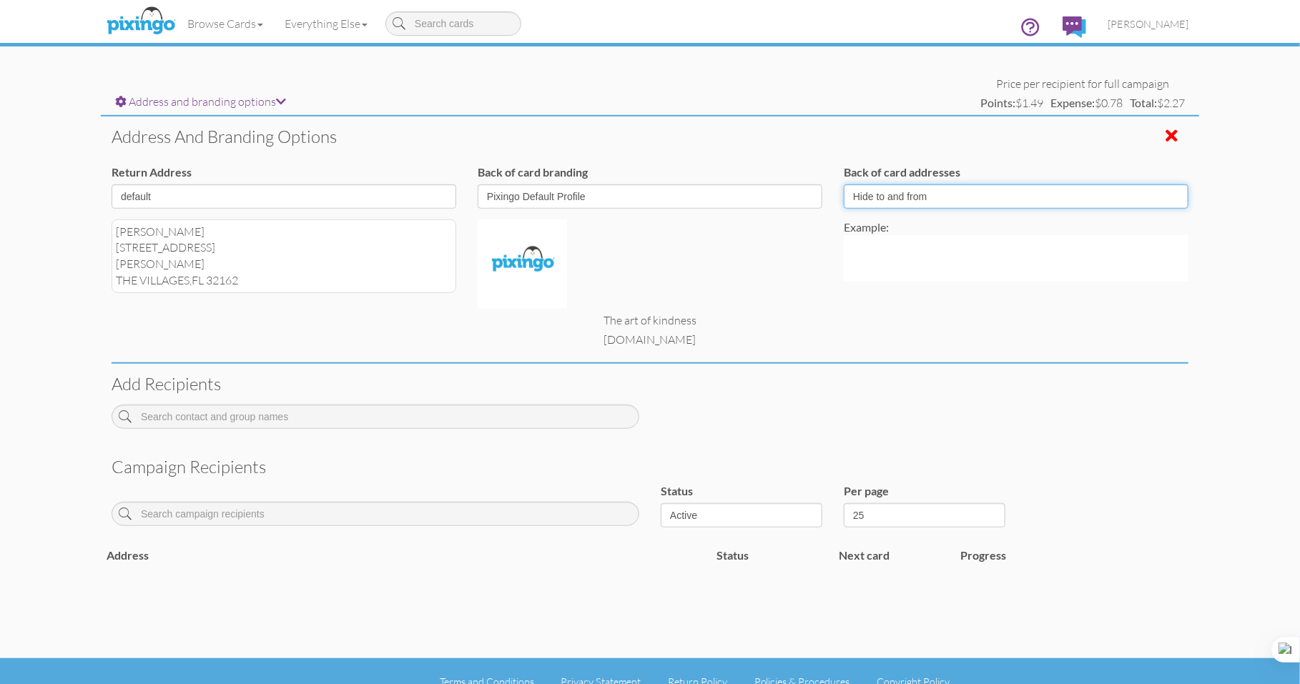
scroll to position [591, 0]
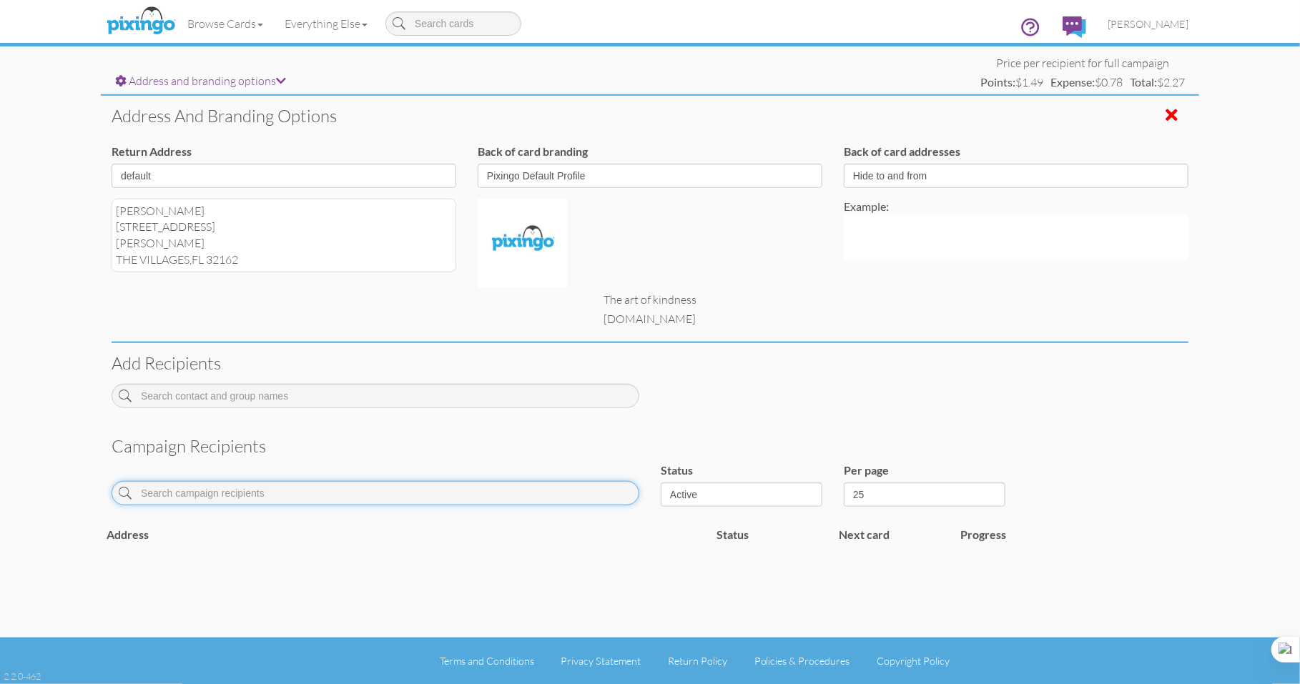
click at [298, 496] on input at bounding box center [376, 493] width 528 height 24
type input "Charlott Hamill"
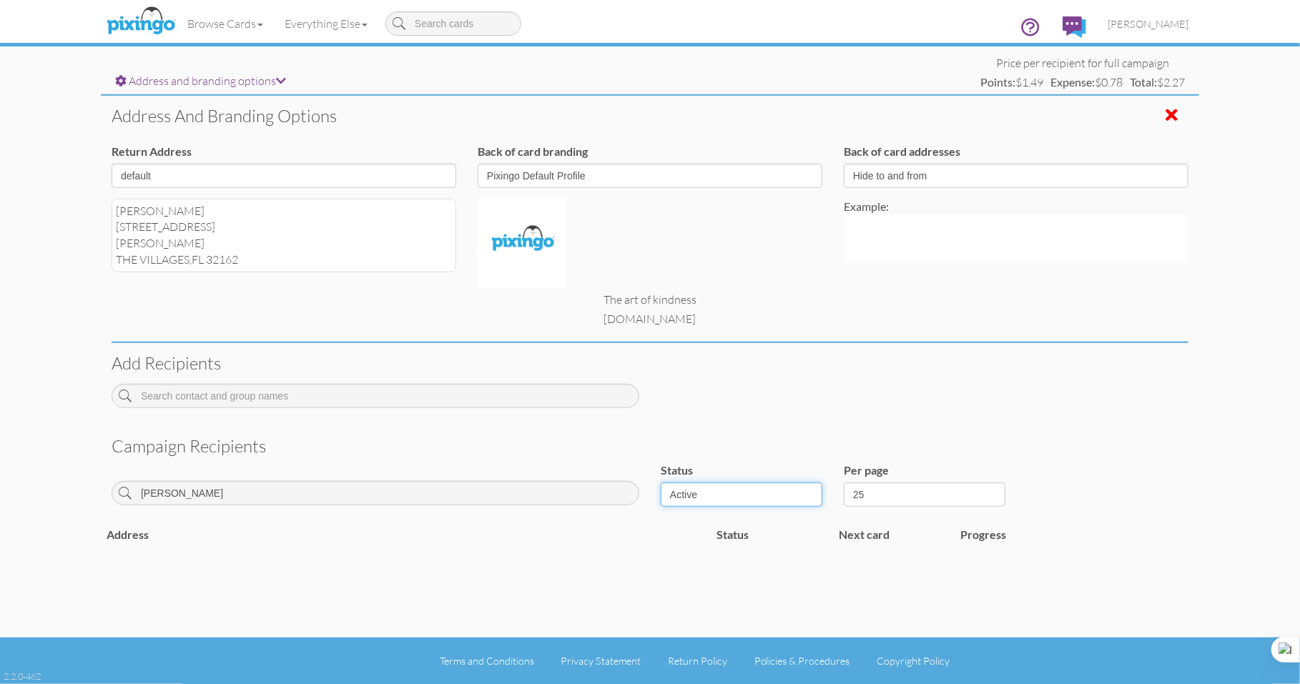
click at [814, 494] on select "Active Inactive Complete Canceled All" at bounding box center [742, 495] width 162 height 24
select select "object:2530"
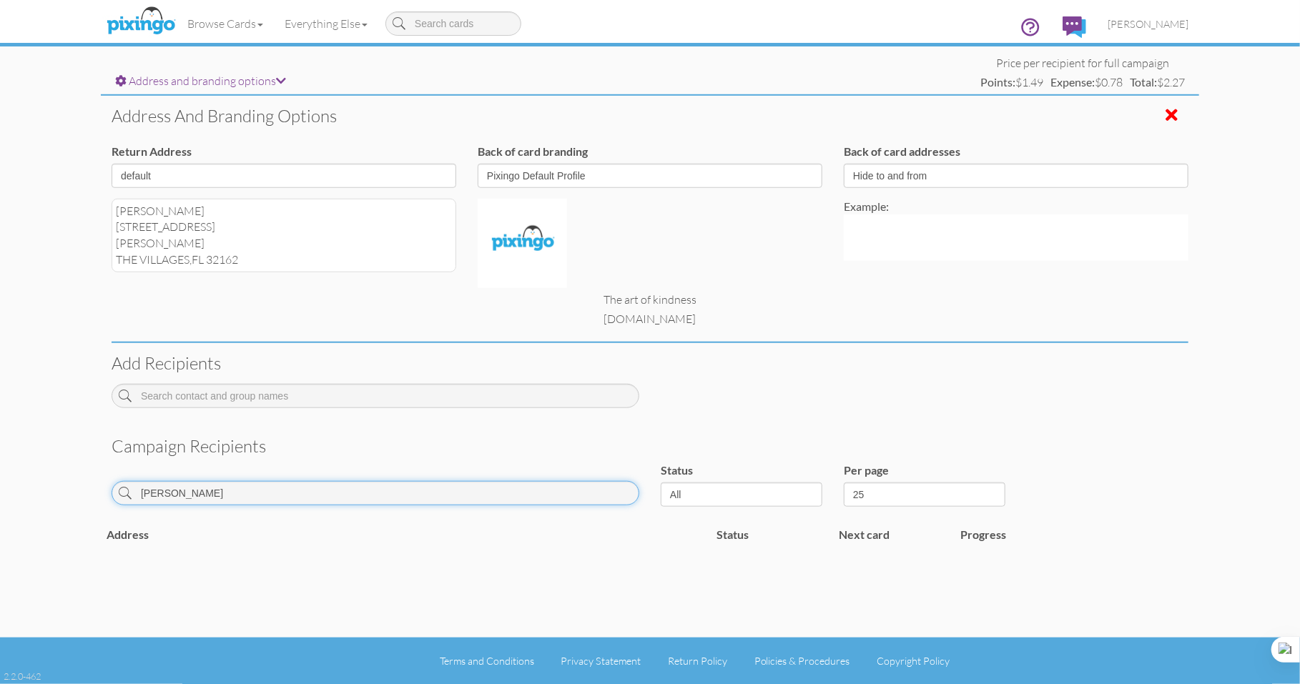
click at [261, 496] on input "Charlott Hamill" at bounding box center [376, 493] width 528 height 24
type input "C"
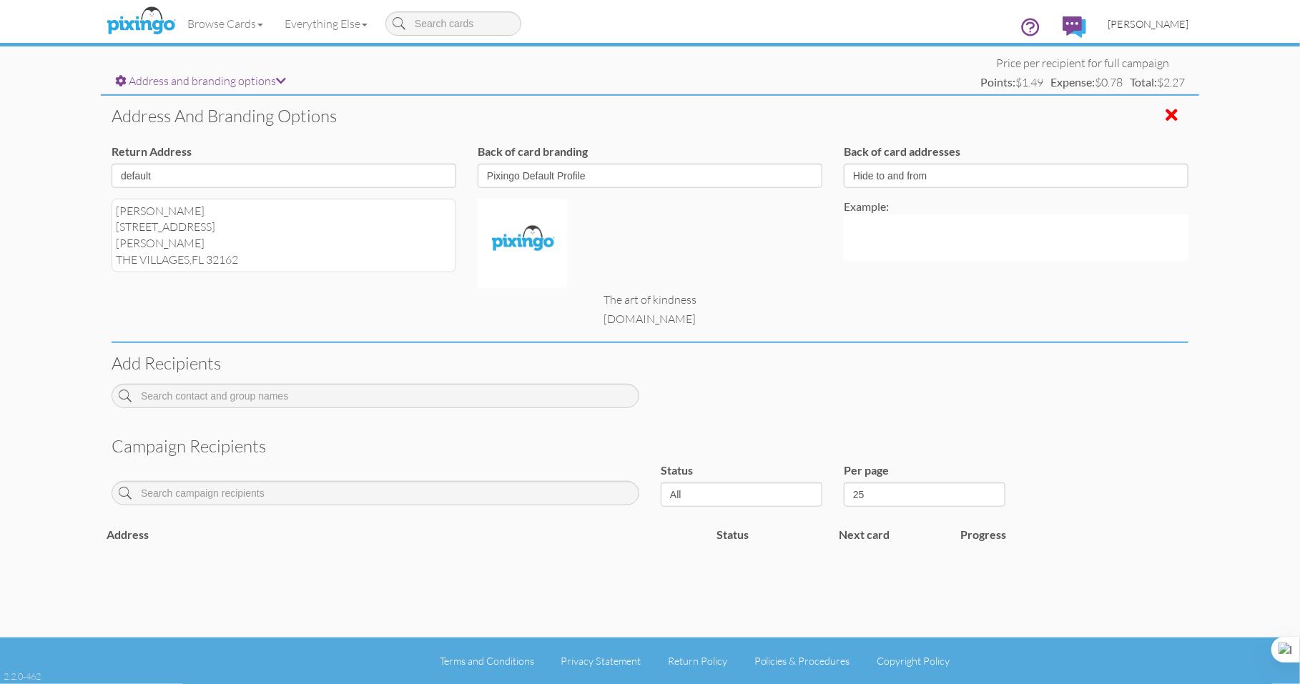
click at [1149, 25] on span "[PERSON_NAME]" at bounding box center [1147, 24] width 81 height 12
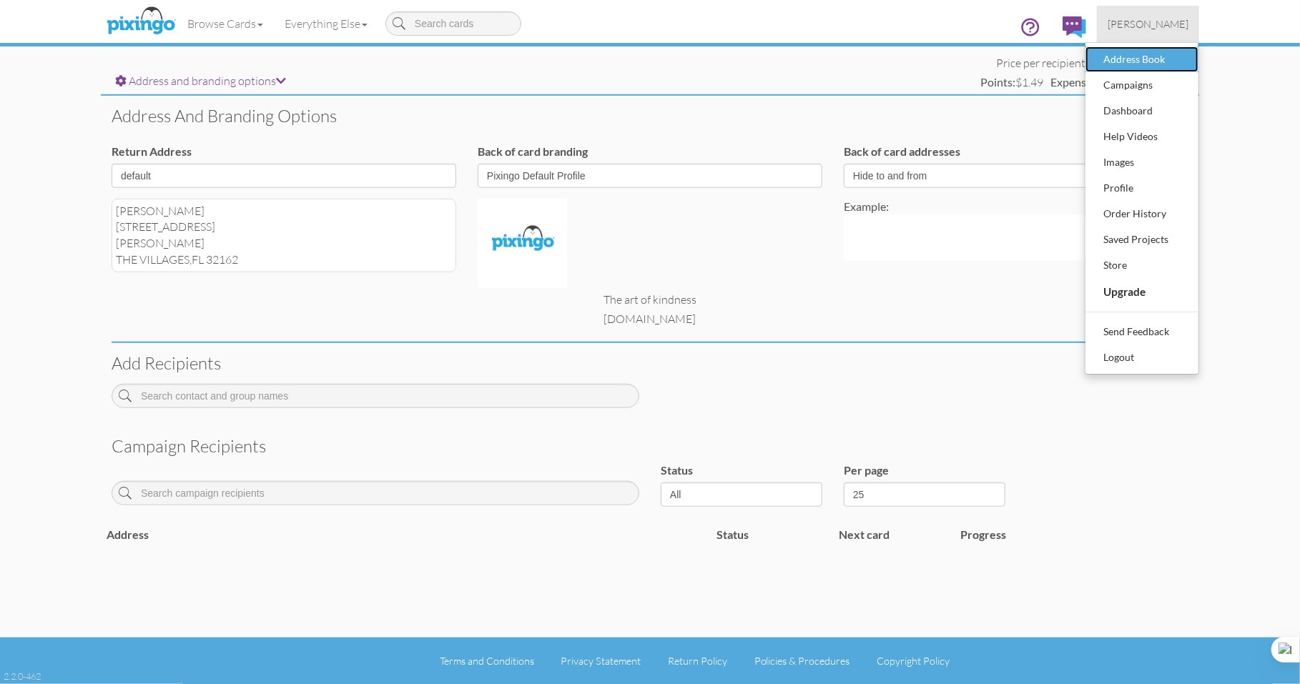
click at [1140, 65] on div "Address Book" at bounding box center [1141, 59] width 84 height 21
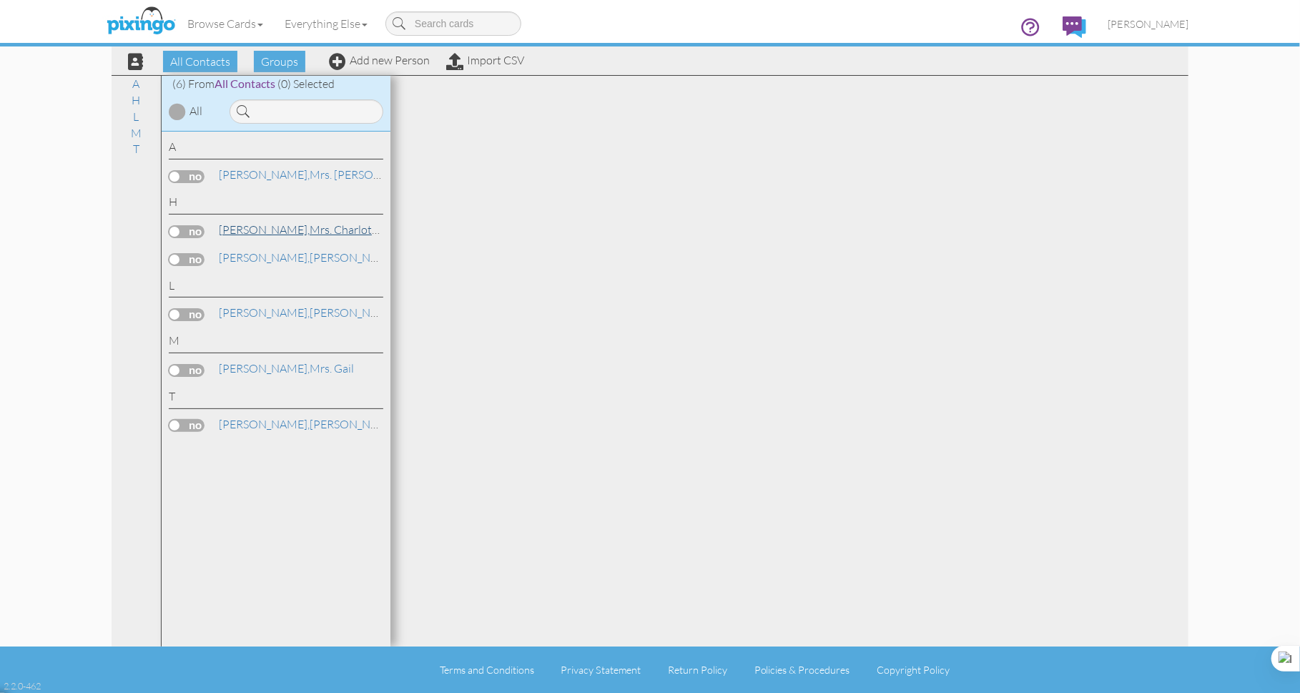
click at [303, 232] on link "Hamill, Mrs. Charlotte" at bounding box center [300, 229] width 166 height 17
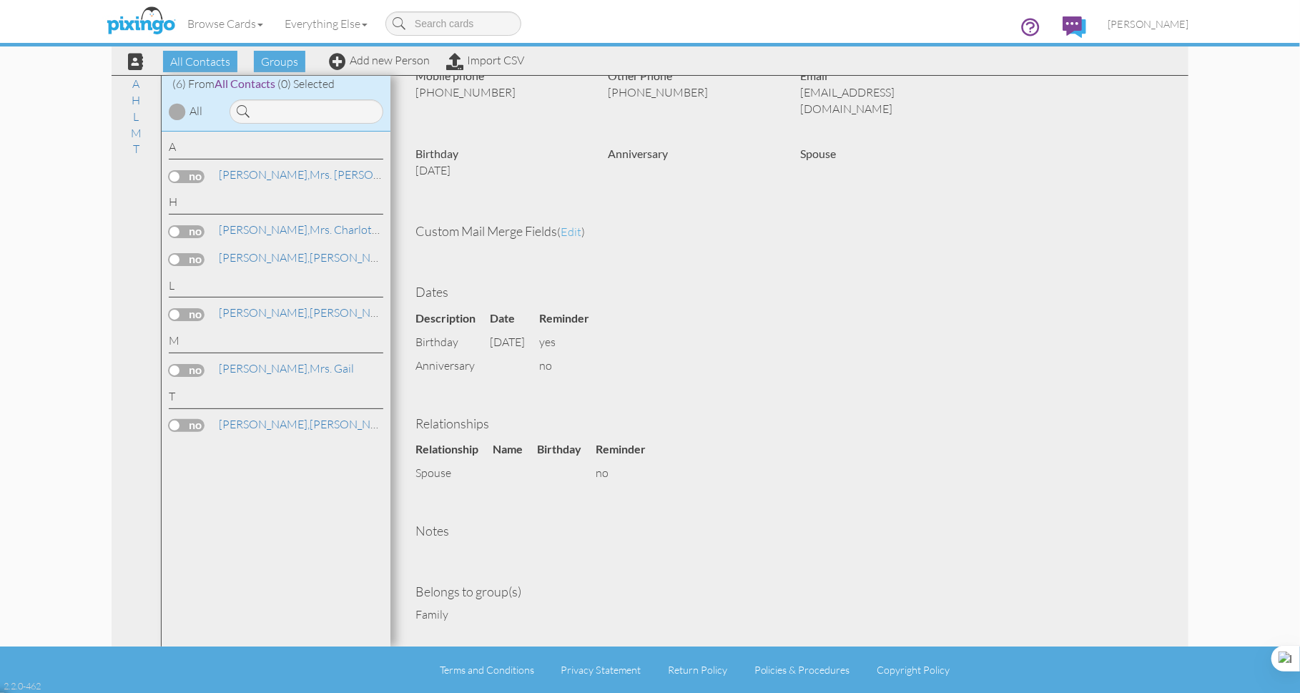
scroll to position [318, 0]
click at [531, 583] on h4 "Belongs to group(s)" at bounding box center [789, 590] width 748 height 14
click at [495, 583] on h4 "Belongs to group(s)" at bounding box center [789, 590] width 748 height 14
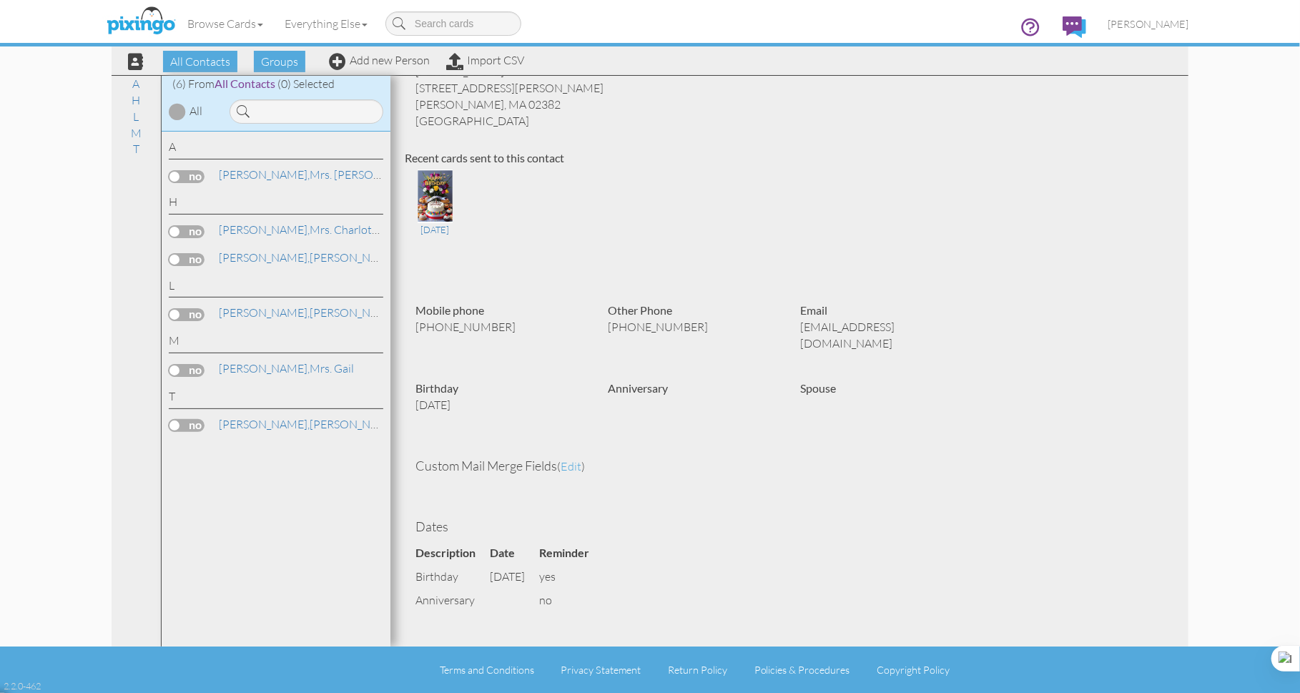
scroll to position [0, 0]
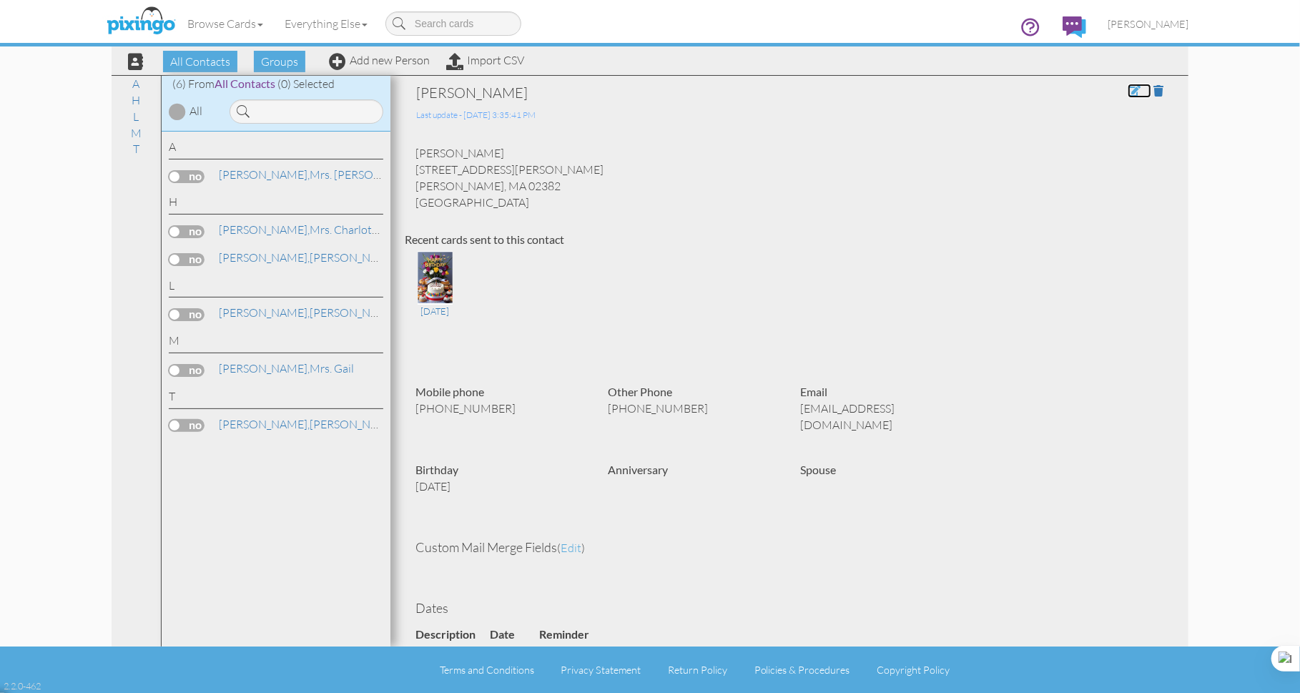
click at [1127, 94] on span at bounding box center [1133, 90] width 13 height 11
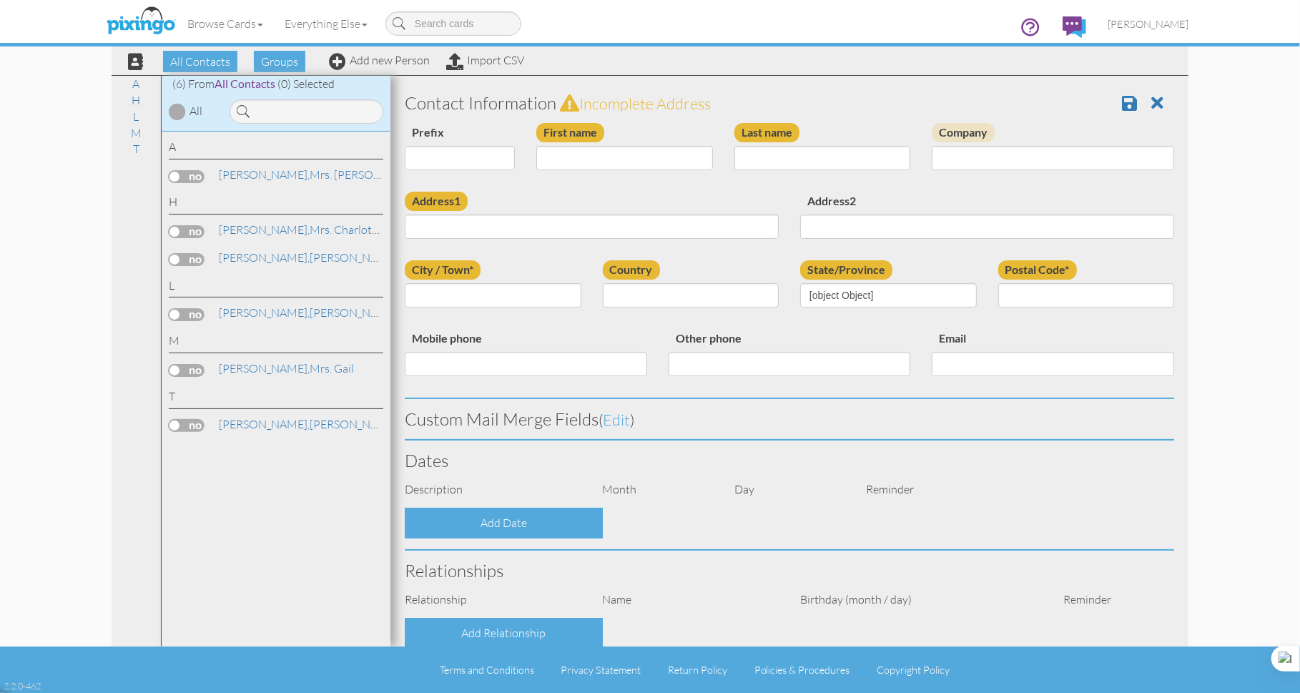
select select "string:Mrs."
type input "Charlotte"
type input "Hamill"
type input "20 Glen St"
type input "Whitman"
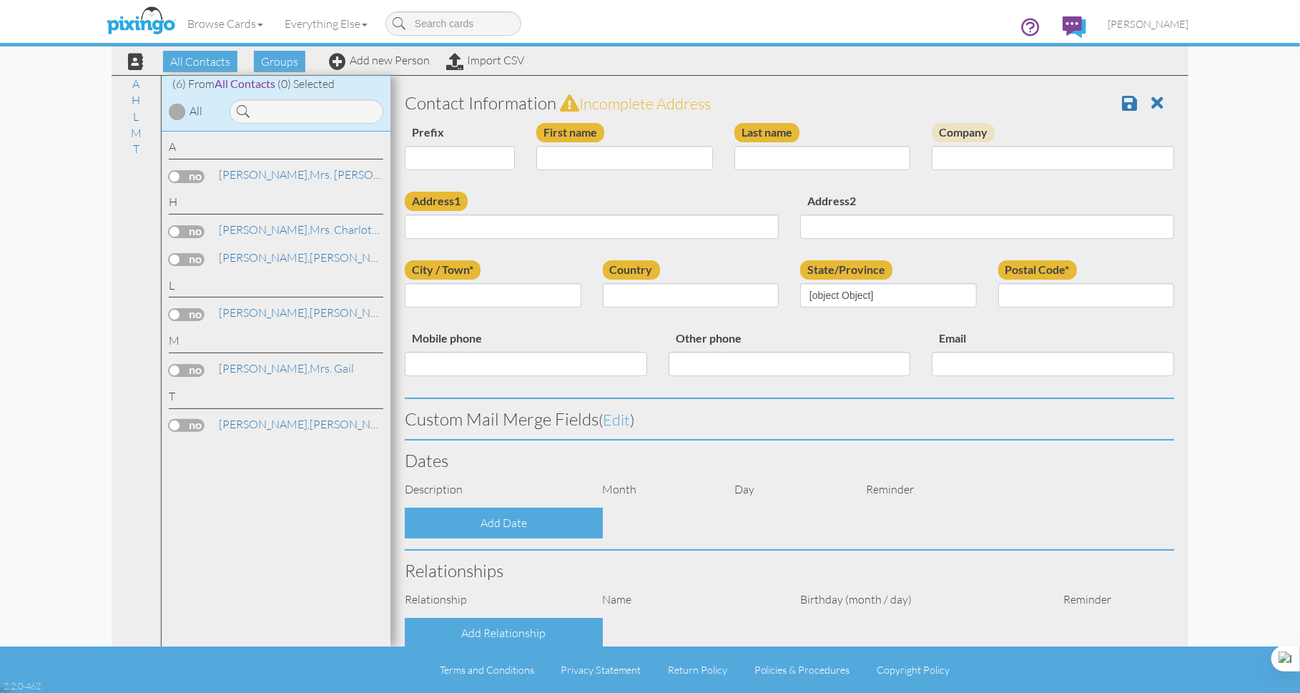
type input "02382"
type input "508-577-4874"
type input "781-447-4874"
type input "Cshamill@Comcast.net"
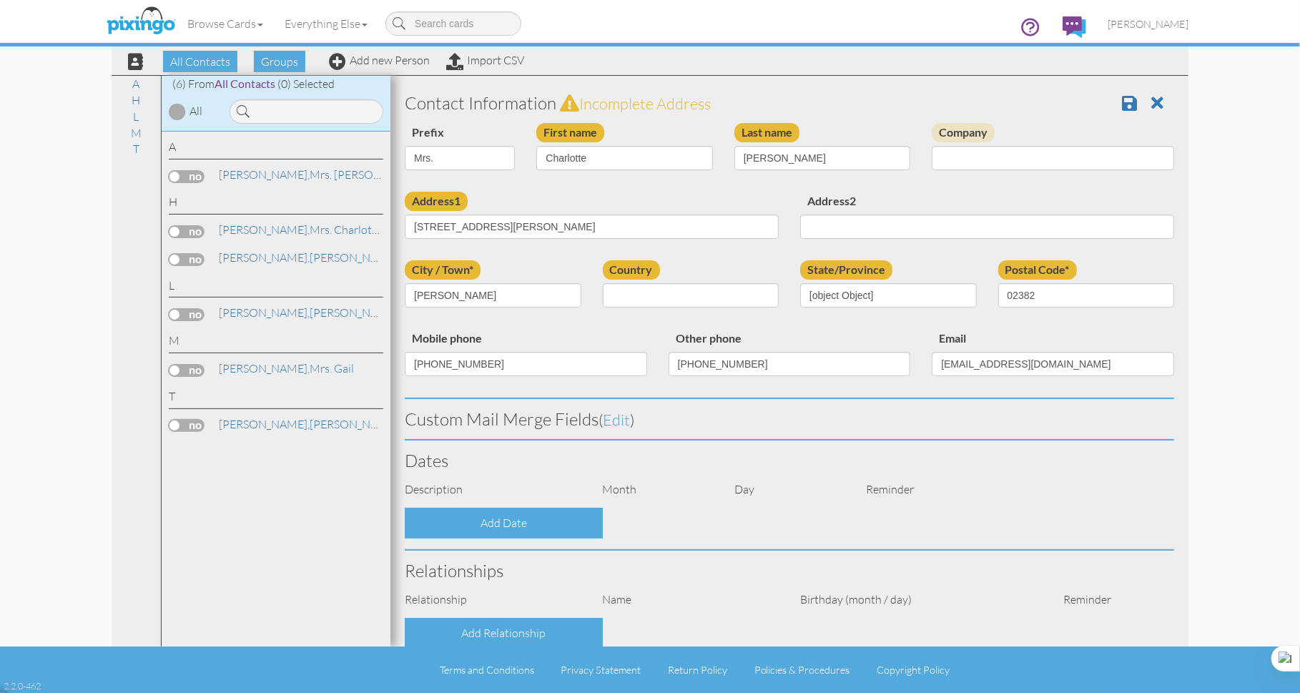
select select "object:2795"
select select "object:3040"
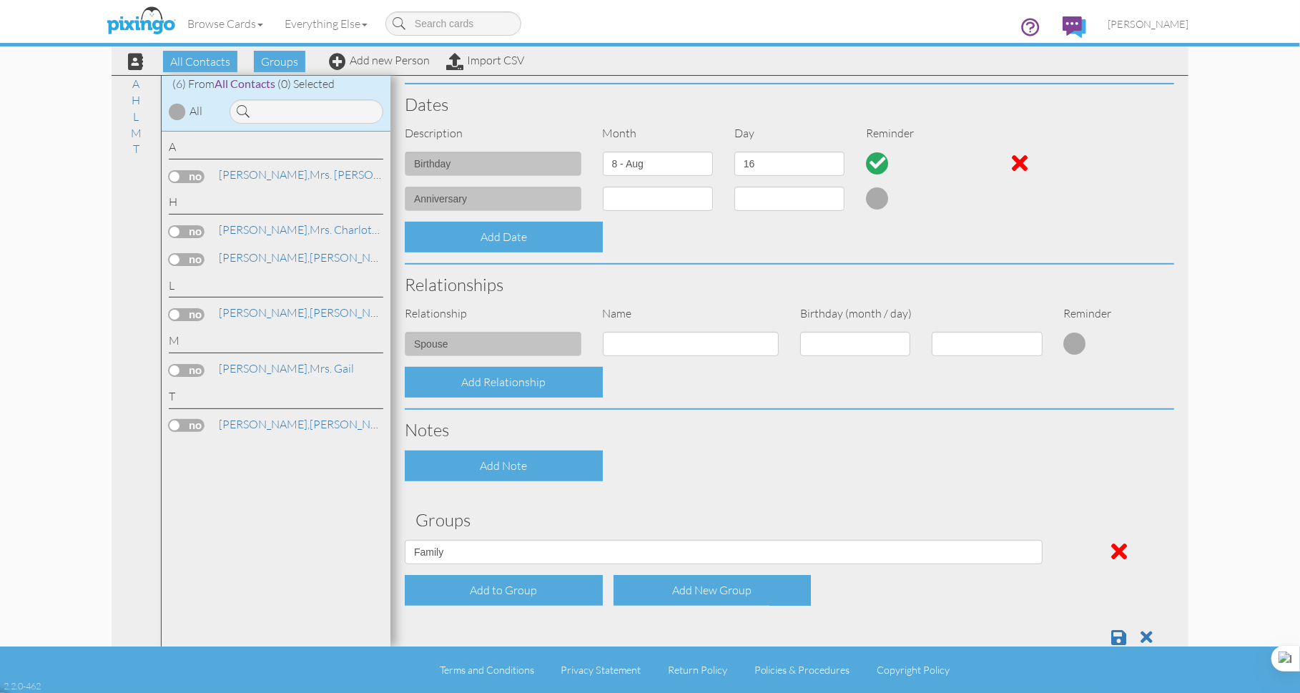
scroll to position [387, 0]
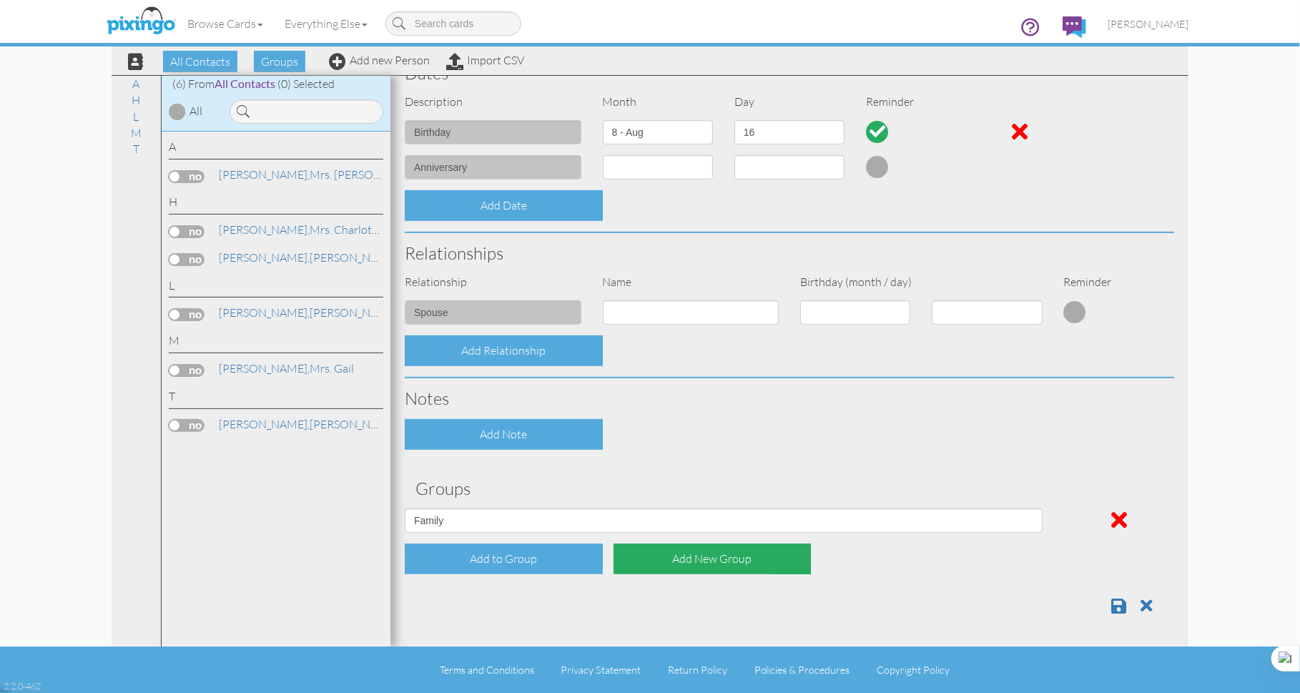
click at [701, 557] on div "Add New Group" at bounding box center [712, 558] width 198 height 31
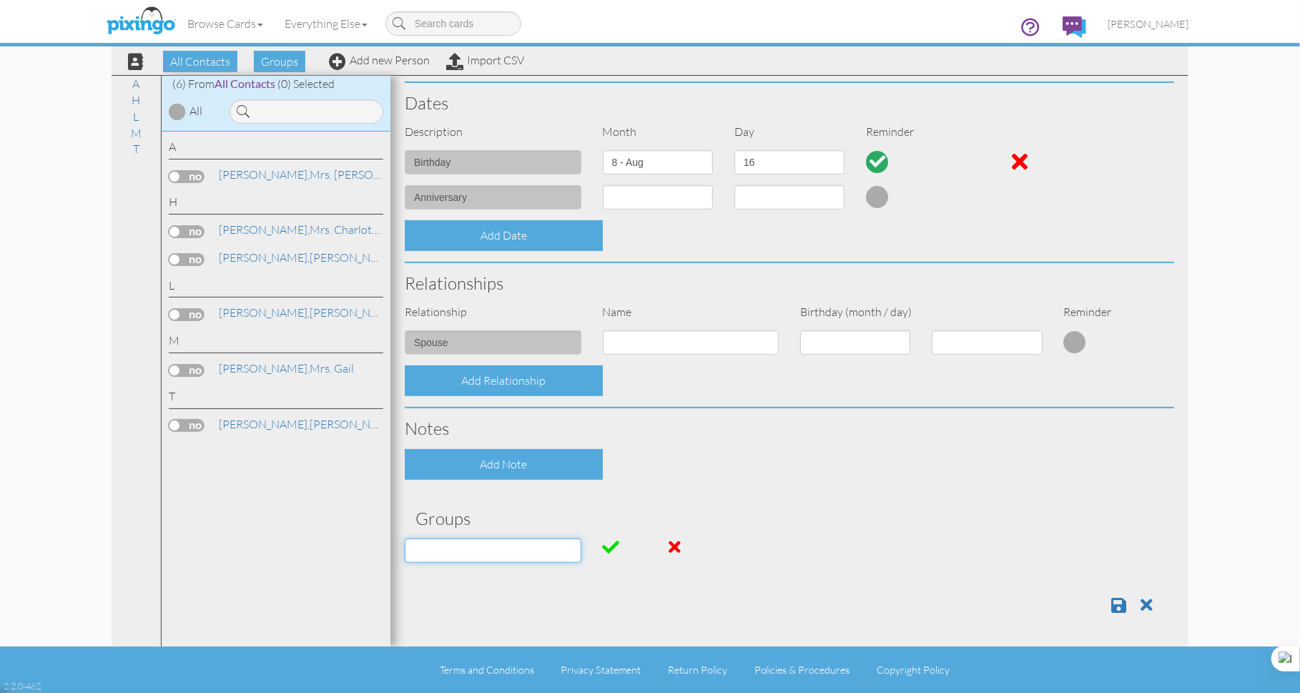
click at [568, 552] on input at bounding box center [493, 550] width 177 height 24
click at [675, 545] on span at bounding box center [674, 546] width 12 height 17
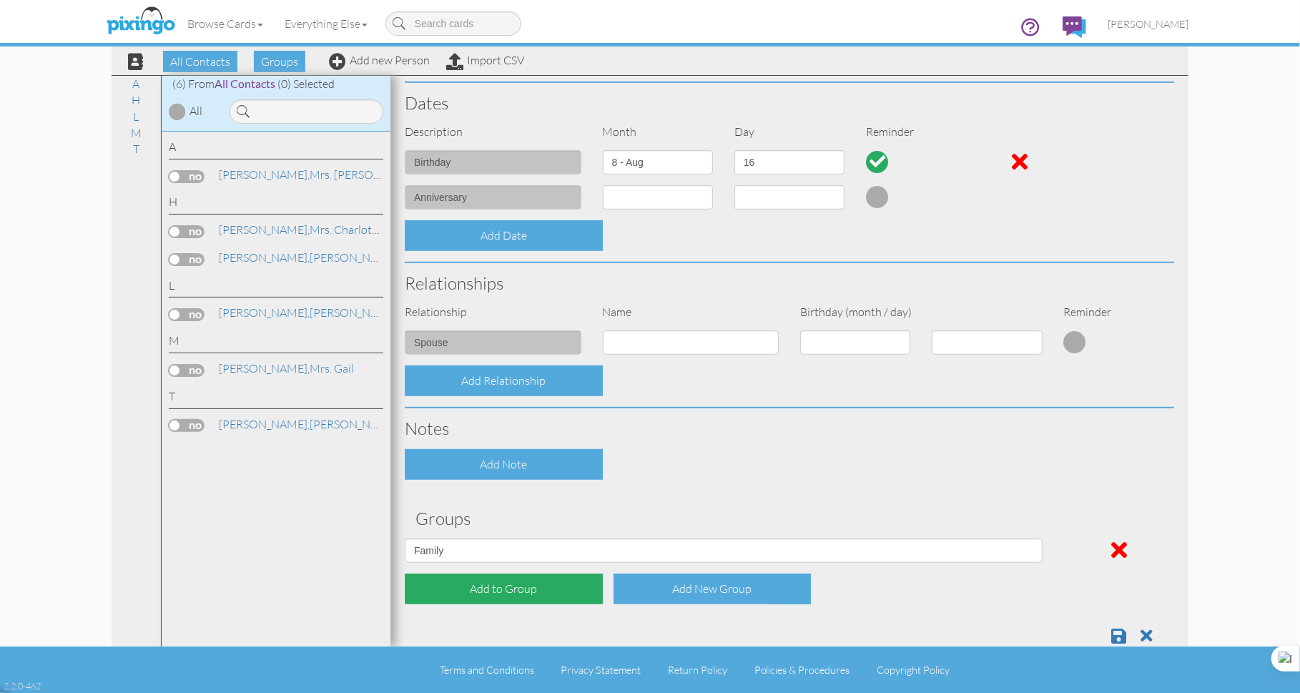
click at [495, 587] on div "Add to Group" at bounding box center [504, 588] width 198 height 31
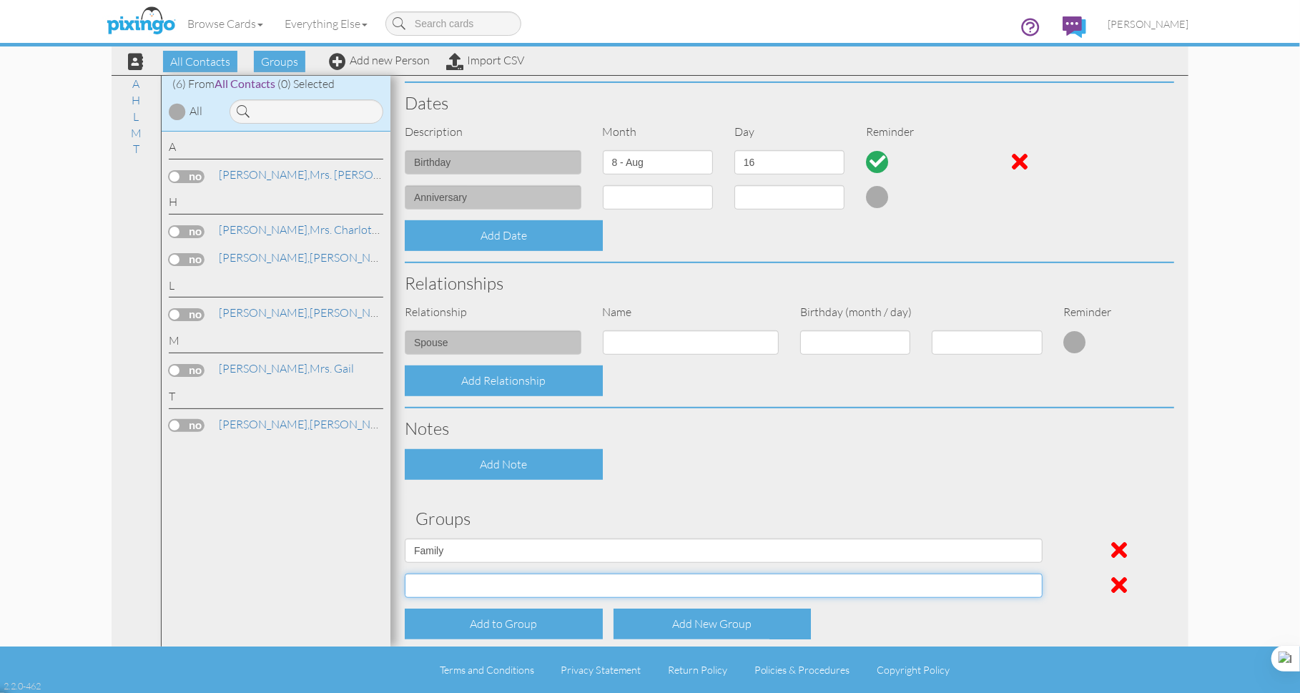
click at [515, 585] on select "Family Super Patch" at bounding box center [724, 585] width 638 height 24
click at [557, 507] on div "Contact Information Prefix Dr. Mr. Mrs. First name Charlotte Last name Hamill C…" at bounding box center [789, 207] width 769 height 965
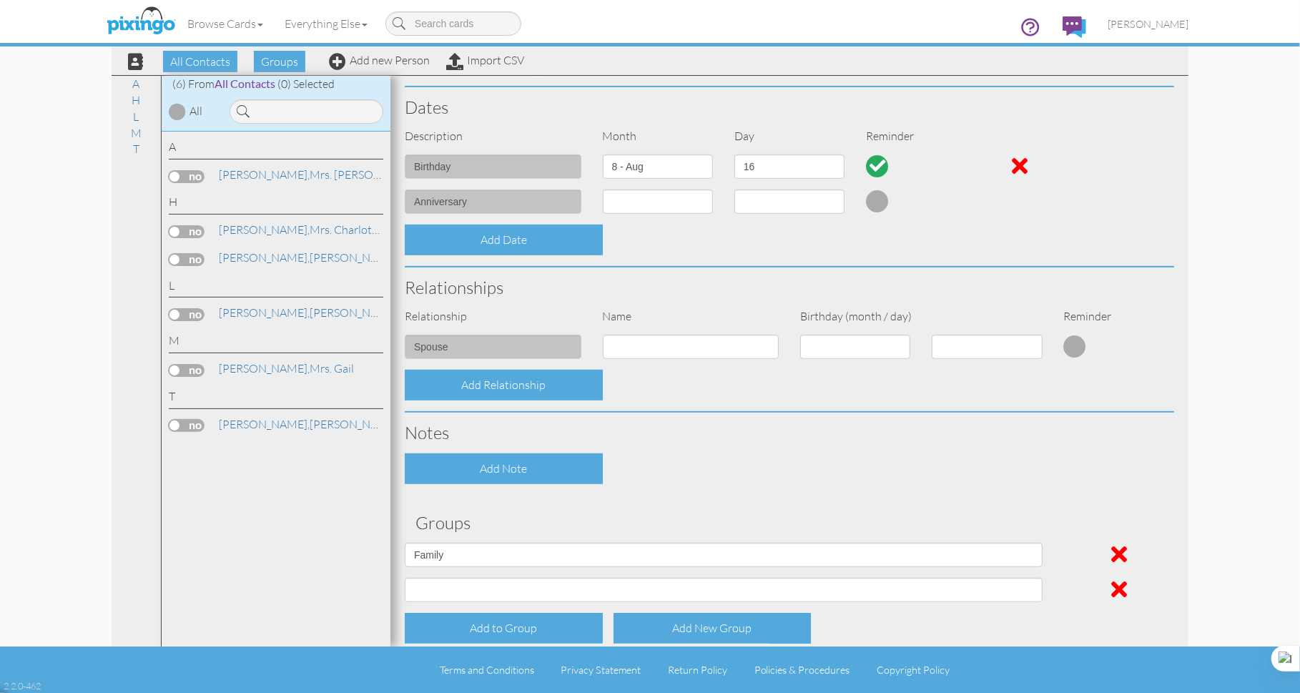
scroll to position [422, 0]
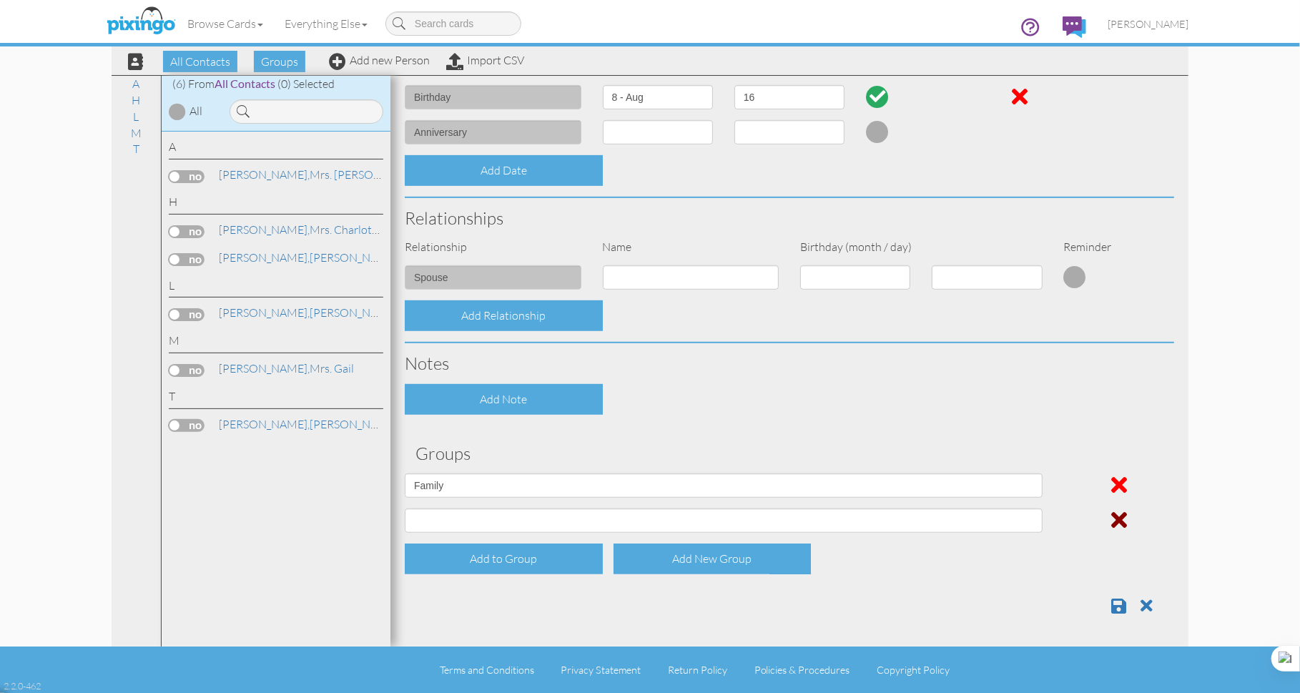
click at [1117, 515] on span at bounding box center [1119, 519] width 16 height 23
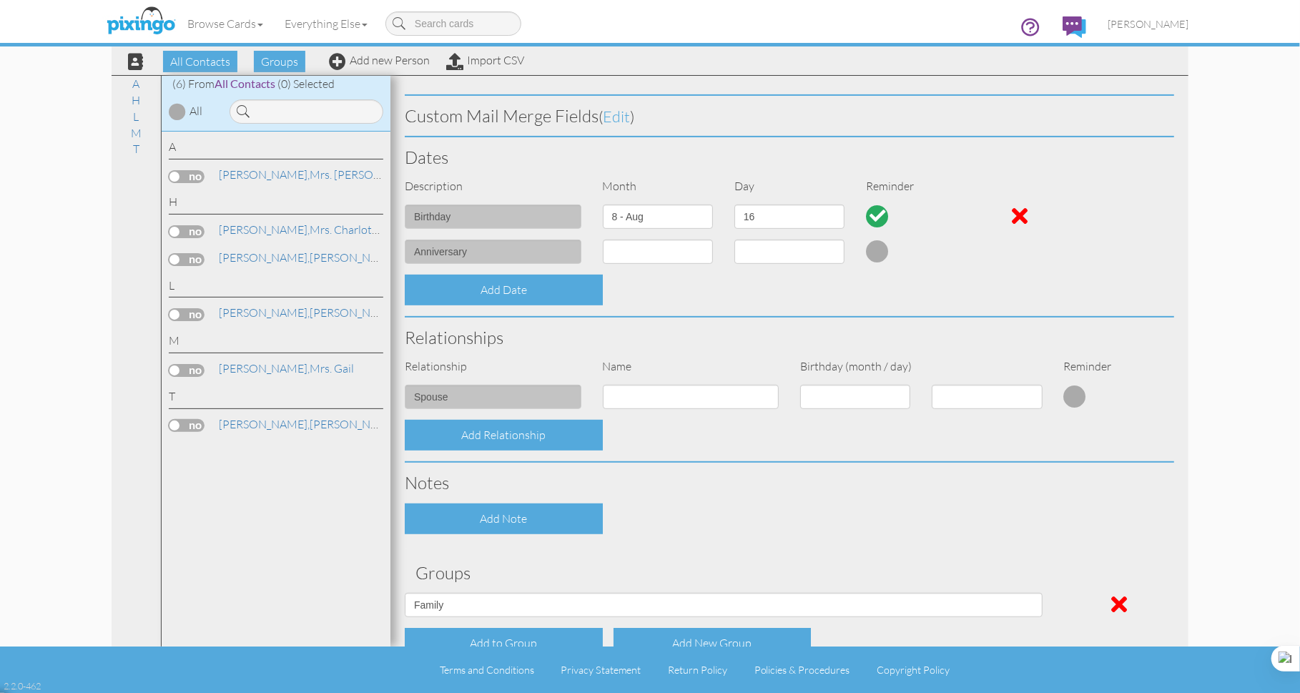
scroll to position [218, 0]
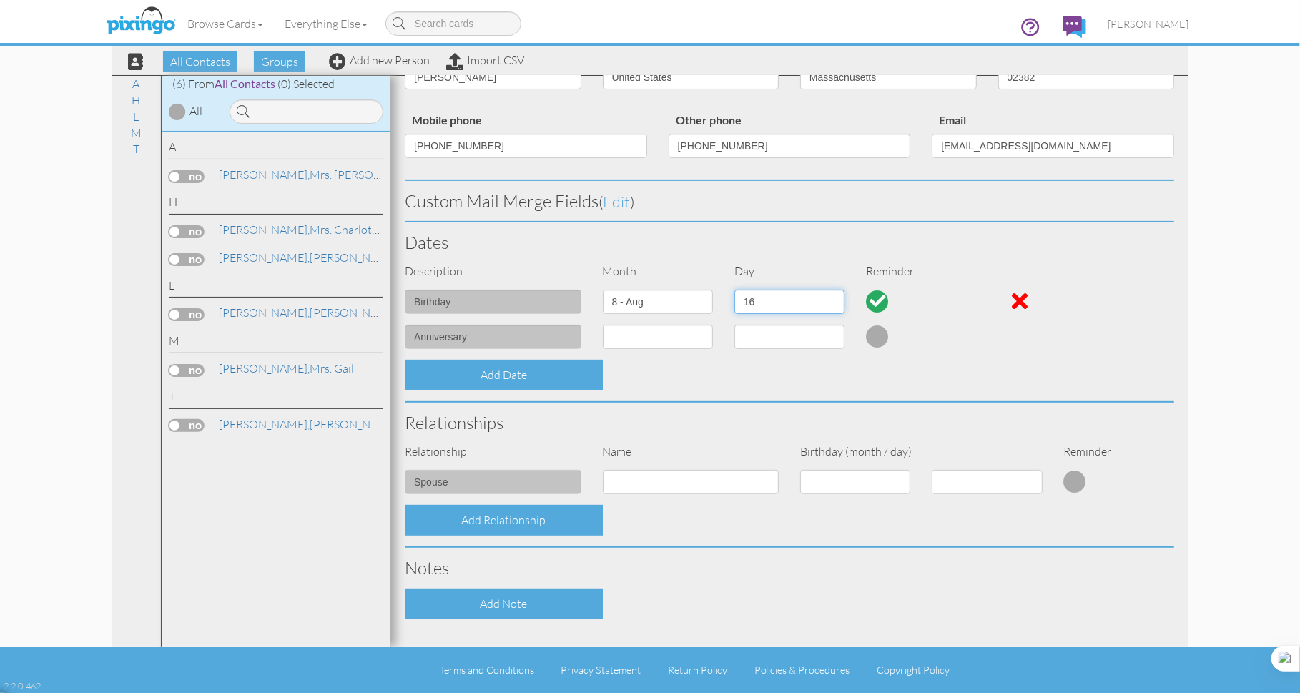
click at [833, 300] on select "1 2 3 4 5 6 7 8 9 10 11 12 13 14 15 16 17 18 19 20 21 22 23 24 25 26 27 28 29 3…" at bounding box center [789, 302] width 110 height 24
select select "number:14"
click at [247, 312] on span "[PERSON_NAME]," at bounding box center [264, 312] width 91 height 14
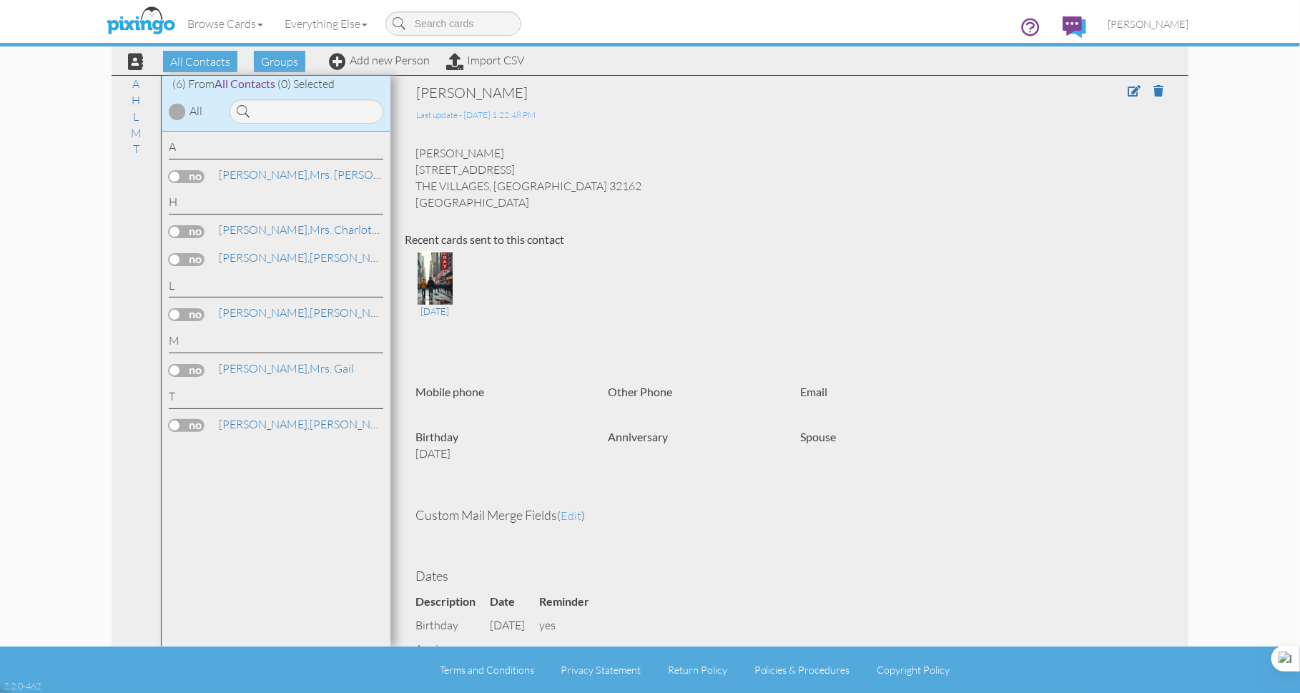
click at [816, 403] on div "Email" at bounding box center [885, 396] width 192 height 24
click at [1127, 89] on span at bounding box center [1133, 90] width 13 height 11
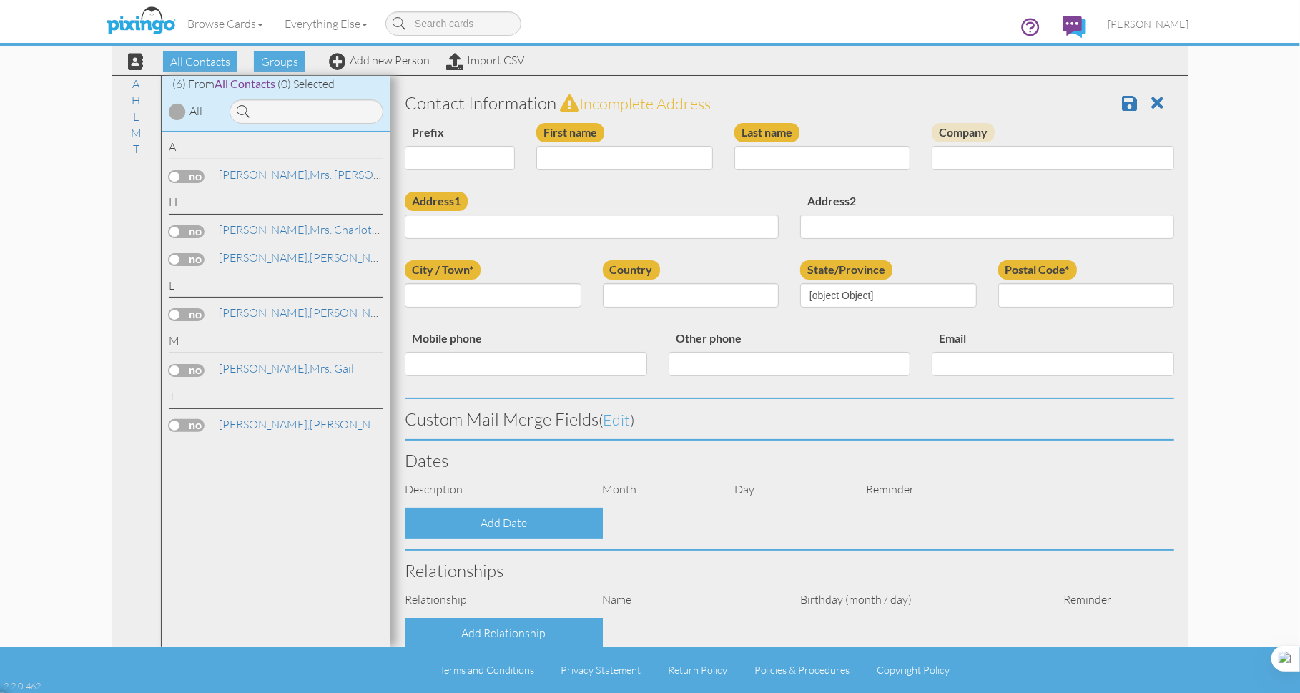
select select "string:Mr."
type input "Ray"
type input "Laliberte"
type input "1349 Abercrombie Way"
type input "THE VILLAGES"
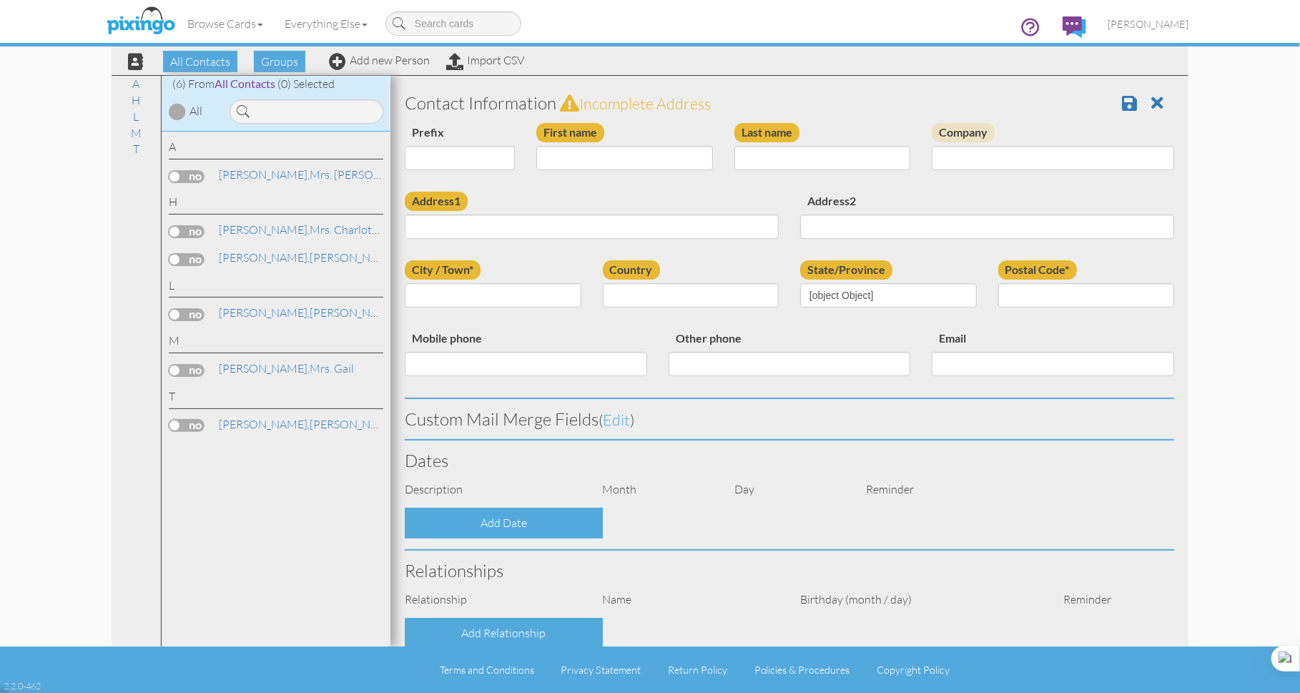
type input "32162"
select select "object:2795"
select select "object:3055"
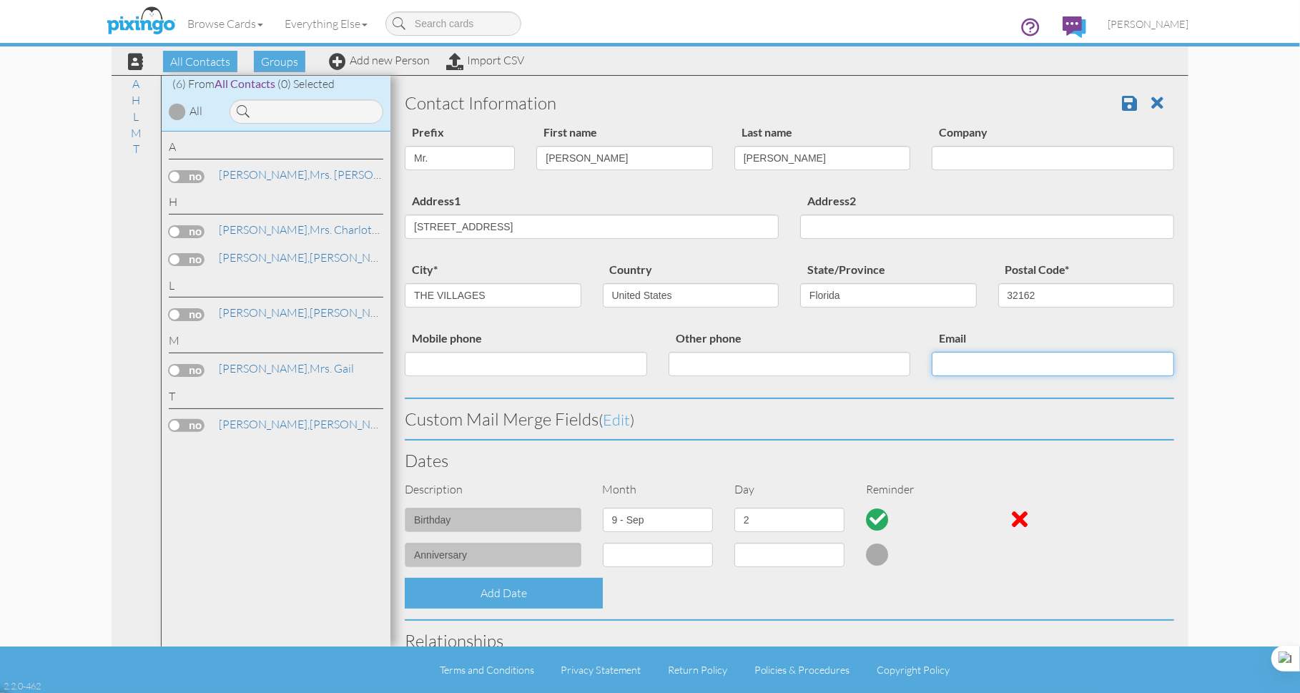
click at [958, 367] on input "Email" at bounding box center [1052, 364] width 242 height 24
type input "R"
click at [525, 295] on input "THE VILLAGES" at bounding box center [493, 295] width 177 height 24
type input "Richard"
type input "Hamill"
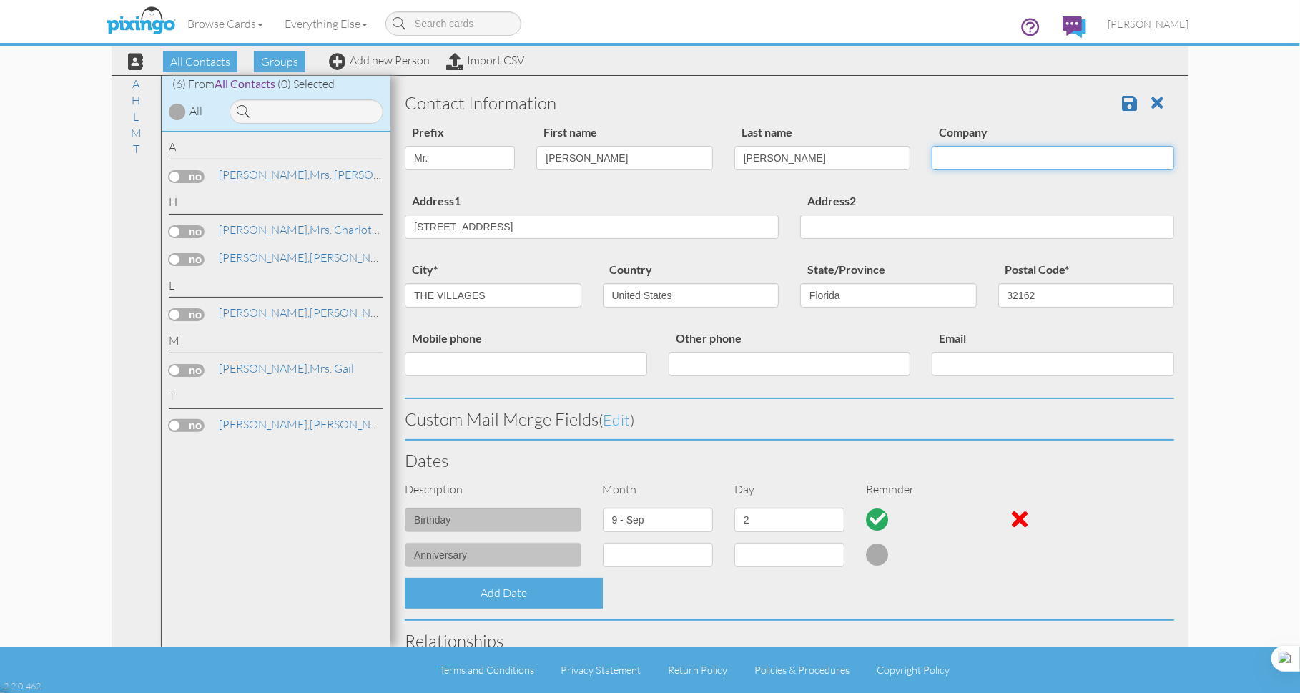
type input "RickHamill"
select select "object:2796"
type input "3526037509"
type input "rhamill2071@gmail.com"
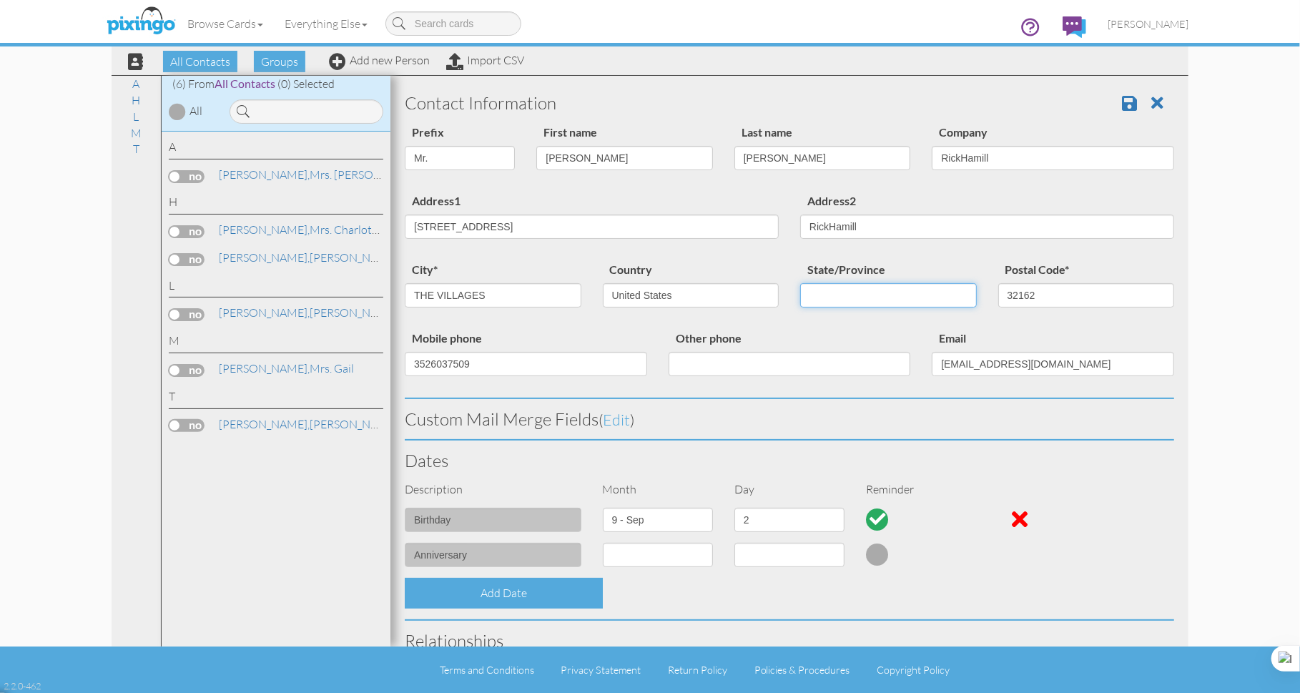
select select "object:3055"
drag, startPoint x: 488, startPoint y: 362, endPoint x: 351, endPoint y: 355, distance: 136.8
click at [351, 355] on div "All Contacts (6) My Groups Family (1) Super Patch (0) Create new group A H L M …" at bounding box center [650, 360] width 1077 height 571
click at [515, 290] on input "THE VILLAGES" at bounding box center [493, 295] width 177 height 24
type input "The Villages"
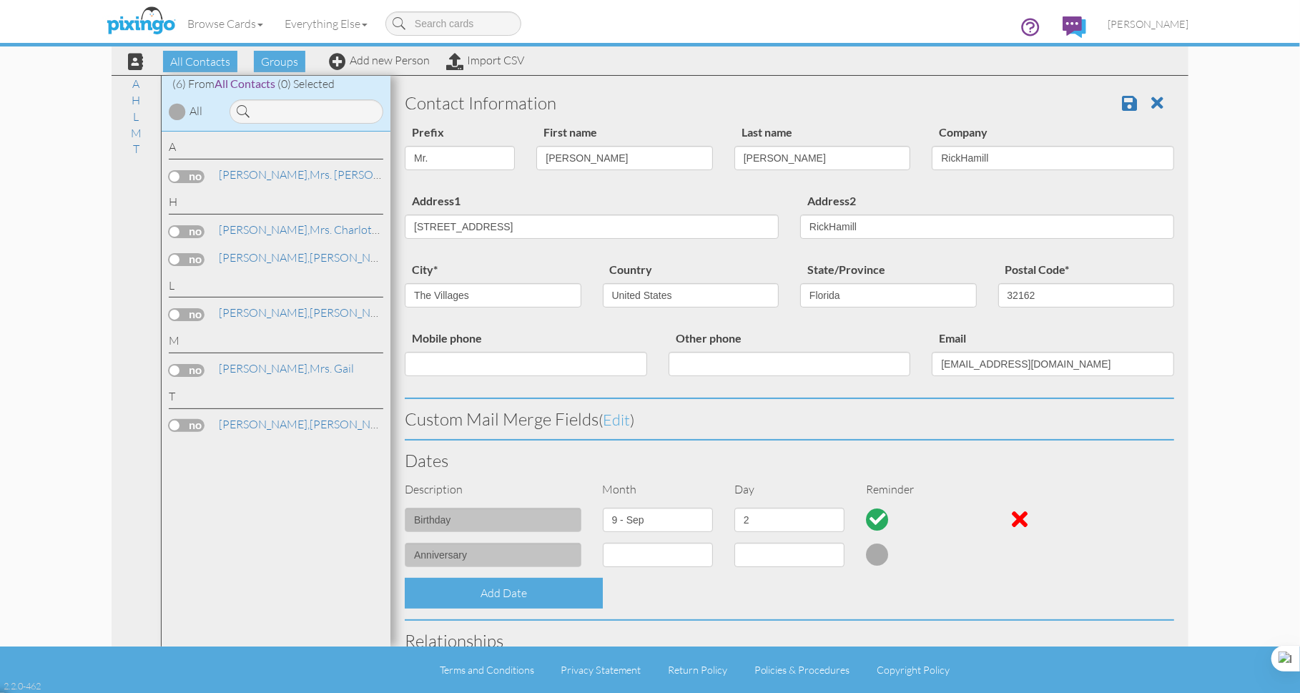
click at [1247, 297] on contacts "Toggle navigation Visit Pixingo Mobile Browse Cards Business Accounting Automot…" at bounding box center [650, 346] width 1300 height 693
drag, startPoint x: 1059, startPoint y: 375, endPoint x: 909, endPoint y: 369, distance: 150.9
click at [909, 369] on div "Mobile phone Other phone Email rhamill2071@gmail.com" at bounding box center [789, 363] width 791 height 69
click at [1249, 362] on contacts "Toggle navigation Visit Pixingo Mobile Browse Cards Business Accounting Automot…" at bounding box center [650, 346] width 1300 height 693
click at [704, 520] on select "1 - Jan 2 - Feb 3 - Mar 4 - Apr 5 - May 6 - Jun 7 - Jul 8 - Aug 9 - Sep 10 - Oc…" at bounding box center [658, 520] width 110 height 24
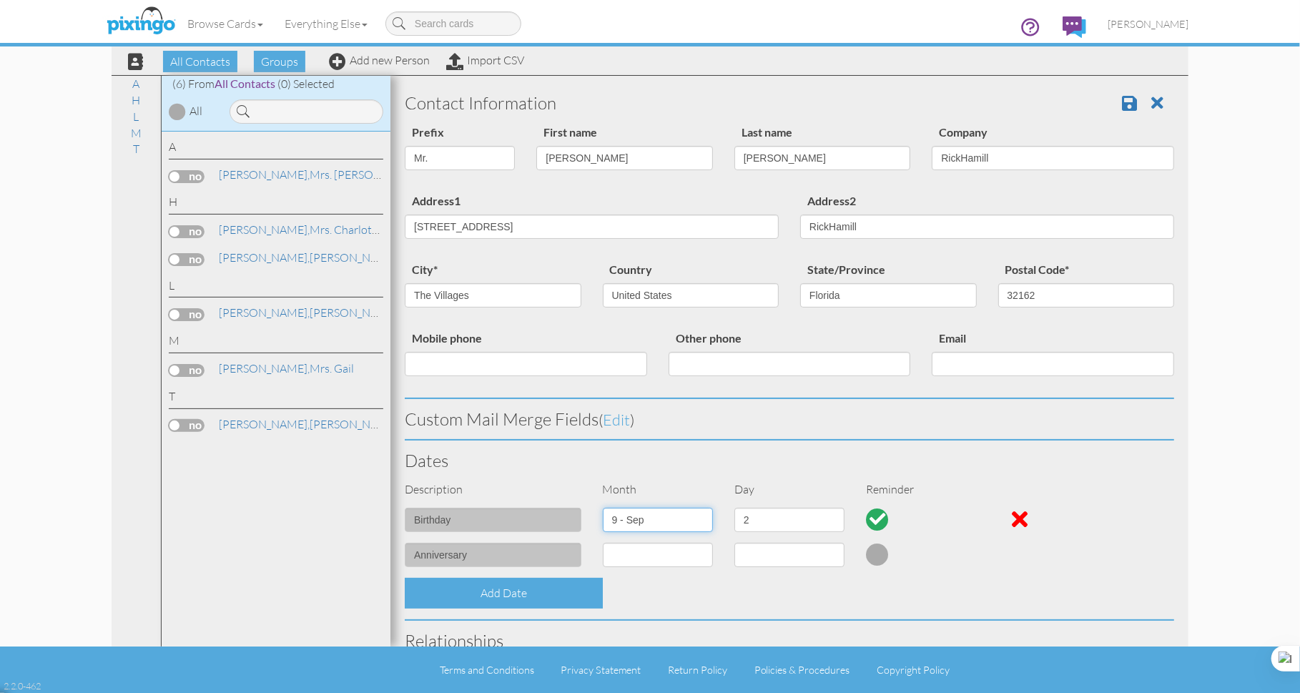
select select "object:3146"
click at [831, 519] on select "1 2 3 4 5 6 7 8 9 10 11 12 13 14 15 16 17 18 19 20 21 22 23 24 25 26 27 28 29 3…" at bounding box center [789, 520] width 110 height 24
select select "number:30"
click at [1122, 102] on span at bounding box center [1129, 102] width 15 height 17
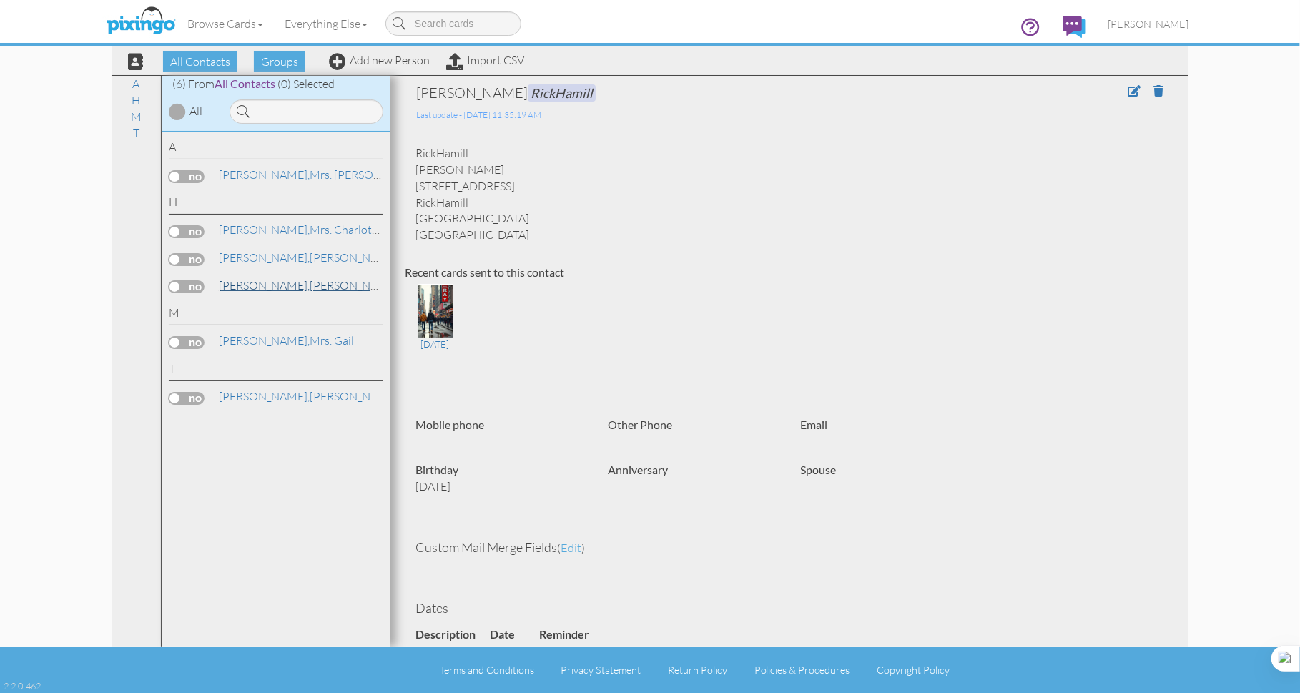
click at [310, 285] on link "[PERSON_NAME], [PERSON_NAME] RickHamill" at bounding box center [336, 285] width 238 height 17
click at [1127, 94] on span at bounding box center [1133, 90] width 13 height 11
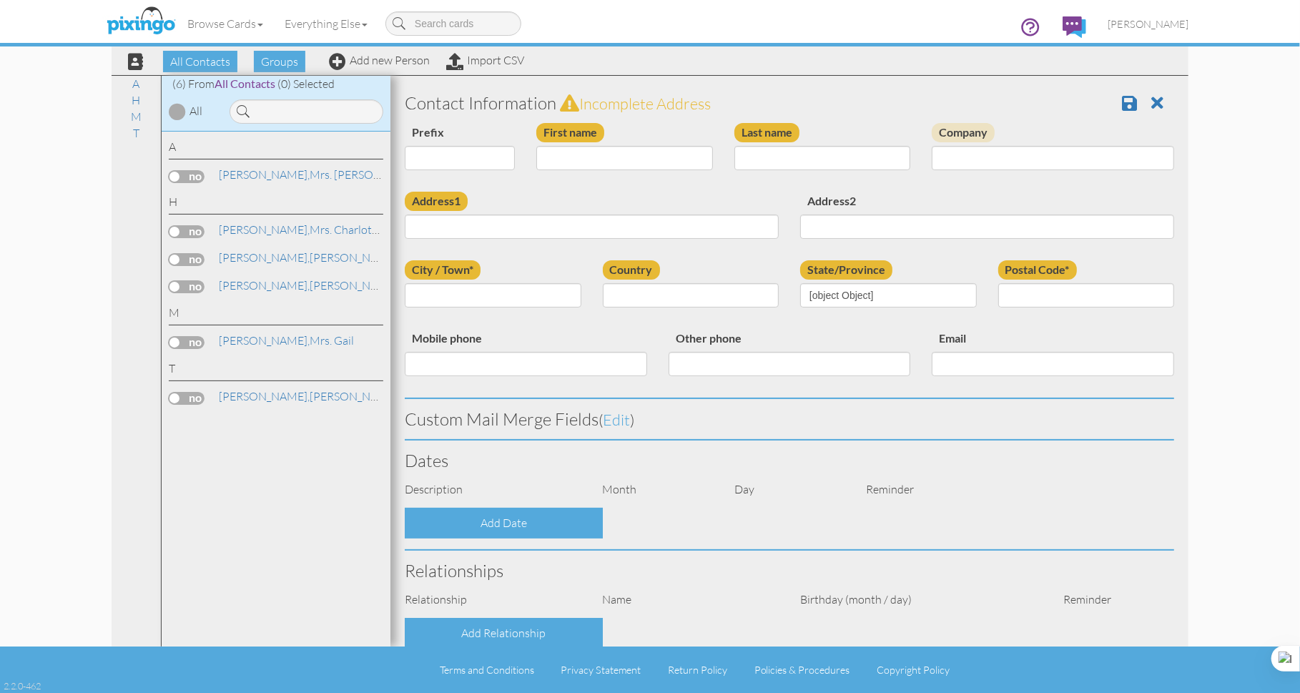
select select "string:Mr."
type input "[PERSON_NAME]"
type input "RickHamill"
type input "[STREET_ADDRESS]"
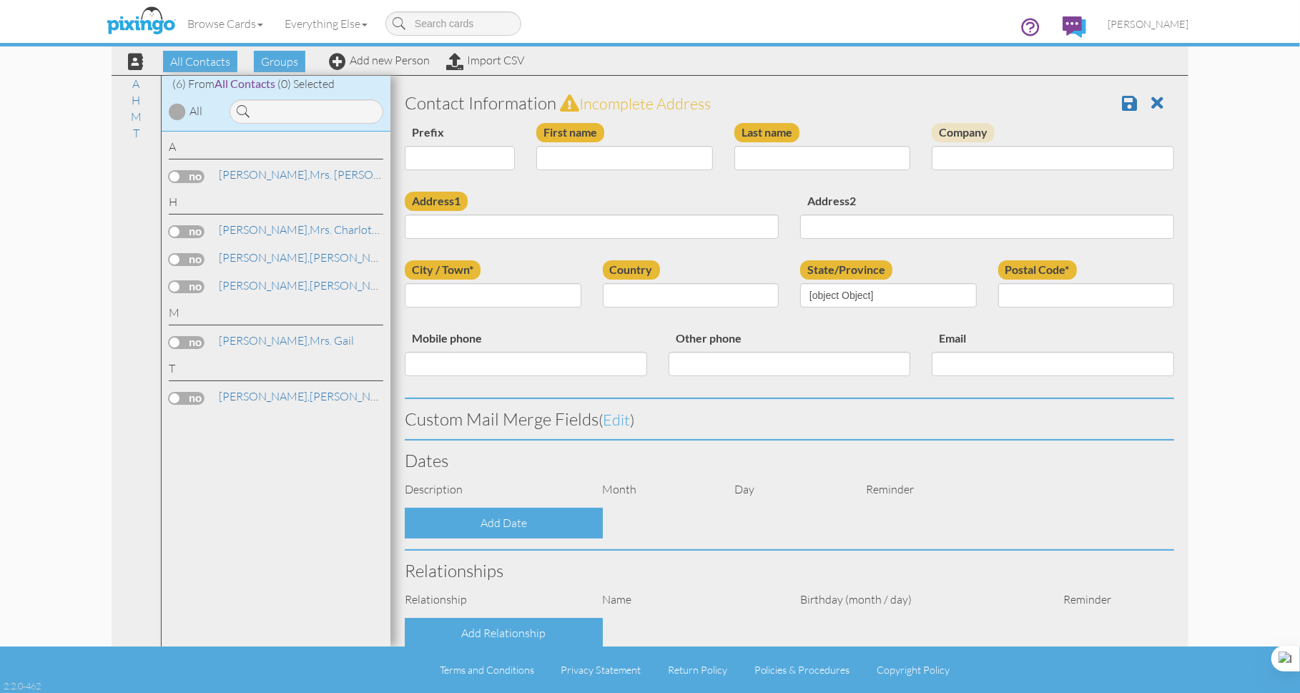
type input "RickHamill"
type input "The Villages"
type input "32162"
select select "object:232"
select select "object:477"
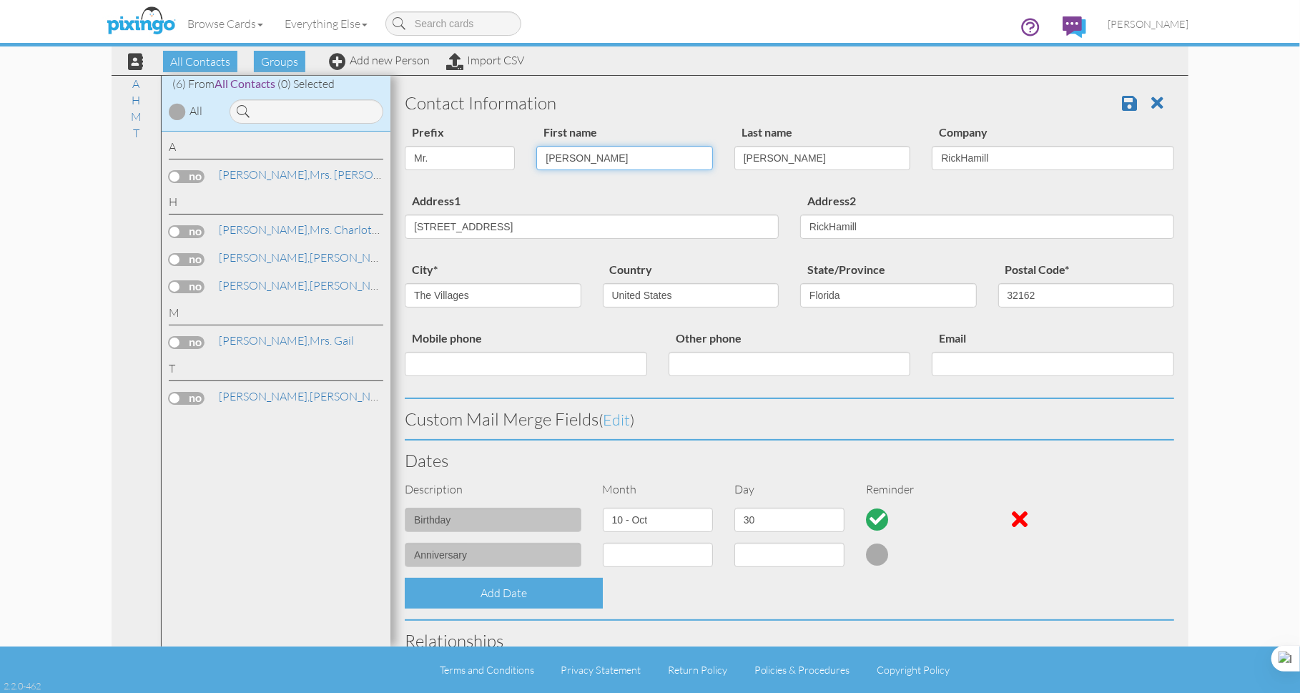
click at [630, 159] on input "Richard" at bounding box center [624, 158] width 177 height 24
drag, startPoint x: 629, startPoint y: 159, endPoint x: 542, endPoint y: 154, distance: 87.4
click at [542, 154] on input "Richard" at bounding box center [624, 158] width 177 height 24
type input "Raymond"
type input "Laliberte"
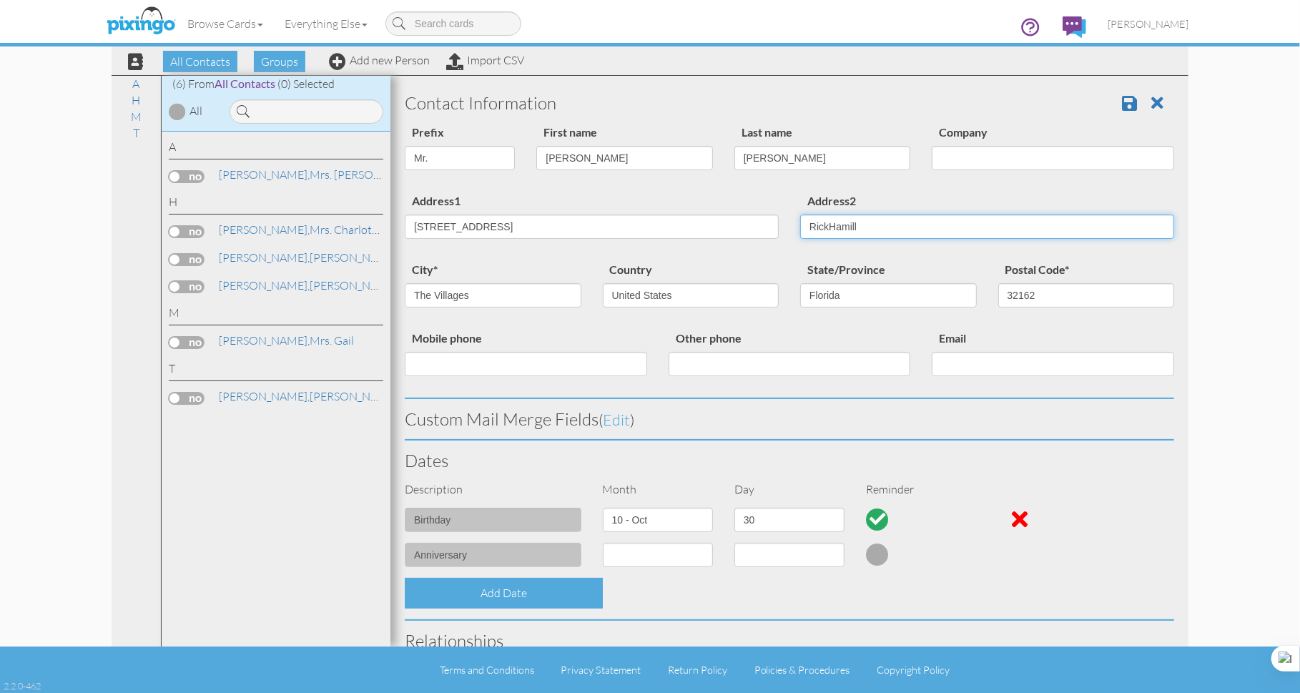
drag, startPoint x: 873, startPoint y: 227, endPoint x: 783, endPoint y: 229, distance: 90.1
click at [783, 229] on div "Address1 1349 Abercrombie Way Address2 RickHamill" at bounding box center [789, 226] width 791 height 69
click at [1122, 101] on span at bounding box center [1129, 102] width 15 height 17
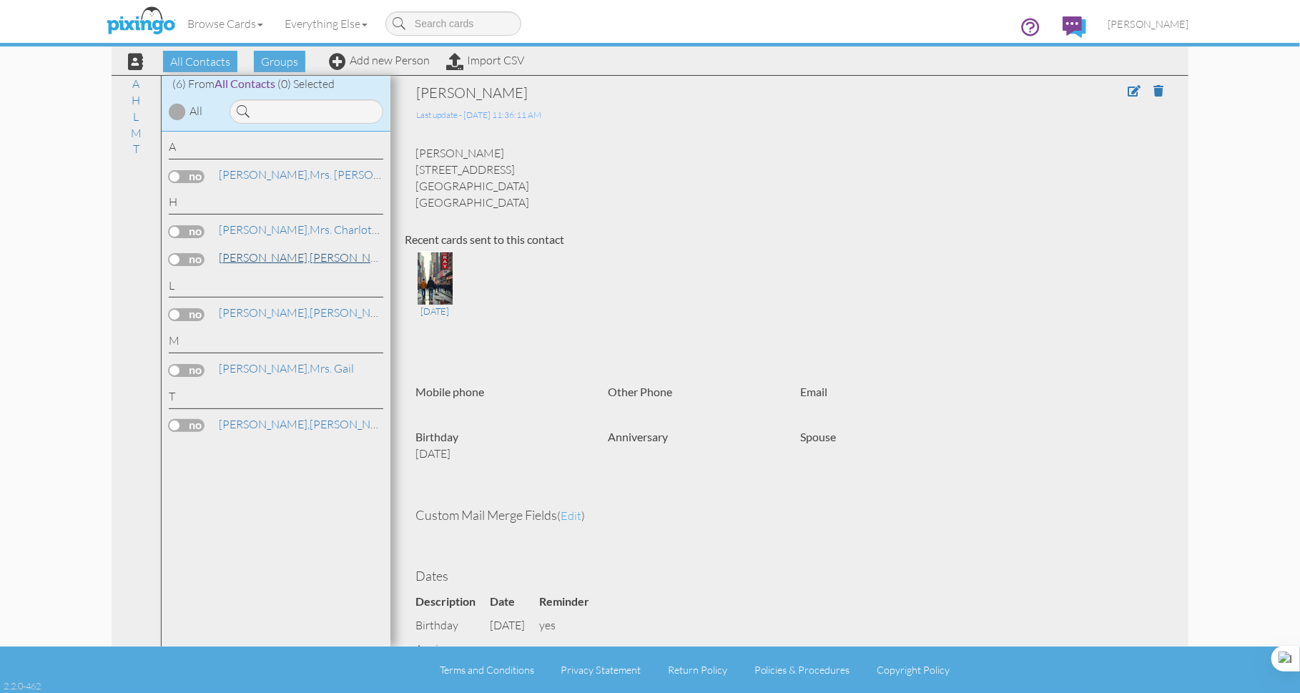
click at [272, 259] on link "Hamill, Mr. Richard" at bounding box center [308, 257] width 182 height 17
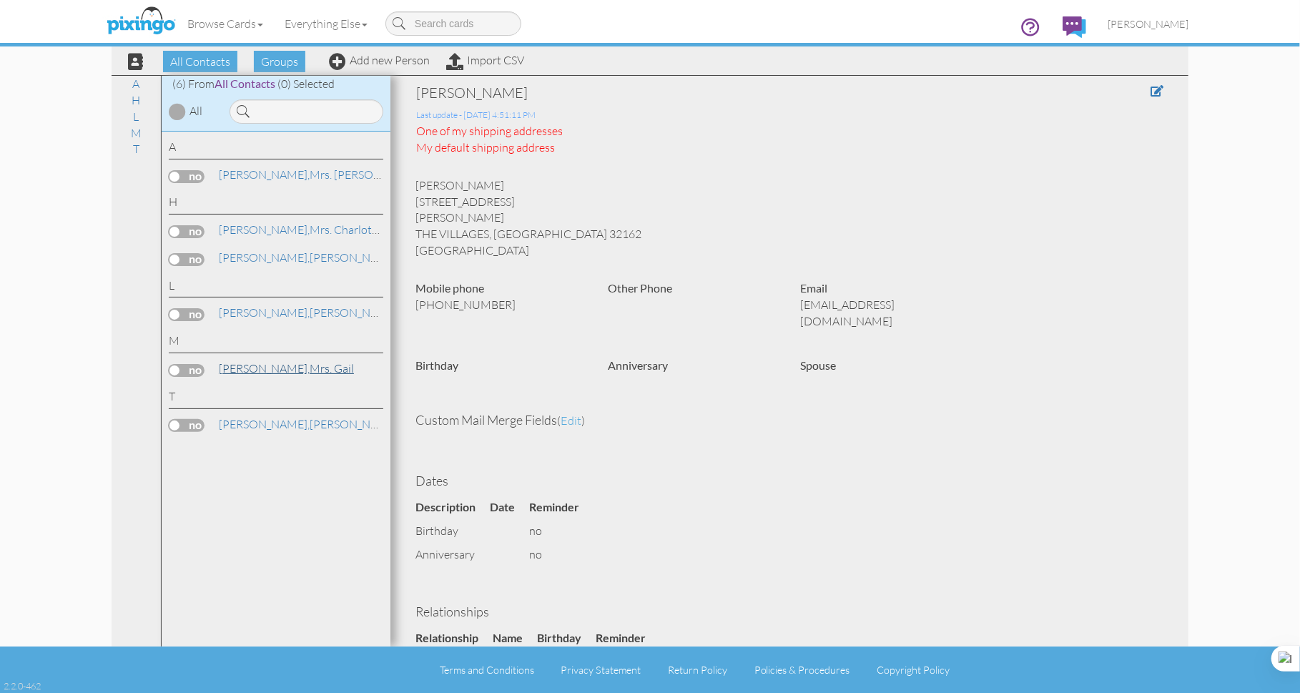
click at [254, 367] on span "[PERSON_NAME]," at bounding box center [264, 368] width 91 height 14
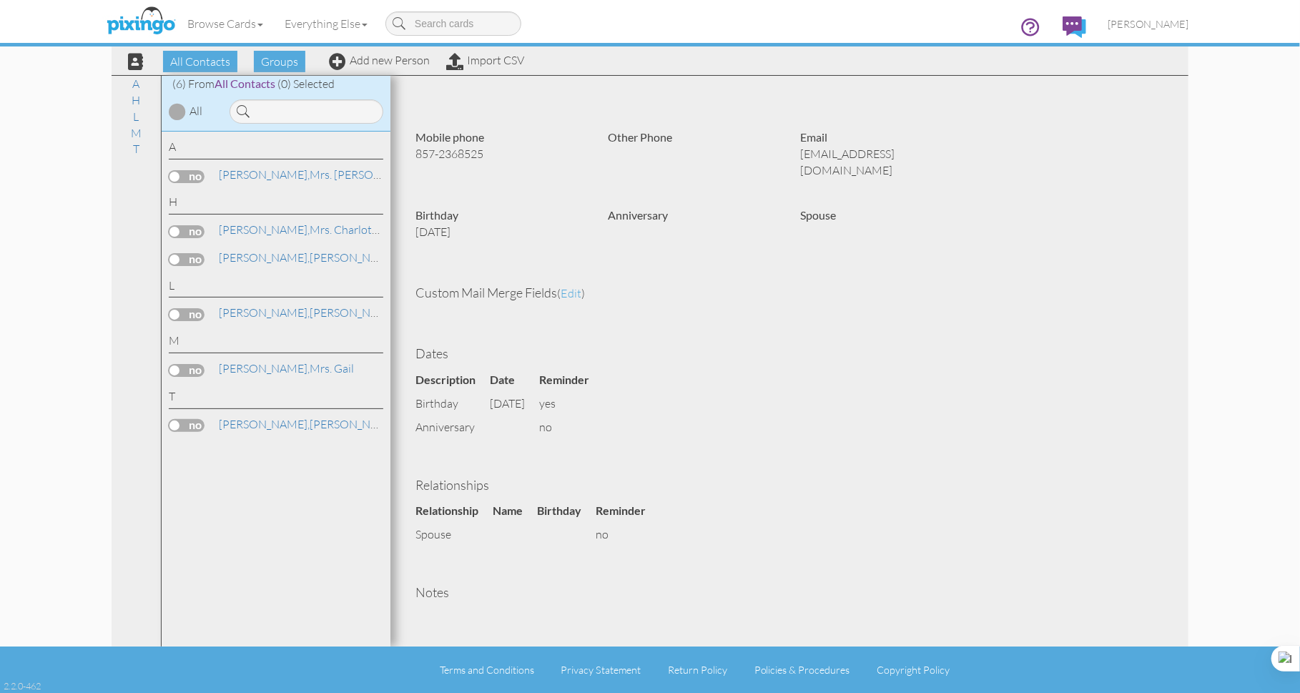
scroll to position [254, 0]
click at [577, 286] on span "edit" at bounding box center [570, 293] width 21 height 14
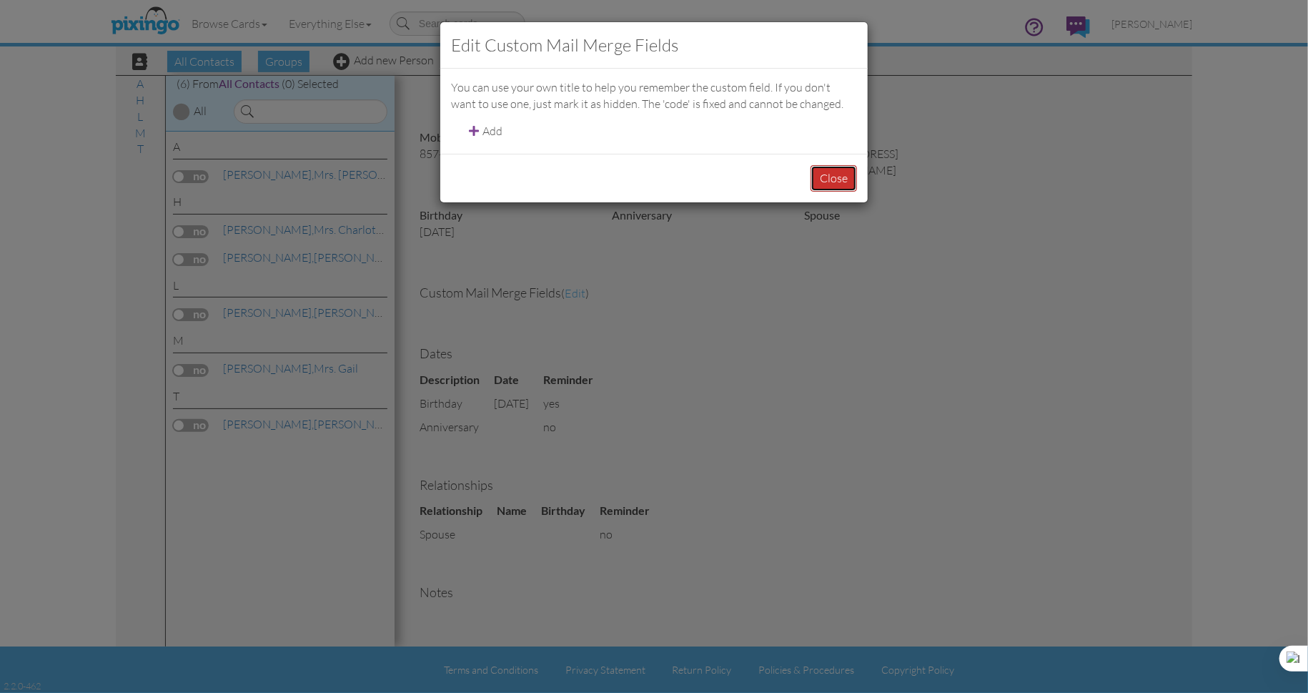
click at [834, 182] on button "Close" at bounding box center [834, 178] width 46 height 26
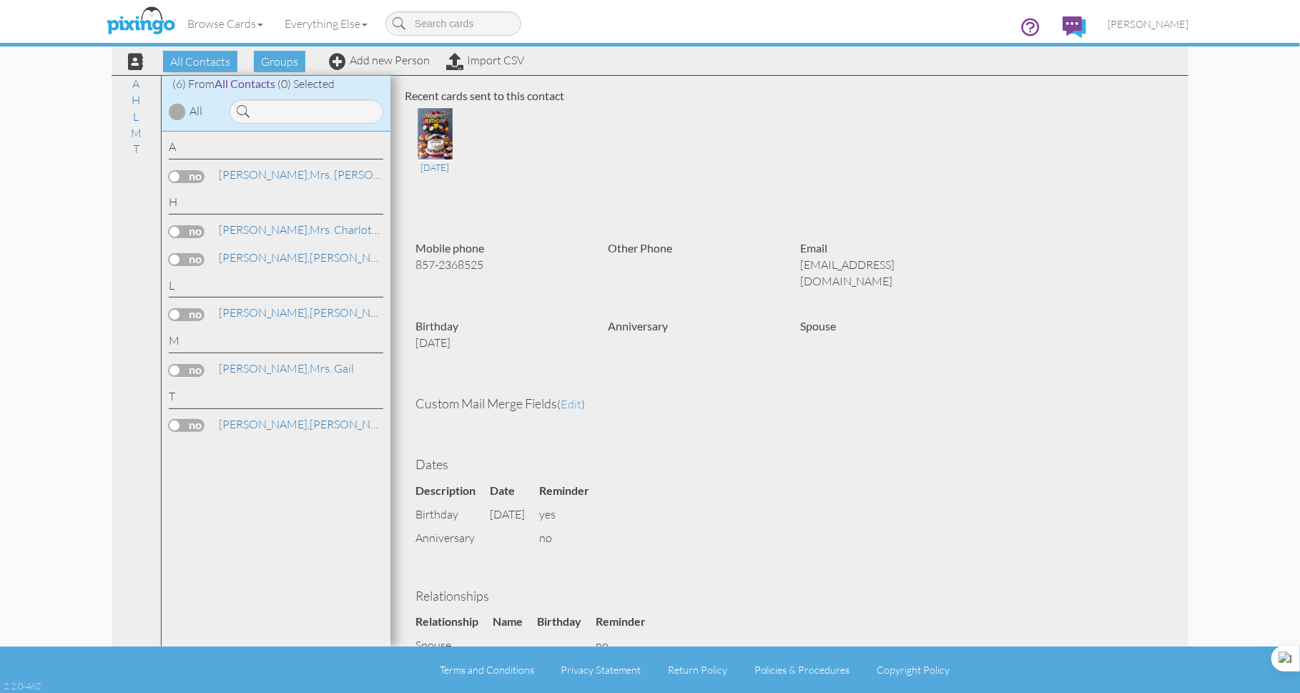
scroll to position [0, 0]
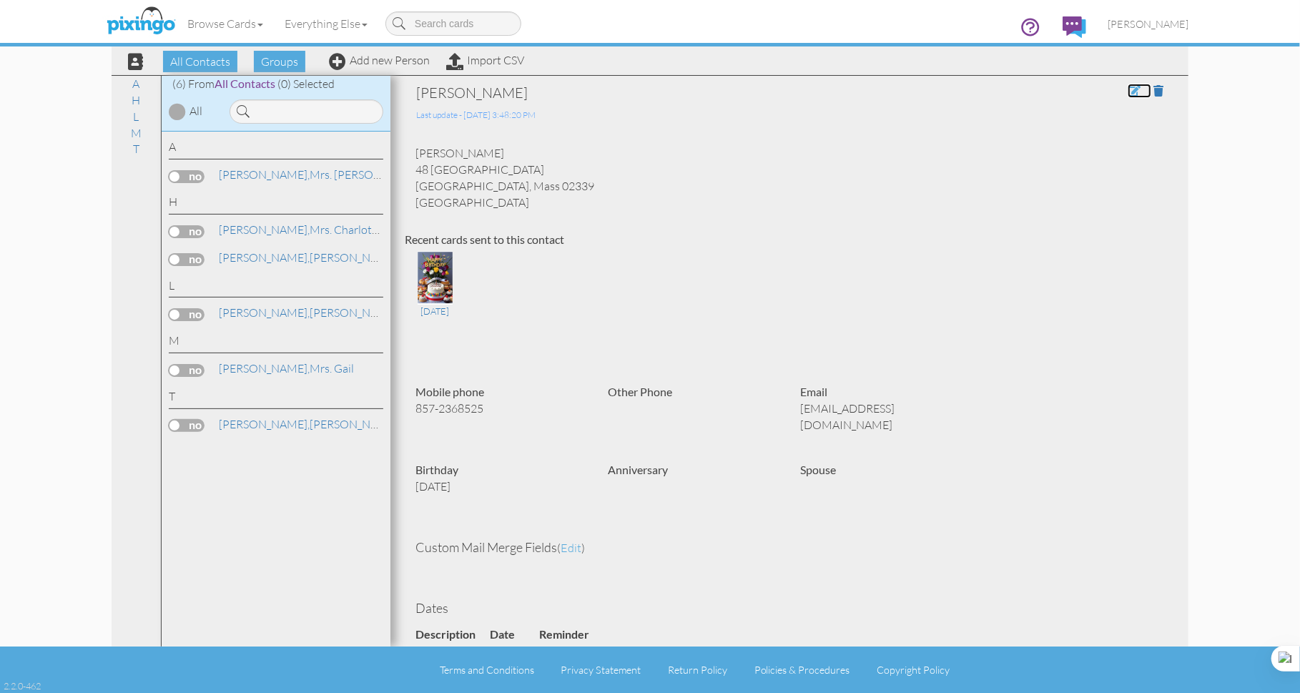
click at [1127, 92] on span at bounding box center [1133, 90] width 13 height 11
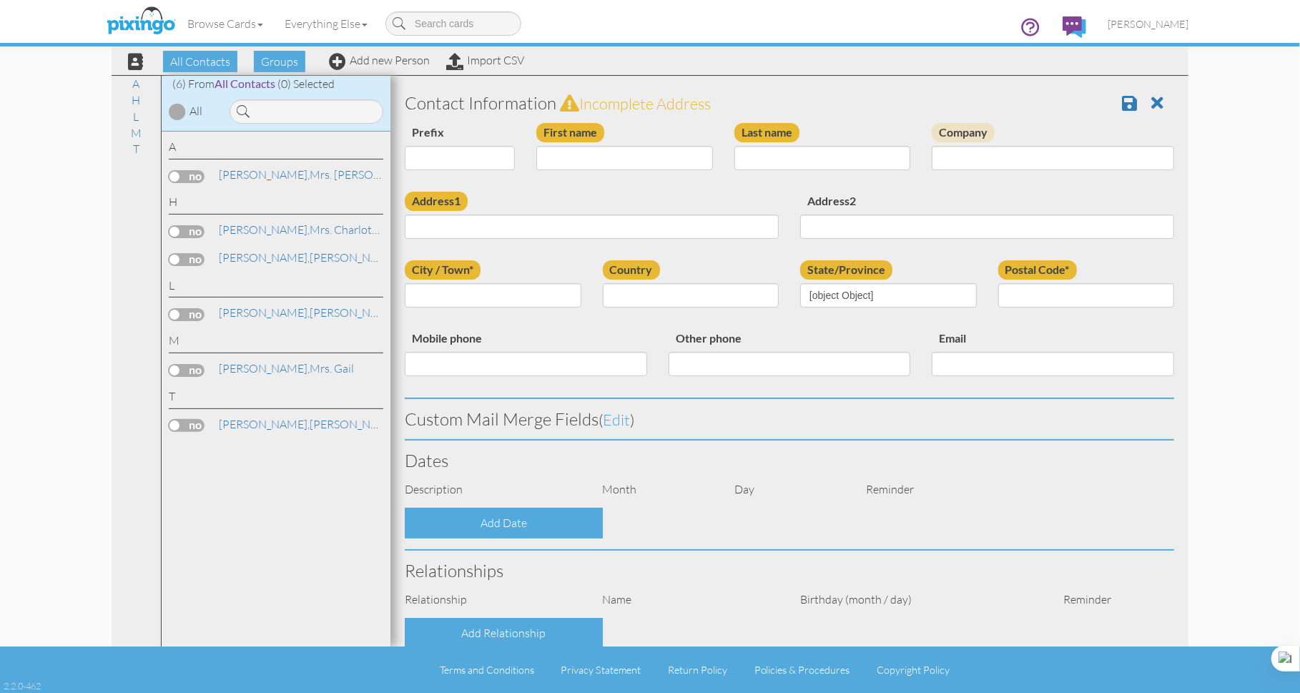
select select "string:Mrs."
type input "Gail"
type input "McAdams"
type input "48 Sunset Point"
type input "Hanover"
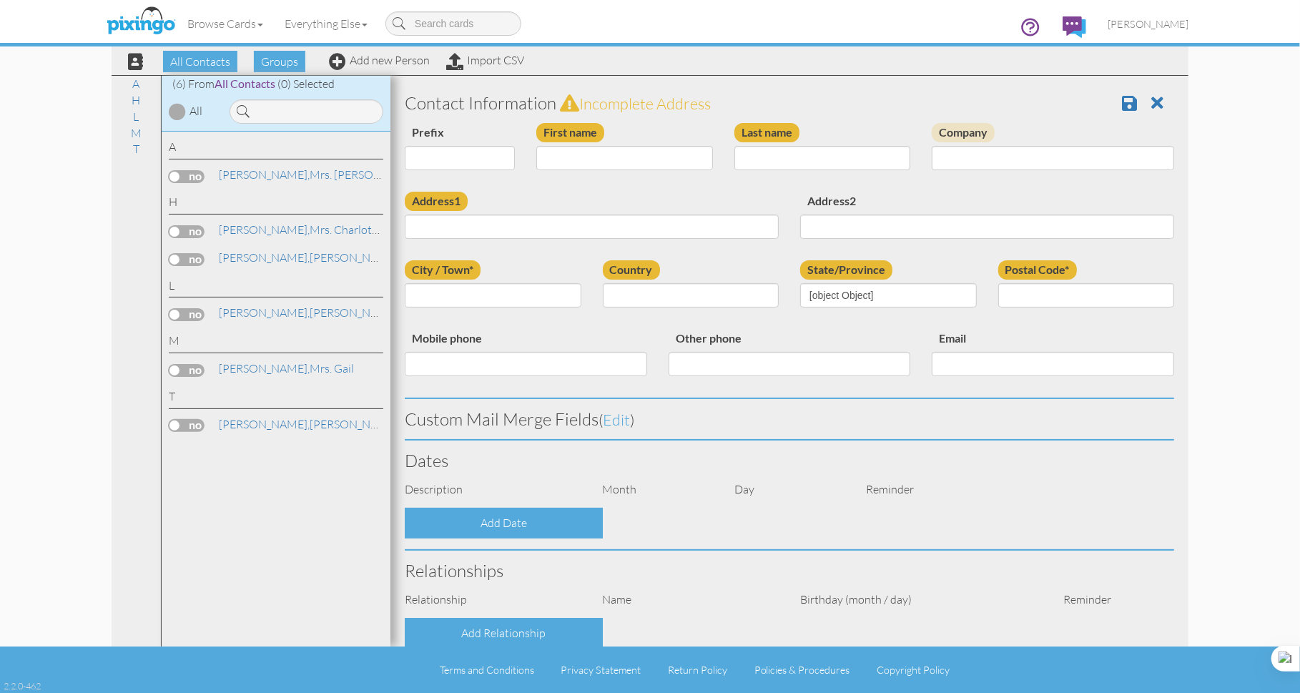
type input "02339"
type input "857-2368525"
type input "mcadamsgail3@gmail.com"
select select "object:270"
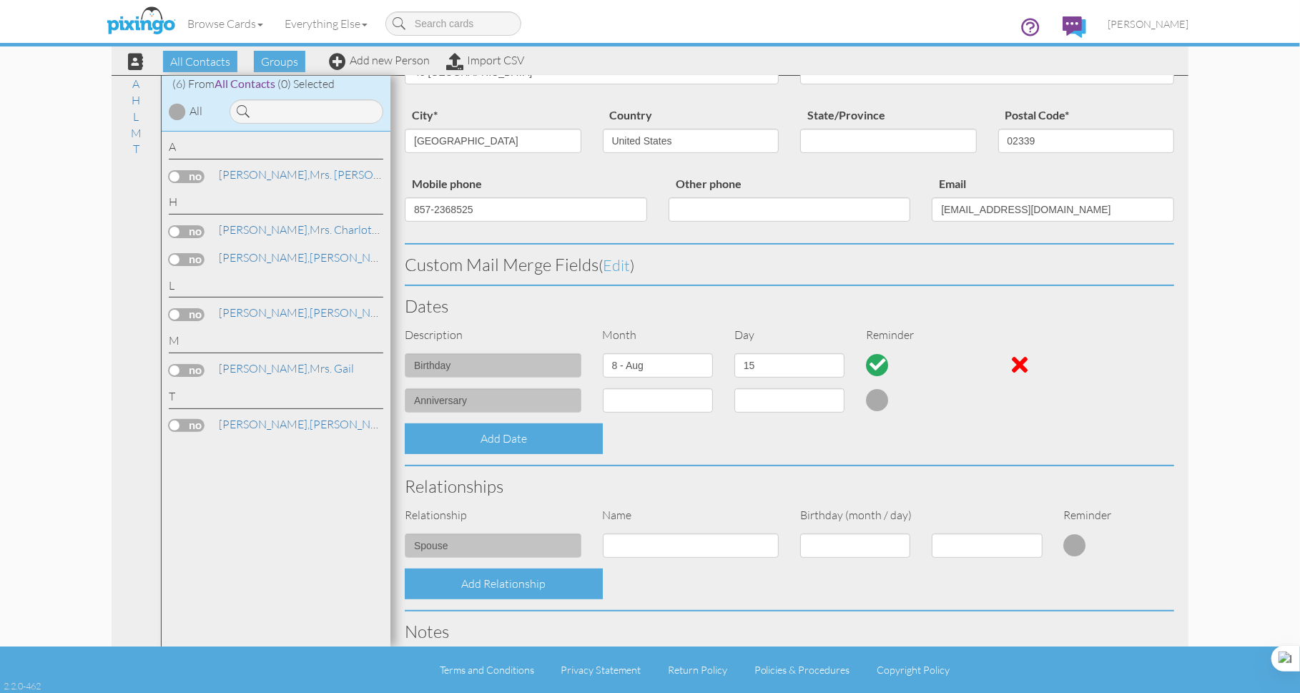
scroll to position [154, 0]
click at [832, 363] on select "1 2 3 4 5 6 7 8 9 10 11 12 13 14 15 16 17 18 19 20 21 22 23 24 25 26 27 28 29 3…" at bounding box center [789, 365] width 110 height 24
select select "number:13"
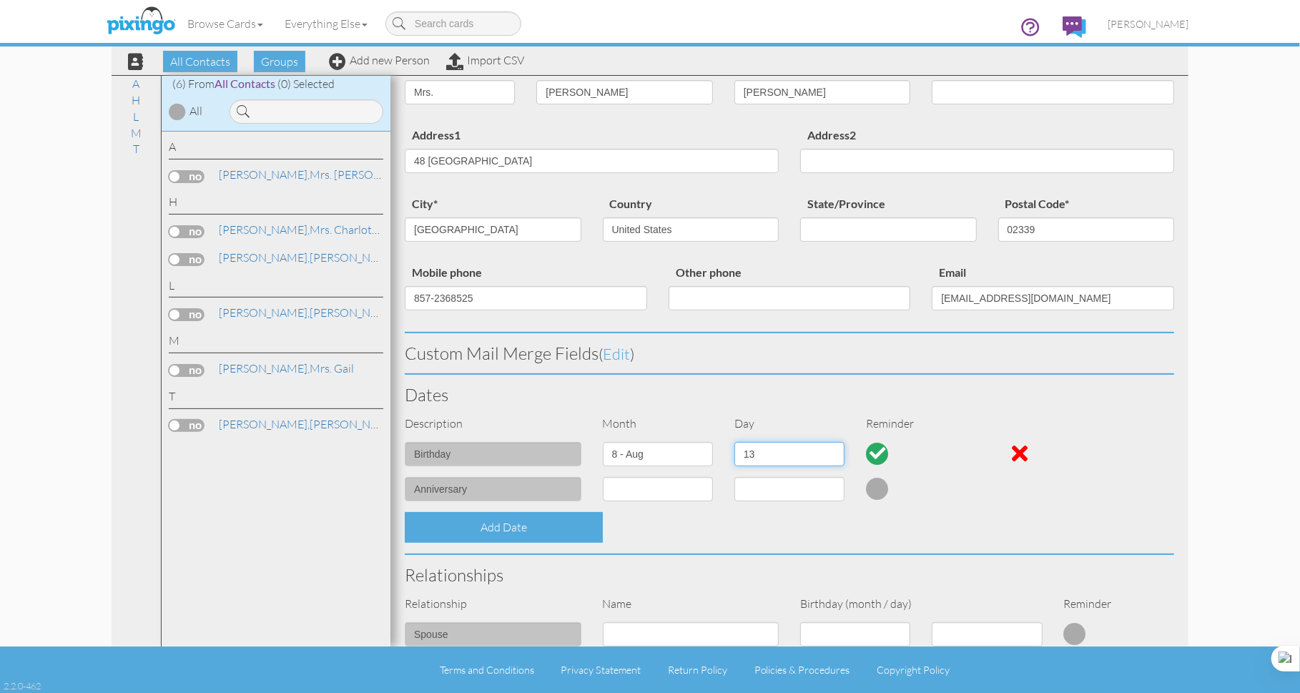
scroll to position [0, 0]
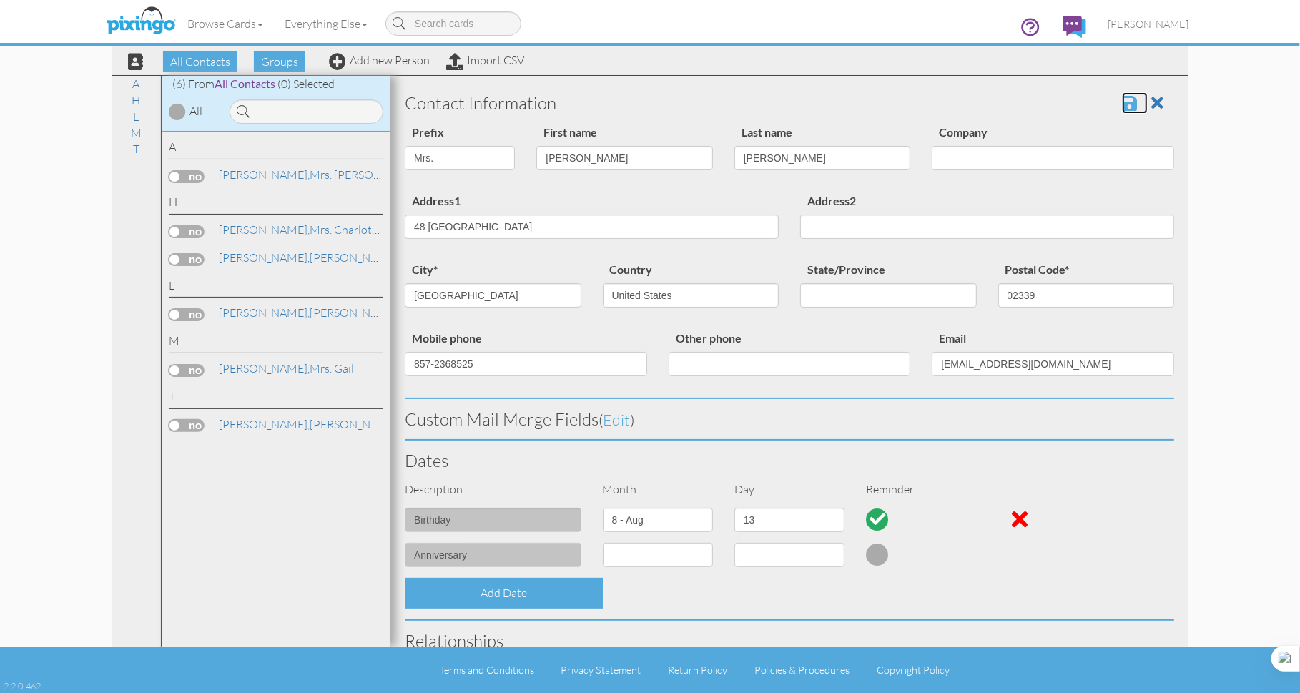
click at [1123, 102] on span at bounding box center [1129, 102] width 15 height 17
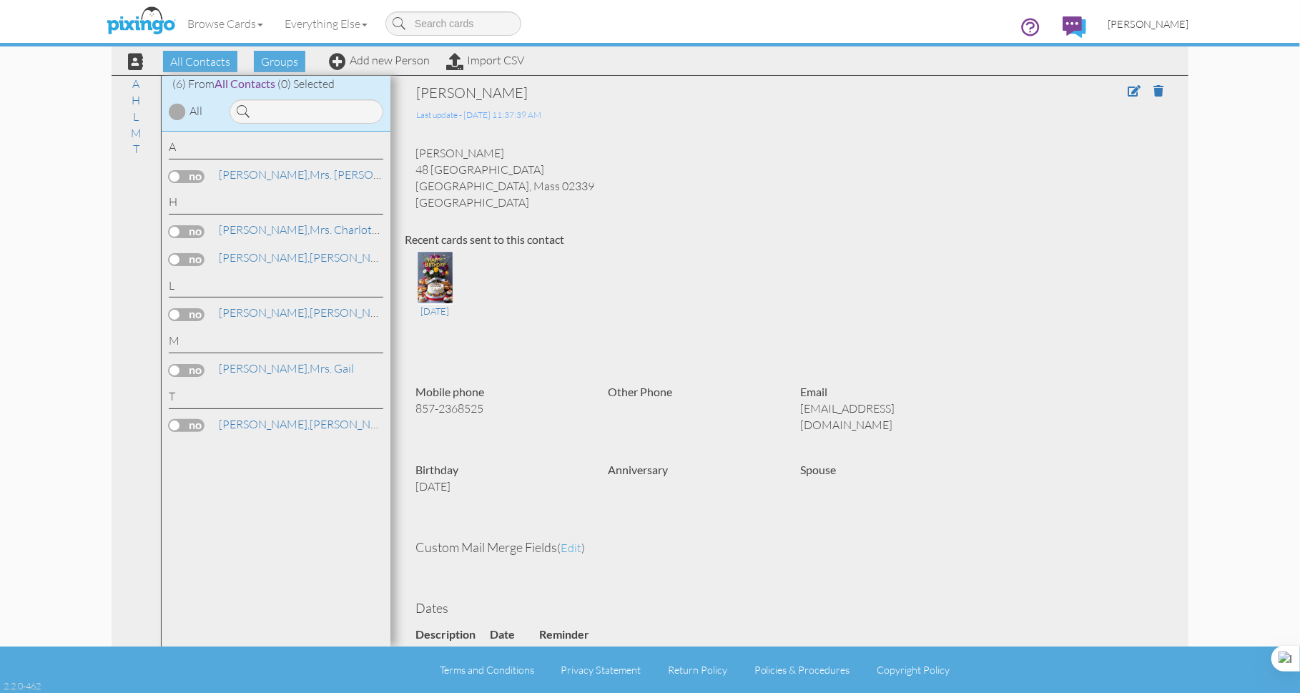
click at [1153, 26] on span "[PERSON_NAME]" at bounding box center [1147, 24] width 81 height 12
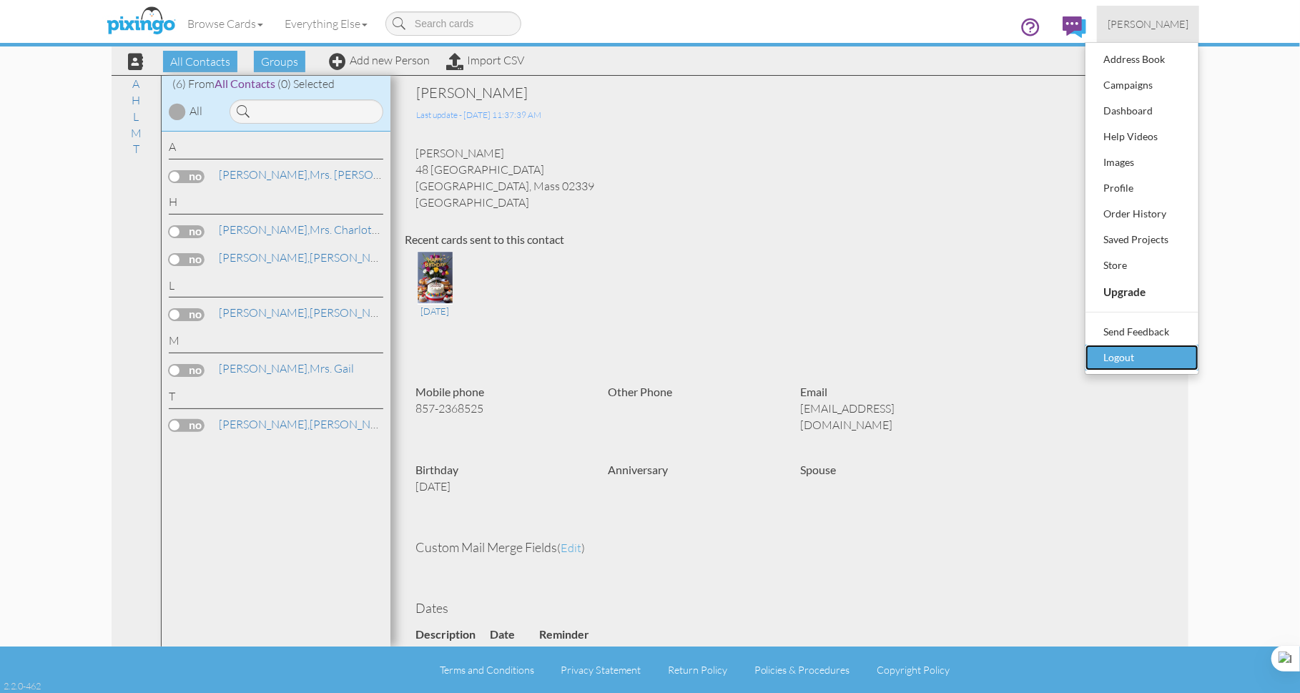
click at [1122, 368] on div "Logout" at bounding box center [1141, 357] width 84 height 21
